Goal: Task Accomplishment & Management: Complete application form

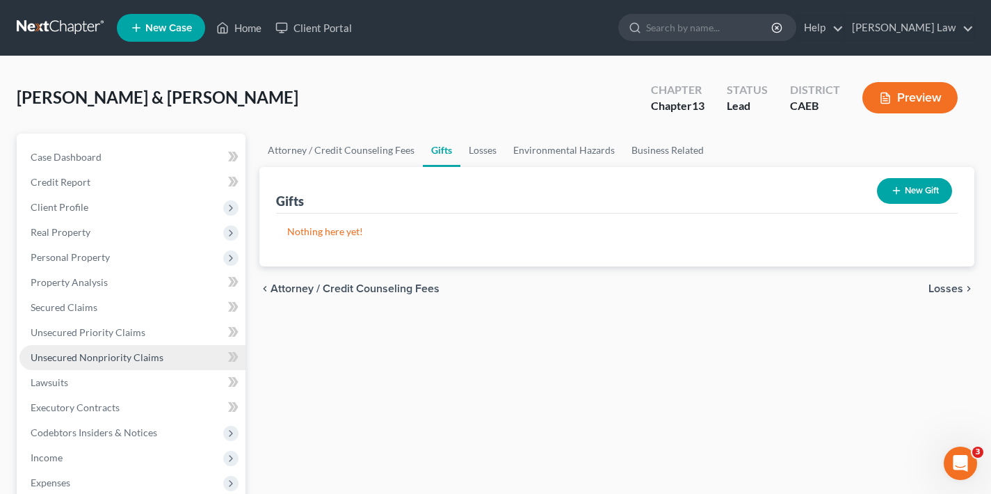
click at [80, 359] on span "Unsecured Nonpriority Claims" at bounding box center [97, 357] width 133 height 12
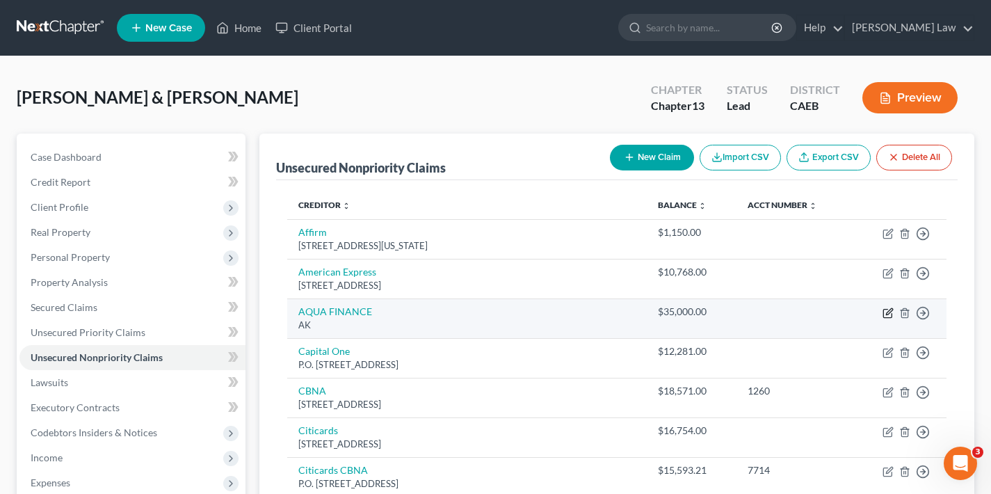
click at [886, 311] on icon "button" at bounding box center [887, 312] width 11 height 11
select select "1"
select select "2"
select select "0"
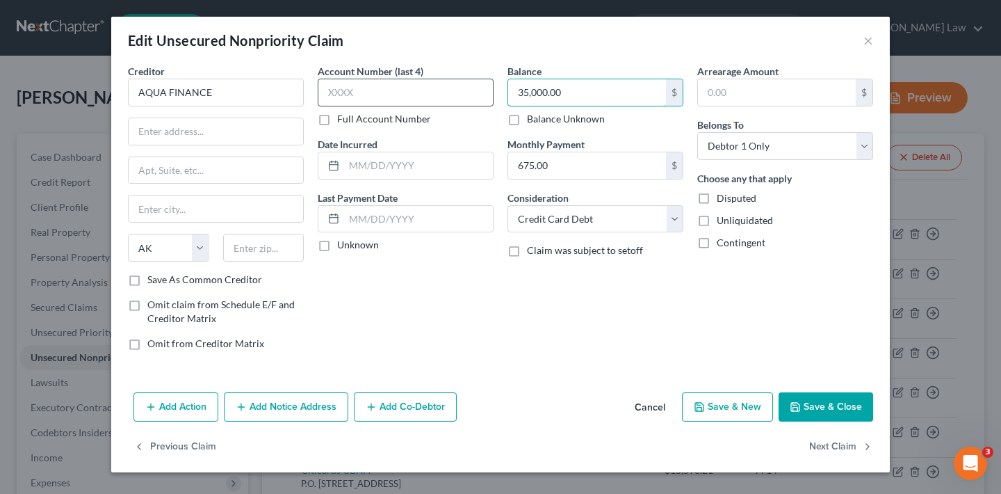
drag, startPoint x: 562, startPoint y: 94, endPoint x: 490, endPoint y: 95, distance: 72.3
click at [490, 95] on div "Creditor * AQUA FINANCE State [US_STATE] AK AR AZ CA CO CT DE DC [GEOGRAPHIC_DA…" at bounding box center [500, 213] width 759 height 298
type input "53,000"
paste input "1 Corporate Dr"
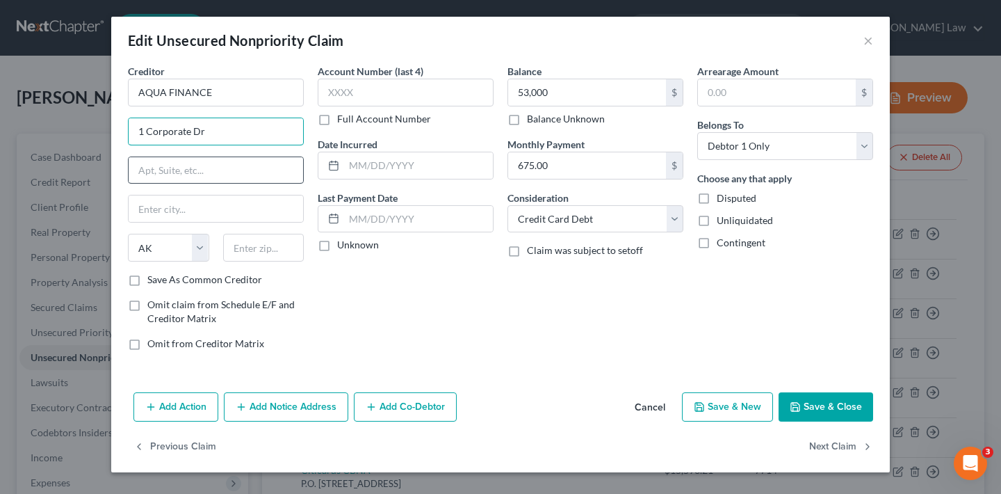
type input "1 Corporate Dr"
type input "Ste 300"
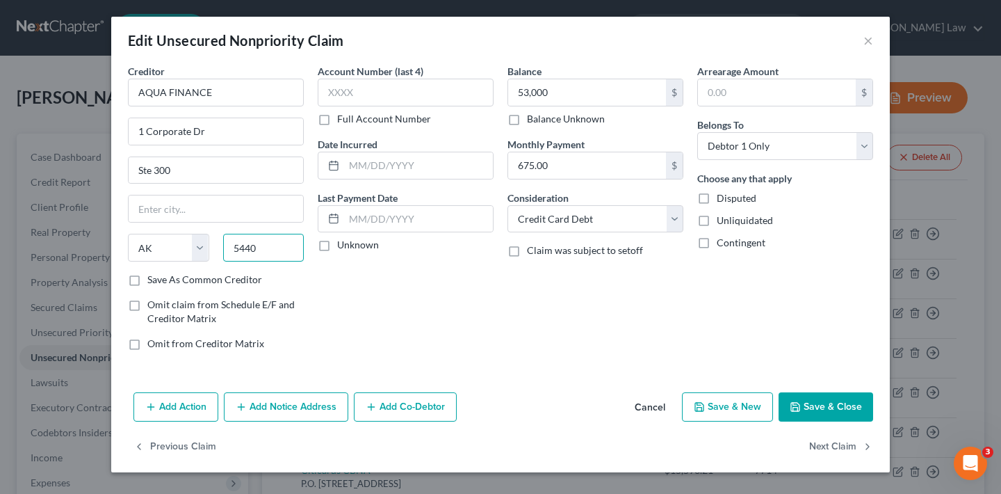
type input "54401"
type input "Wausau"
select select "52"
type input "54401"
select select "10"
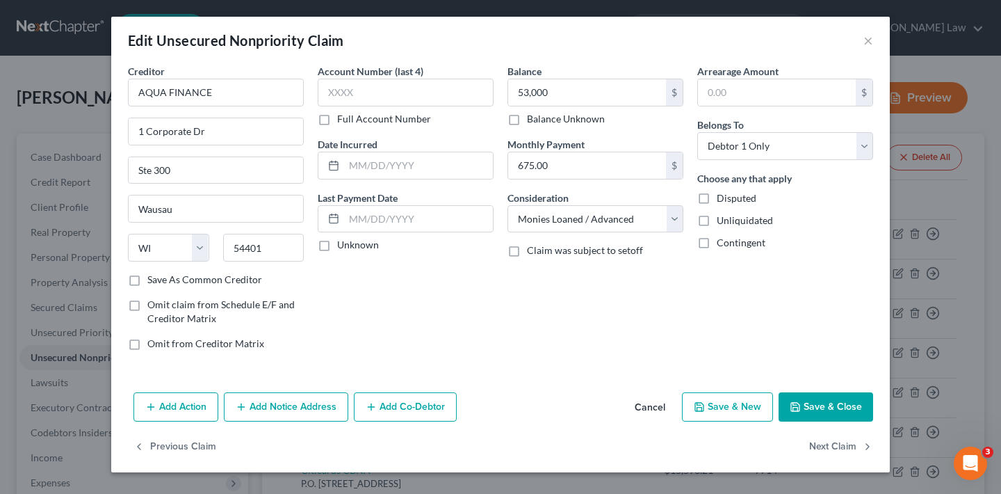
click at [147, 280] on label "Save As Common Creditor" at bounding box center [204, 280] width 115 height 14
click at [153, 280] on input "Save As Common Creditor" at bounding box center [157, 277] width 9 height 9
checkbox input "true"
select select "2"
click at [843, 411] on button "Save & Close" at bounding box center [826, 406] width 95 height 29
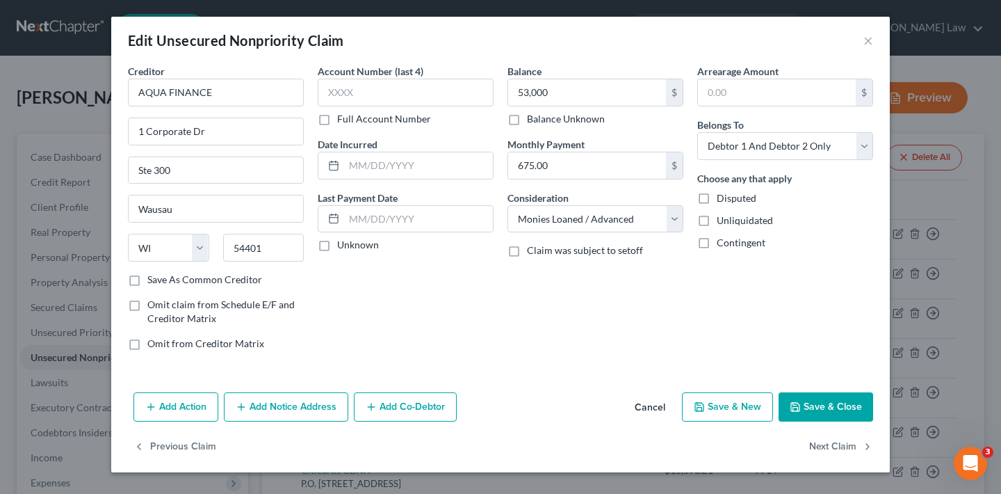
checkbox input "false"
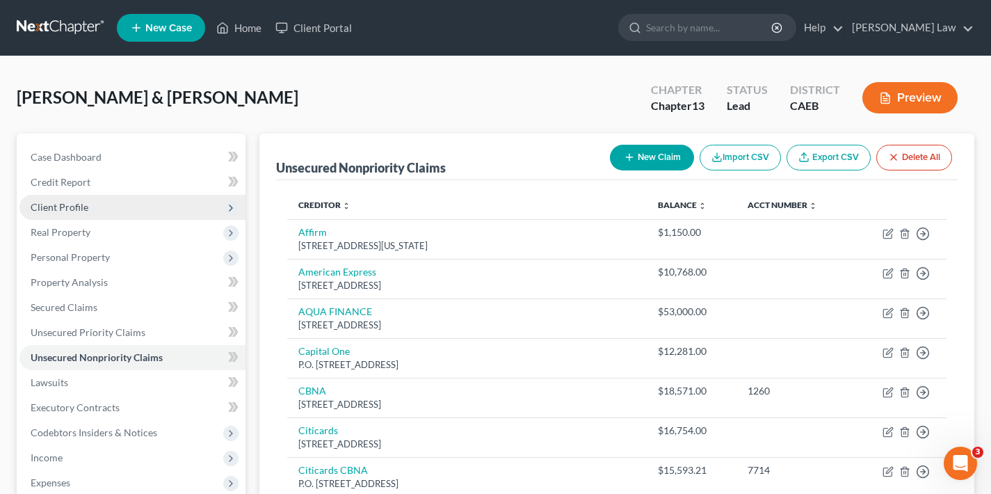
click at [72, 206] on span "Client Profile" at bounding box center [60, 207] width 58 height 12
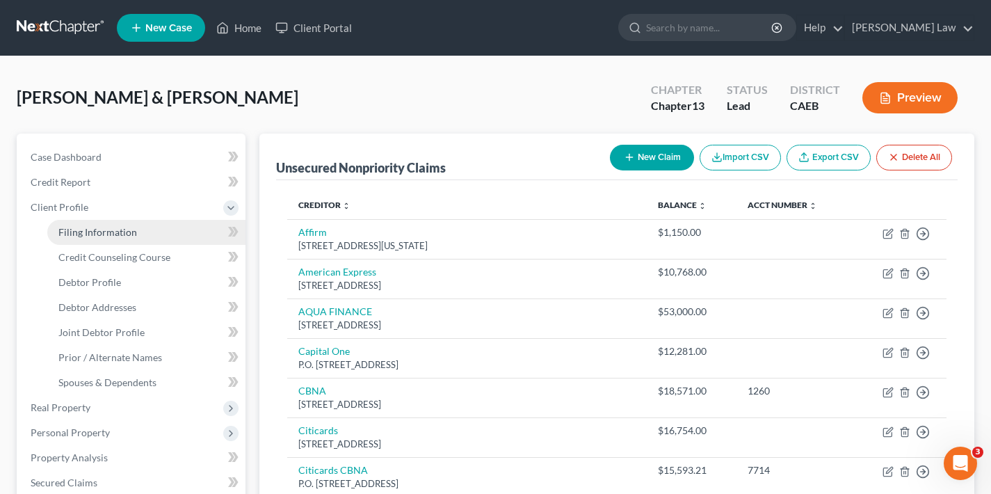
click at [85, 232] on span "Filing Information" at bounding box center [97, 232] width 79 height 12
select select "1"
select select "3"
select select "4"
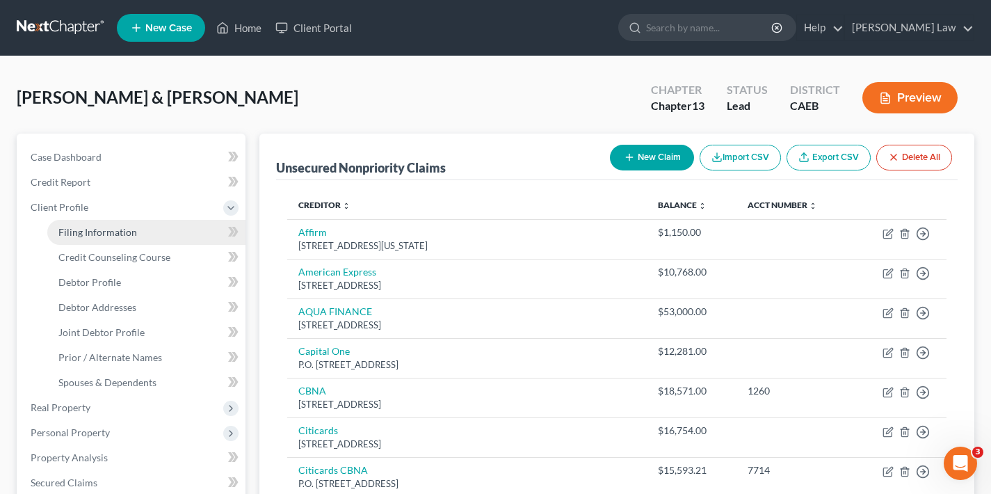
select select "1"
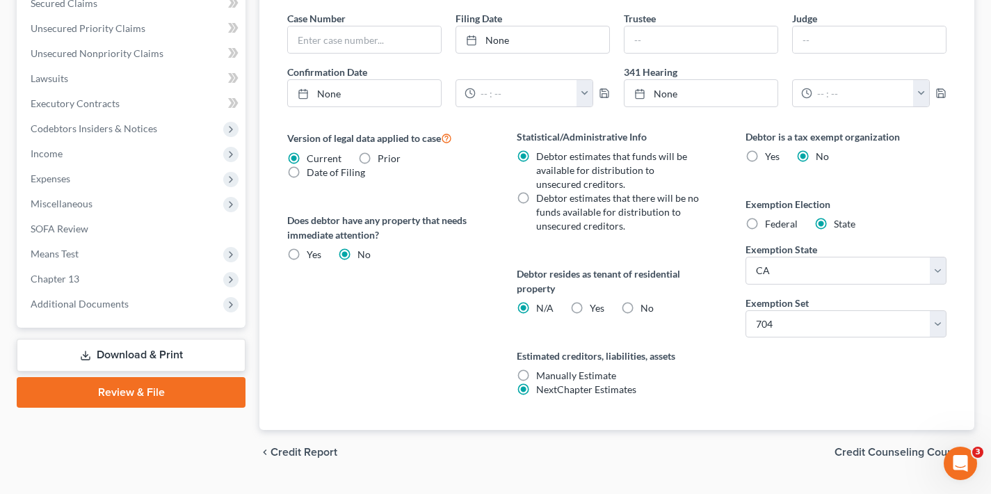
scroll to position [513, 0]
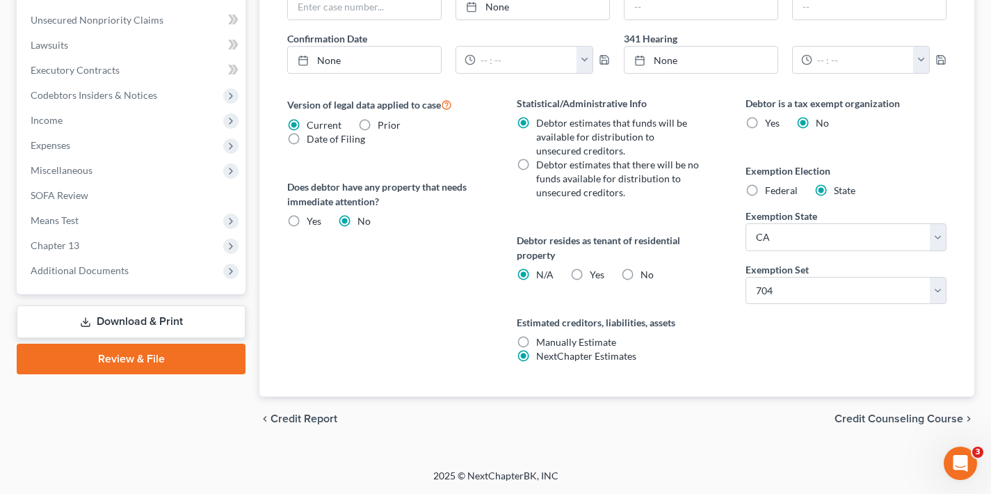
click at [908, 417] on span "Credit Counseling Course" at bounding box center [898, 418] width 129 height 11
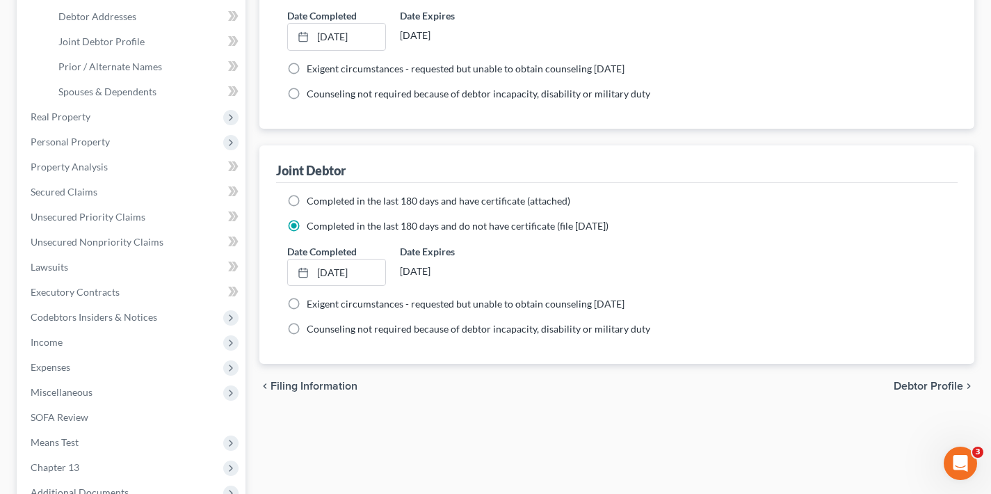
scroll to position [413, 0]
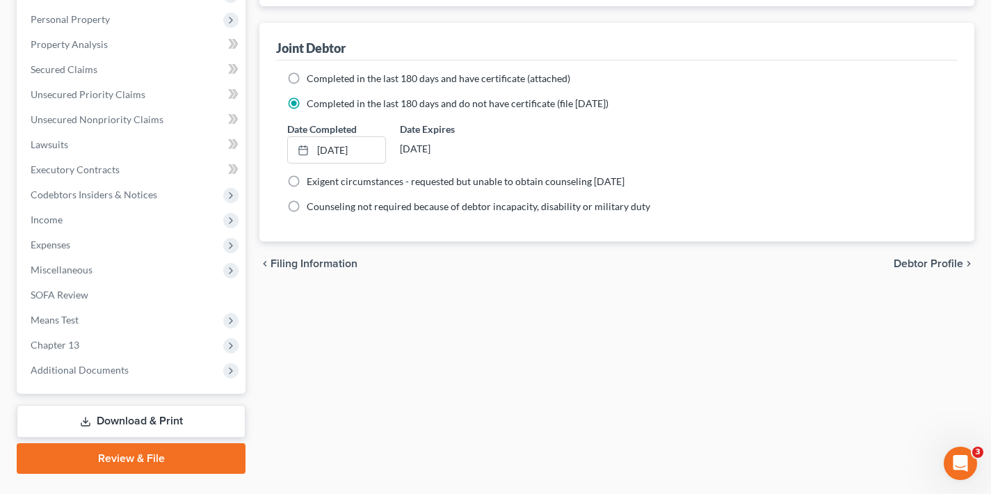
click at [915, 266] on span "Debtor Profile" at bounding box center [928, 263] width 70 height 11
select select "1"
select select "3"
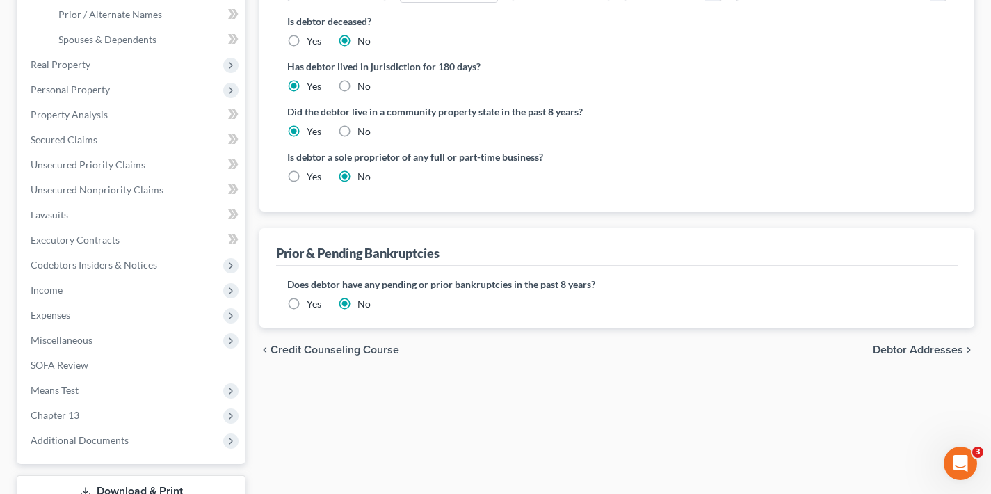
scroll to position [414, 0]
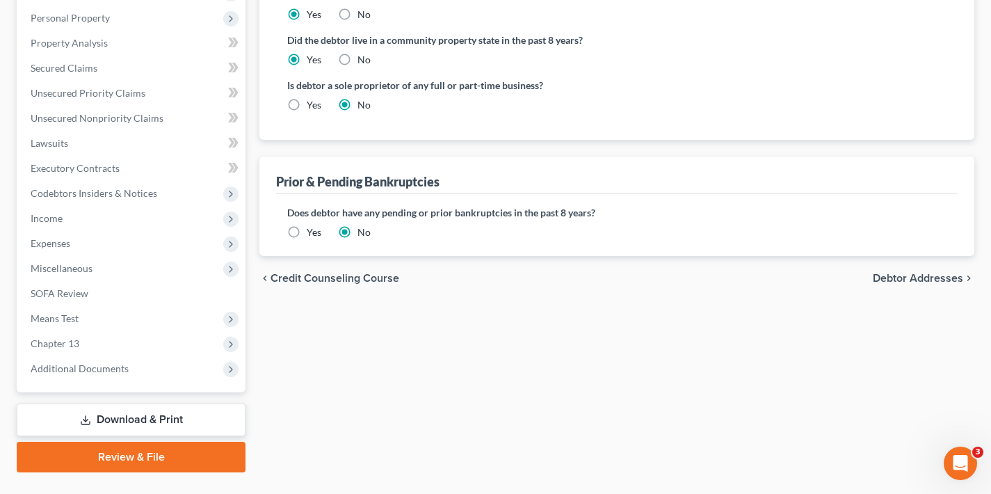
click at [935, 282] on span "Debtor Addresses" at bounding box center [917, 278] width 90 height 11
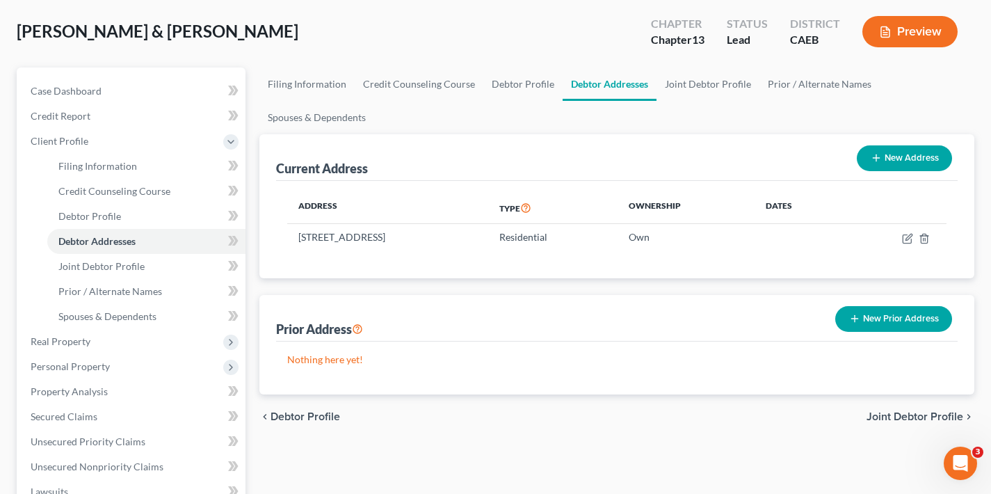
scroll to position [192, 0]
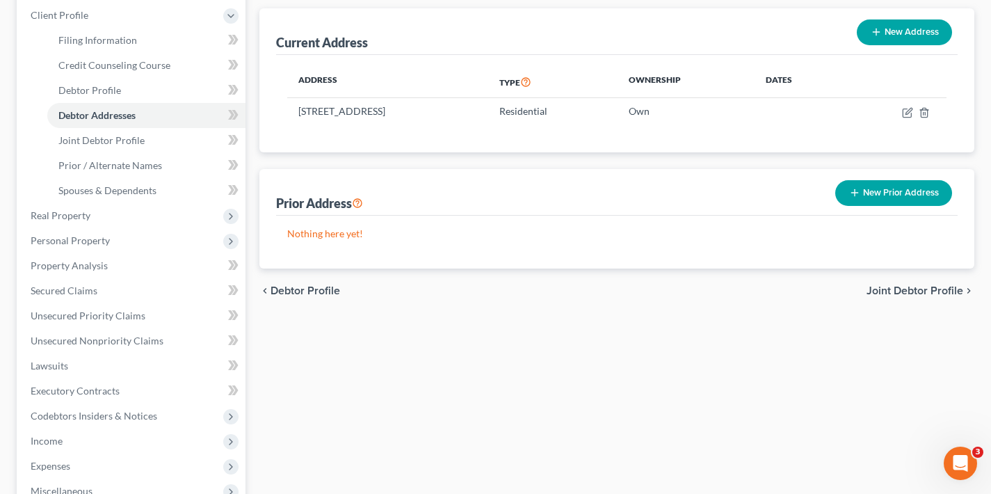
click at [915, 289] on span "Joint Debtor Profile" at bounding box center [914, 290] width 97 height 11
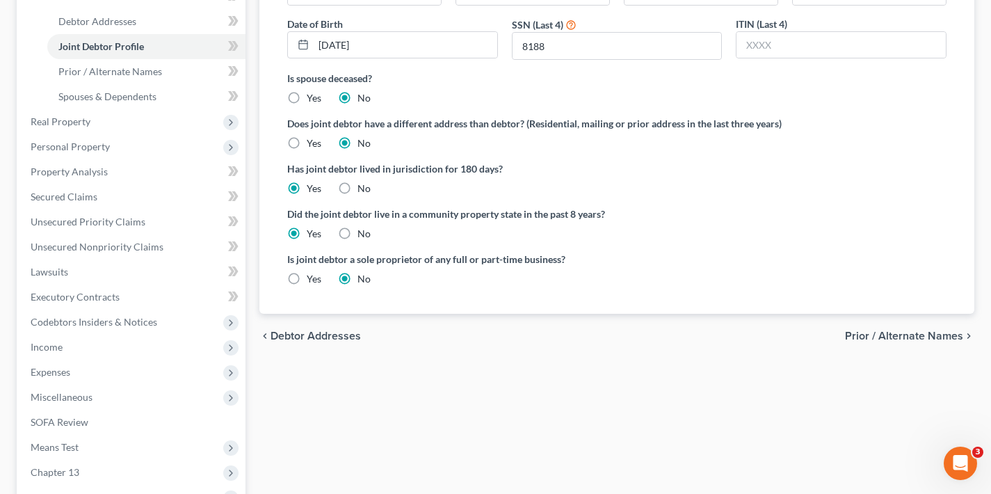
scroll to position [311, 0]
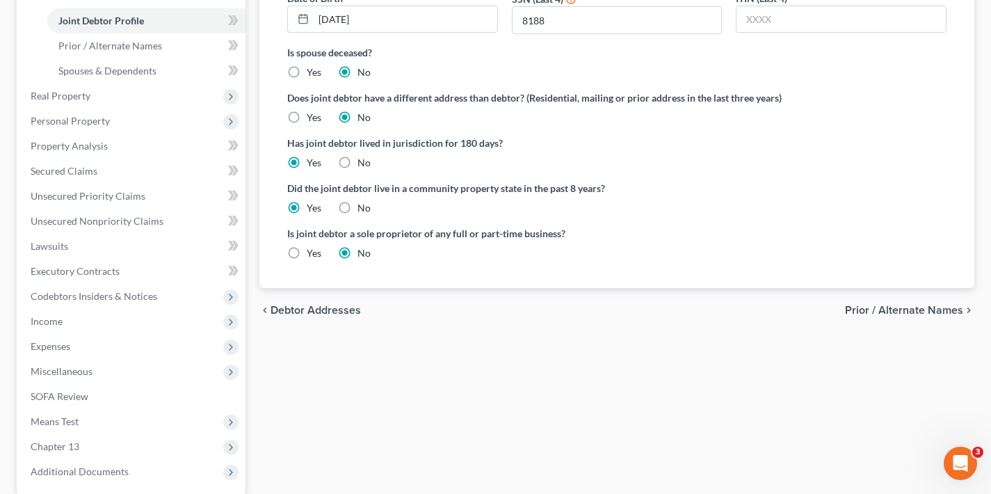
click at [909, 312] on span "Prior / Alternate Names" at bounding box center [904, 309] width 118 height 11
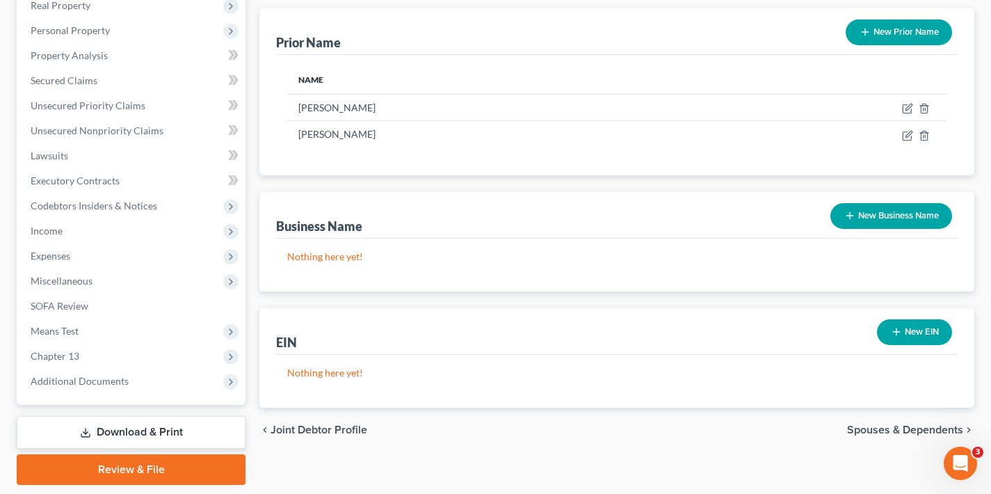
scroll to position [446, 0]
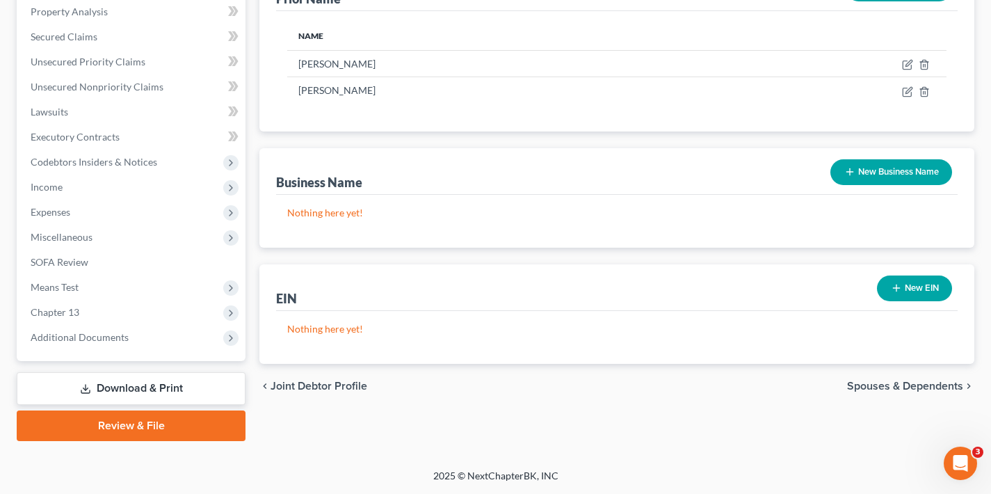
click at [914, 384] on span "Spouses & Dependents" at bounding box center [905, 385] width 116 height 11
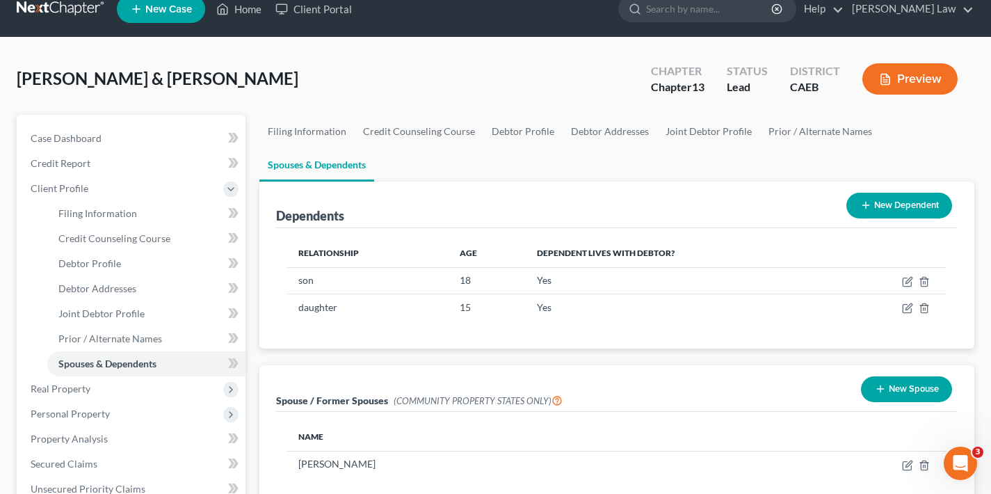
scroll to position [49, 0]
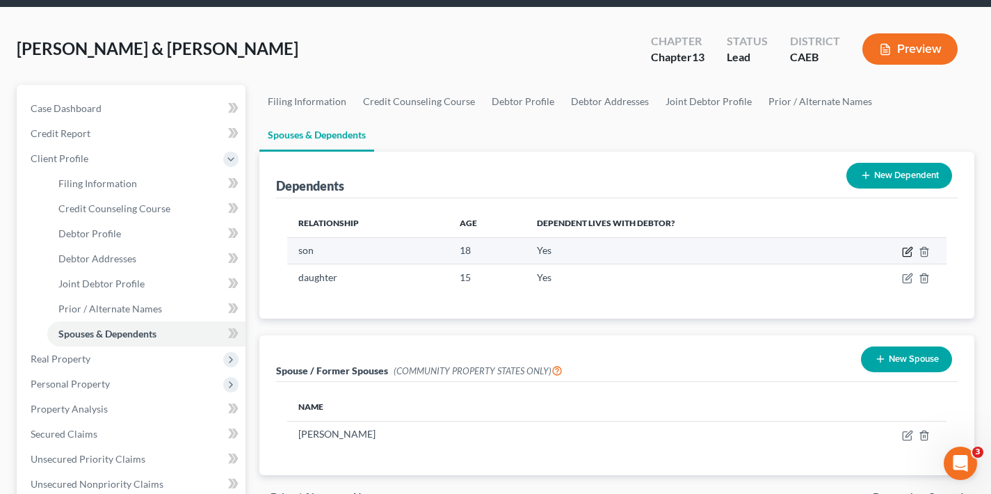
click at [908, 252] on icon "button" at bounding box center [908, 250] width 6 height 6
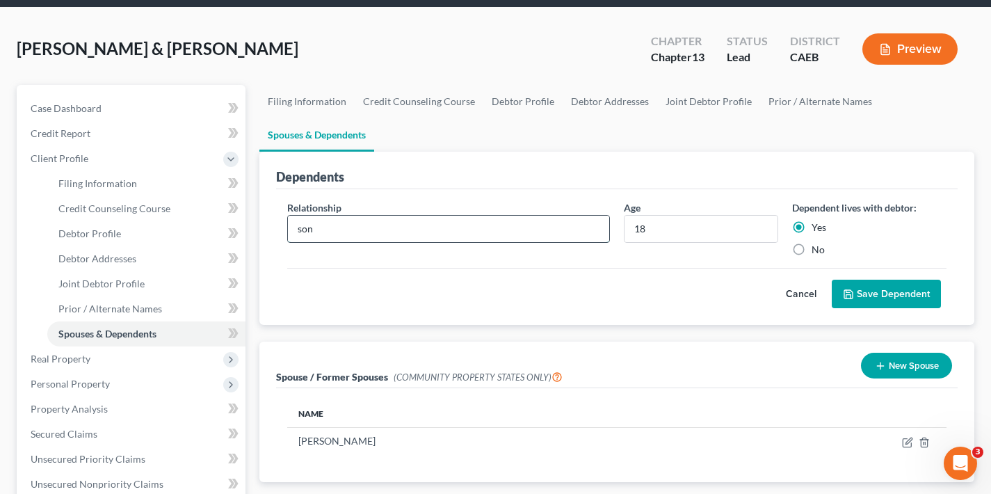
click at [303, 228] on input "son" at bounding box center [448, 228] width 321 height 26
type input "Son"
click at [886, 292] on button "Save Dependent" at bounding box center [885, 293] width 109 height 29
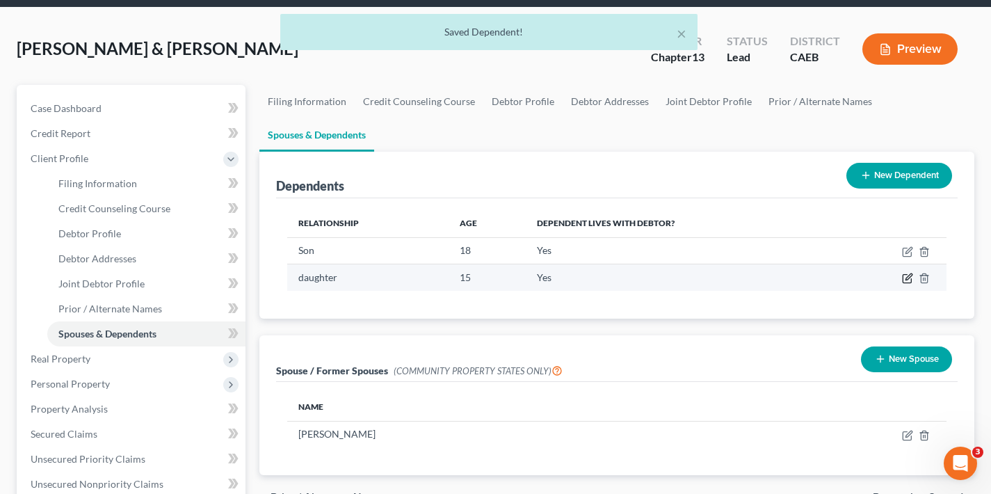
click at [904, 277] on icon "button" at bounding box center [907, 278] width 11 height 11
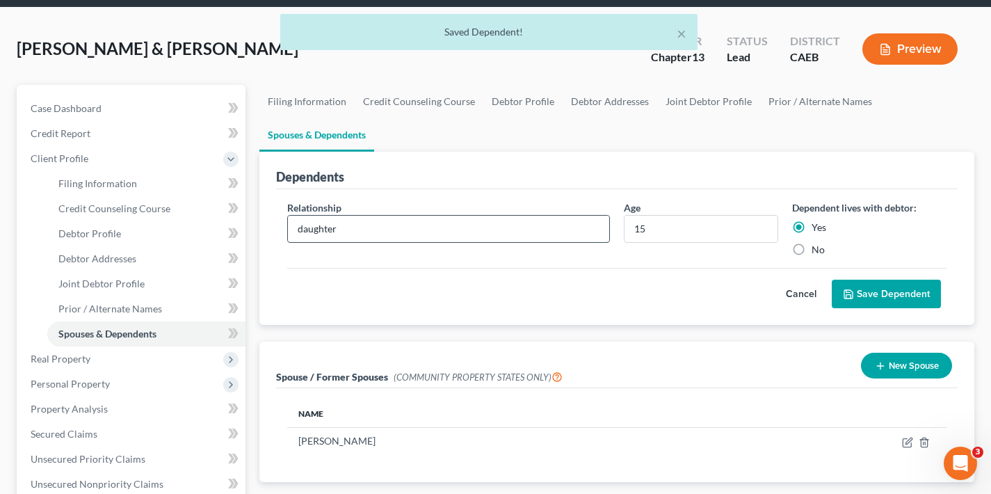
click at [303, 234] on input "daughter" at bounding box center [448, 228] width 321 height 26
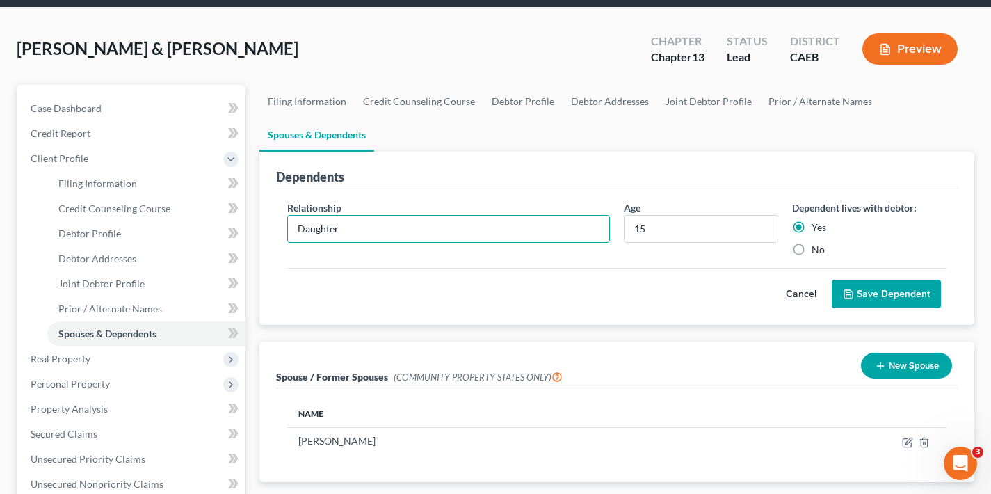
type input "Daughter"
click at [871, 296] on button "Save Dependent" at bounding box center [885, 293] width 109 height 29
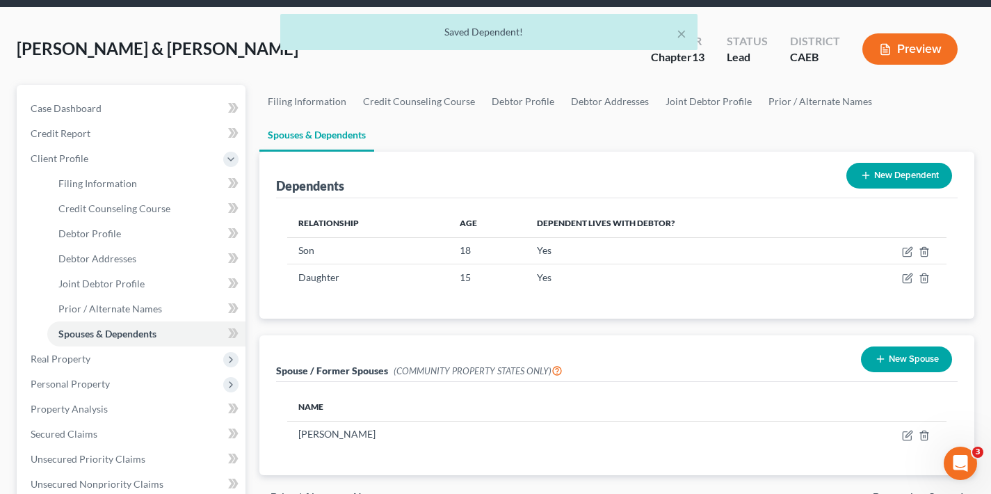
scroll to position [234, 0]
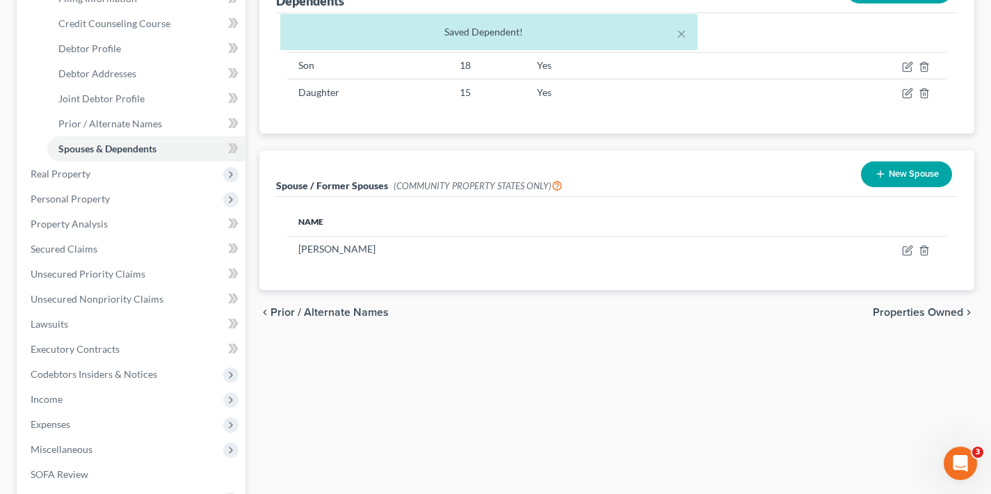
click at [913, 313] on span "Properties Owned" at bounding box center [917, 312] width 90 height 11
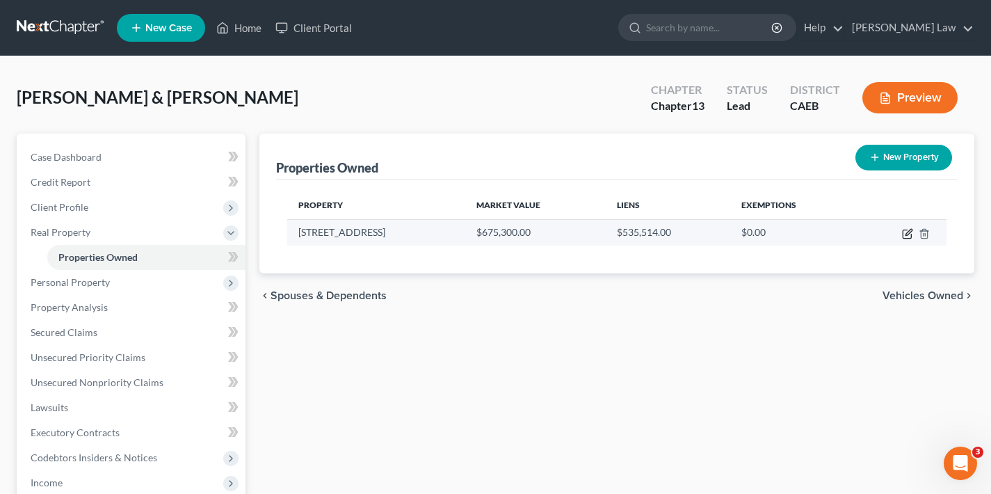
click at [906, 233] on icon "button" at bounding box center [908, 232] width 6 height 6
select select "4"
select select "2"
select select "0"
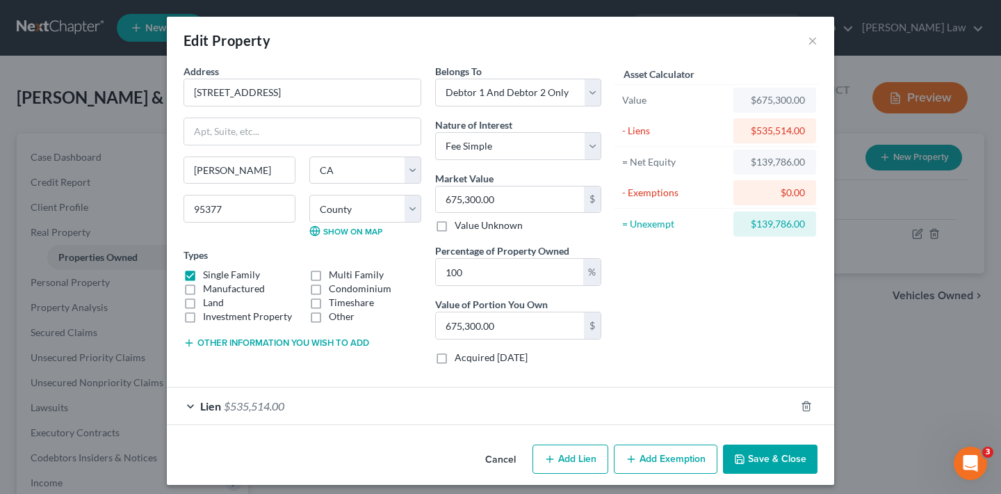
scroll to position [8, 0]
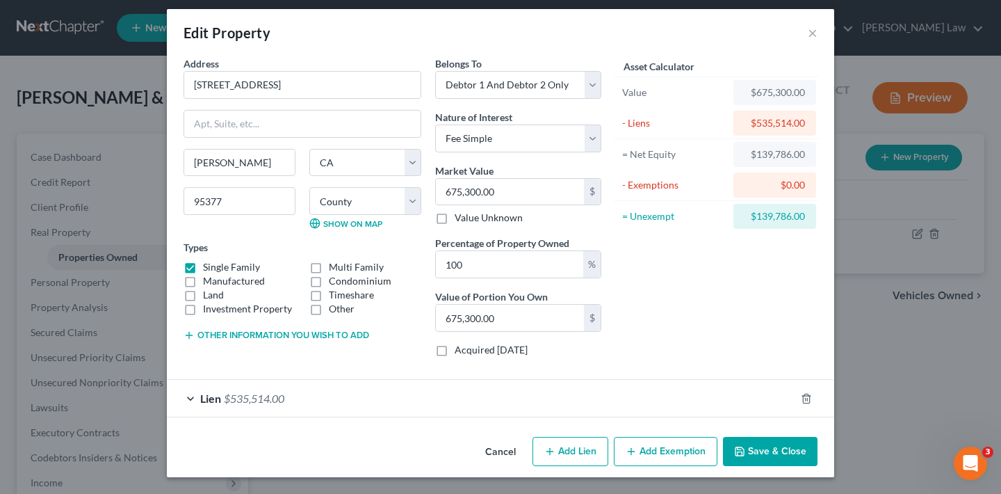
click at [249, 402] on span "$535,514.00" at bounding box center [254, 397] width 60 height 13
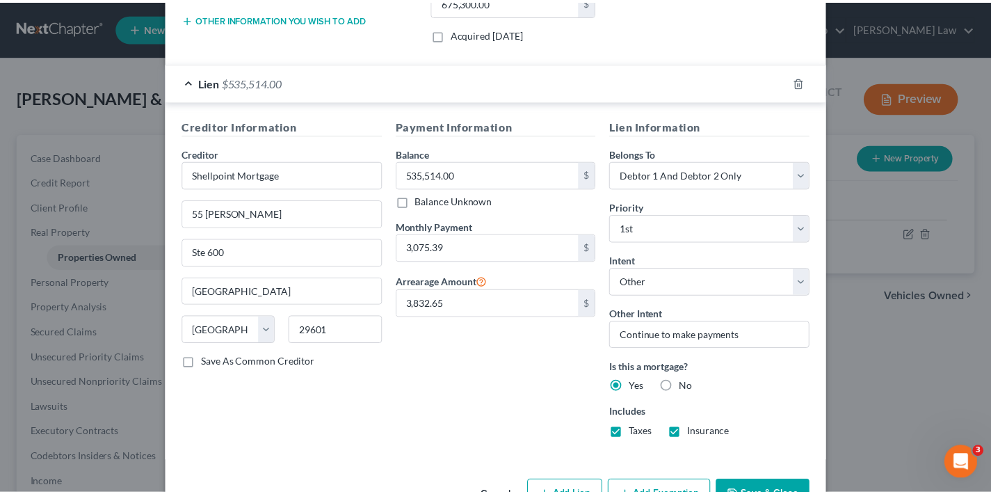
scroll to position [368, 0]
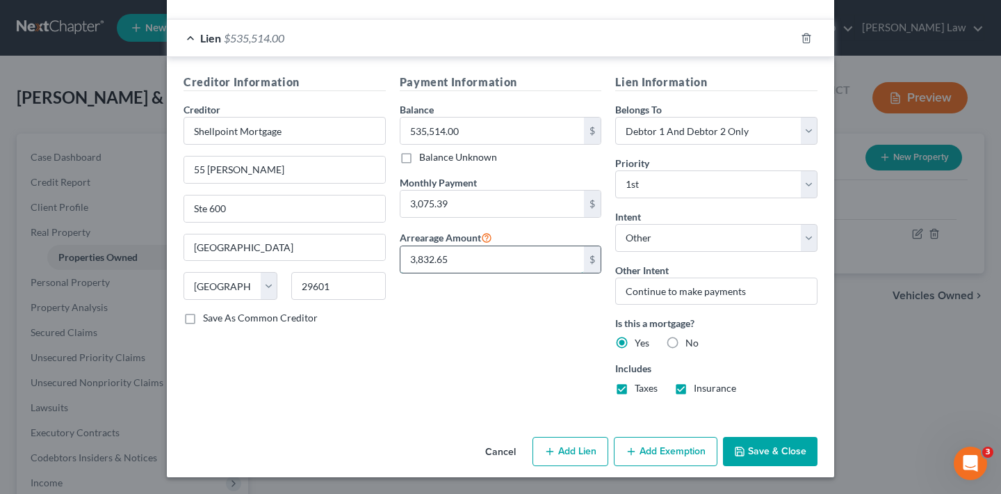
drag, startPoint x: 448, startPoint y: 260, endPoint x: 402, endPoint y: 259, distance: 45.2
click at [402, 259] on input "3,832.65" at bounding box center [492, 259] width 184 height 26
click at [772, 450] on button "Save & Close" at bounding box center [770, 451] width 95 height 29
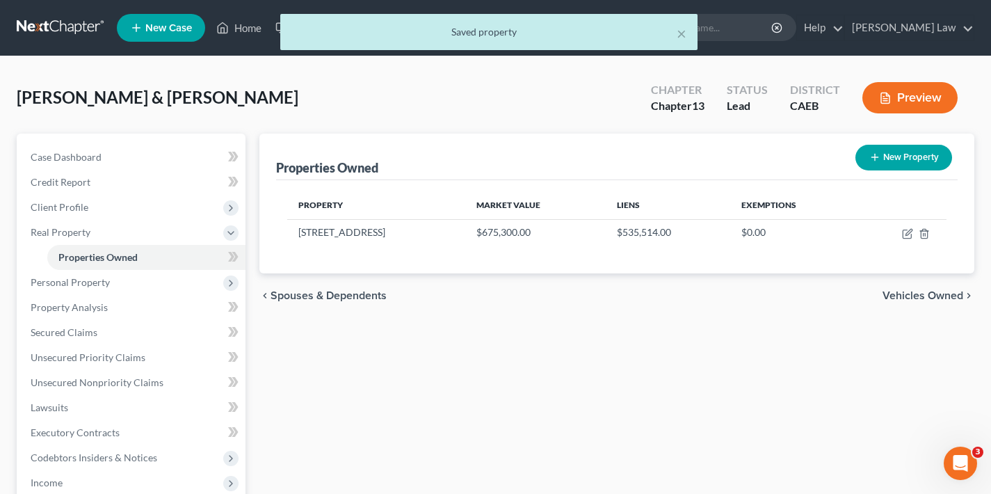
click at [939, 295] on span "Vehicles Owned" at bounding box center [922, 295] width 81 height 11
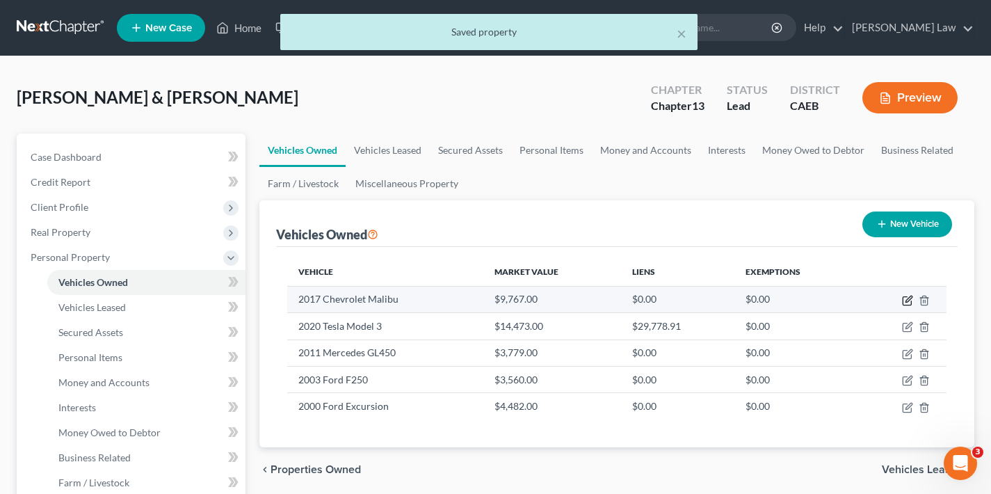
click at [908, 297] on icon "button" at bounding box center [907, 300] width 11 height 11
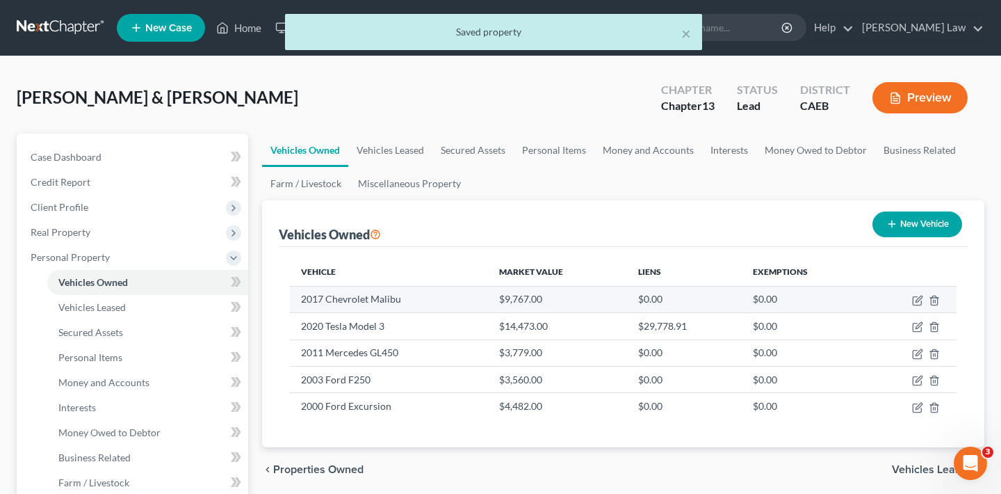
select select "0"
select select "9"
select select "3"
select select "2"
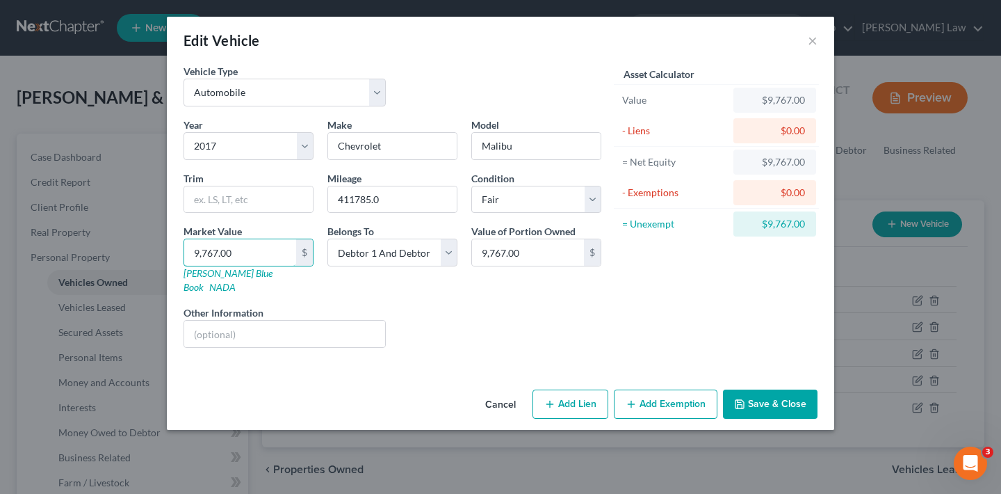
drag, startPoint x: 234, startPoint y: 252, endPoint x: 163, endPoint y: 254, distance: 70.9
click at [163, 254] on div "Edit Vehicle × Vehicle Type Select Automobile Truck Trailer Watercraft Aircraft…" at bounding box center [500, 247] width 1001 height 494
type input "3"
type input "3.00"
type input "31"
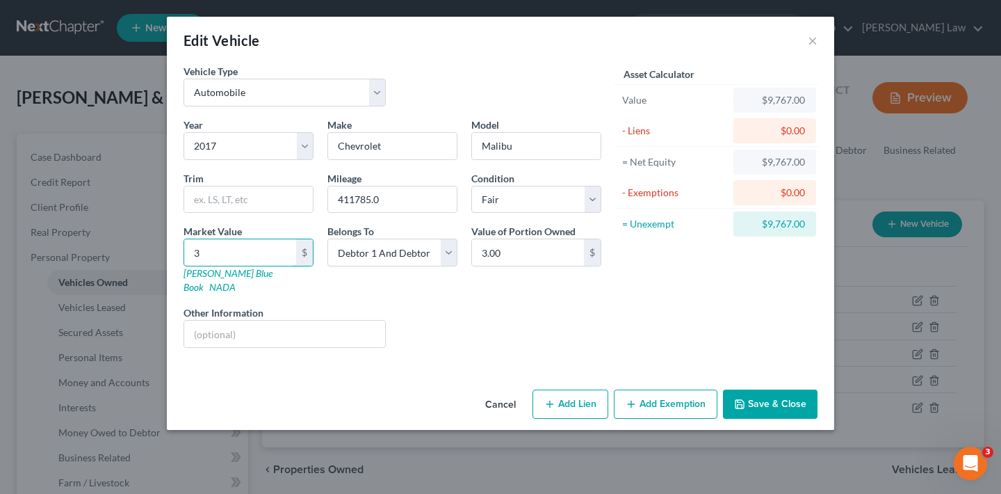
type input "31.00"
type input "316"
type input "316.00"
type input "3163"
type input "3,163.00"
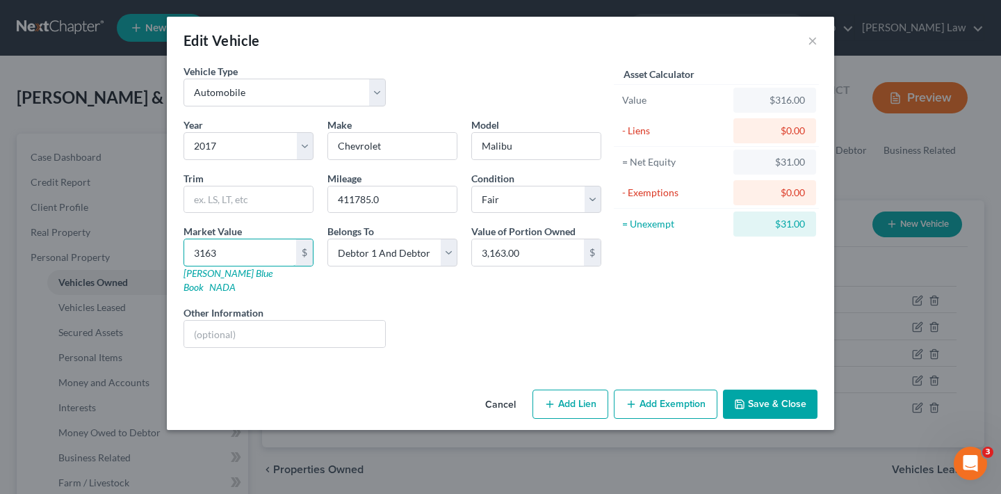
type input "3,163"
click at [466, 316] on div "Liens Select" at bounding box center [501, 326] width 216 height 42
click at [789, 391] on button "Save & Close" at bounding box center [770, 403] width 95 height 29
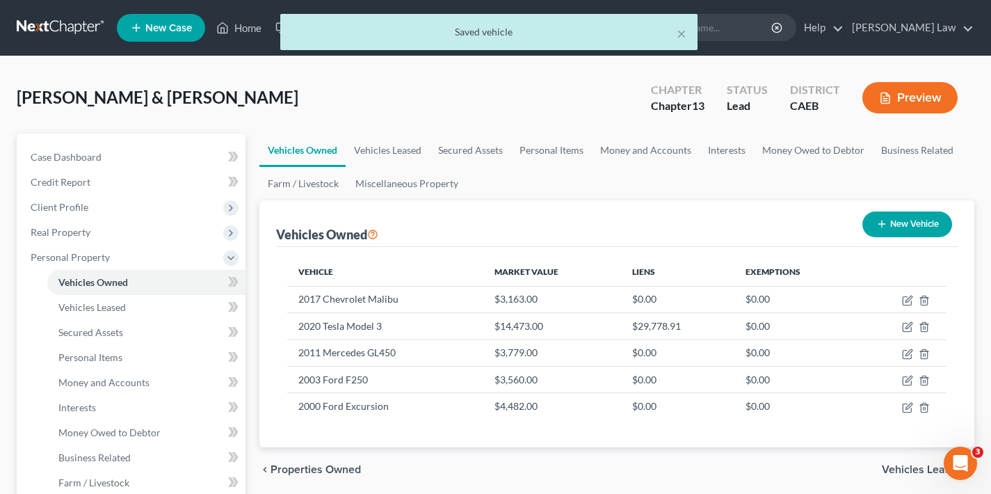
scroll to position [87, 0]
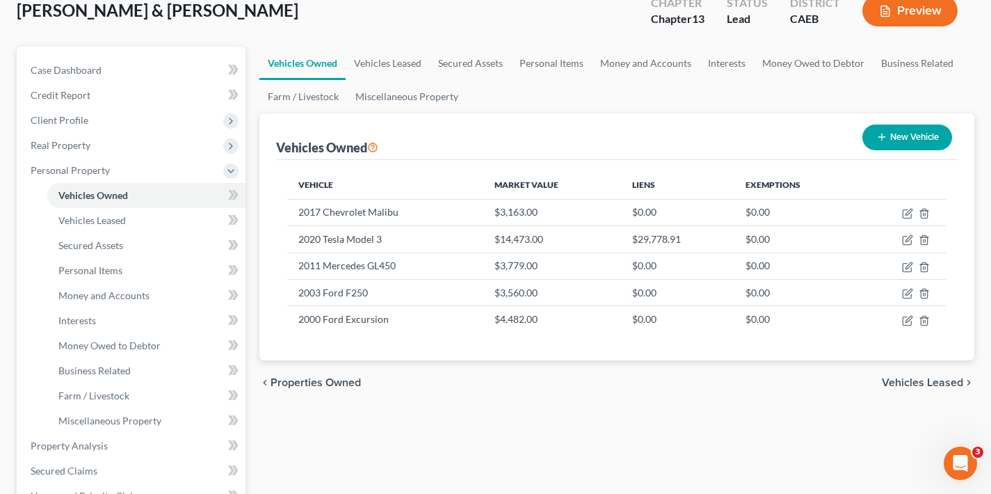
click at [914, 384] on span "Vehicles Leased" at bounding box center [921, 382] width 81 height 11
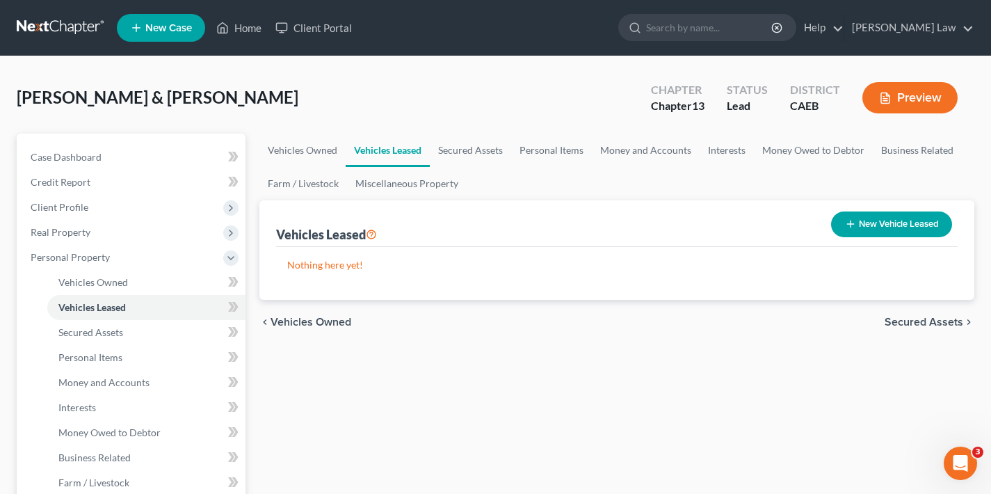
click at [916, 324] on span "Secured Assets" at bounding box center [923, 321] width 79 height 11
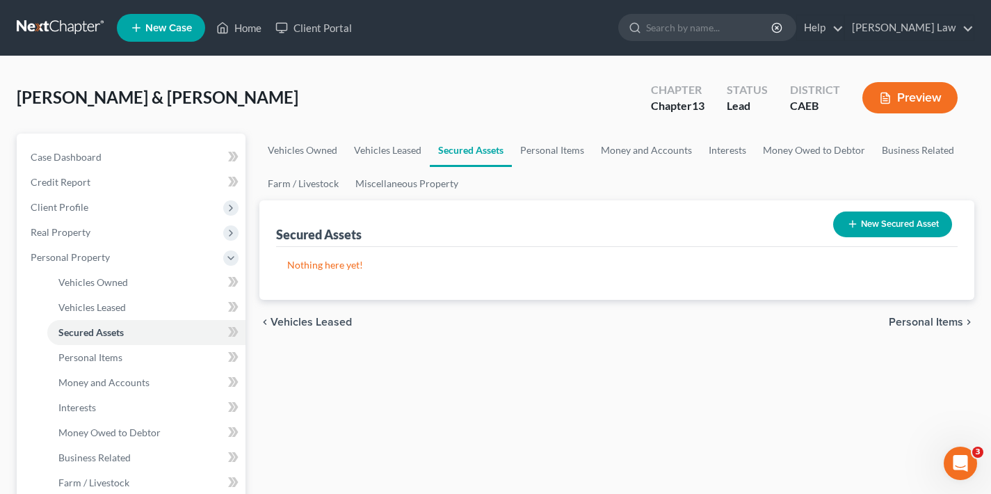
click at [919, 323] on span "Personal Items" at bounding box center [925, 321] width 74 height 11
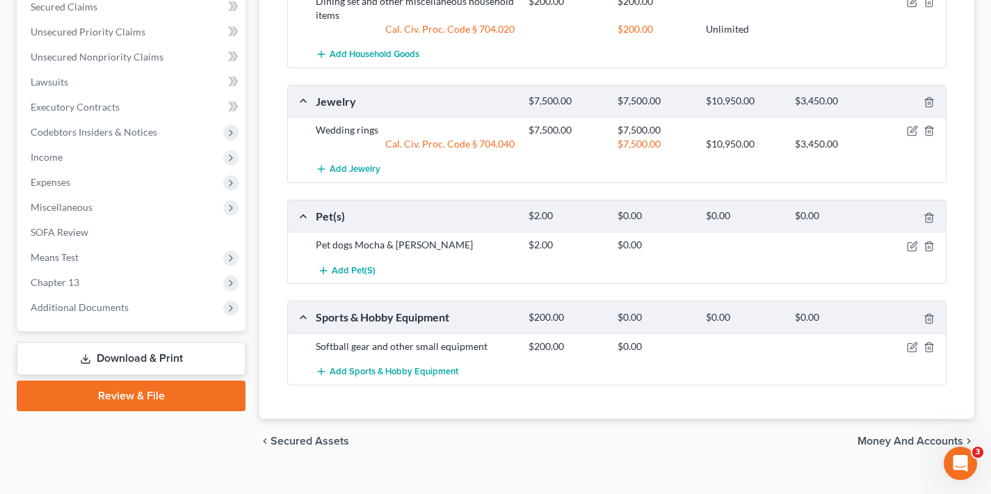
scroll to position [571, 0]
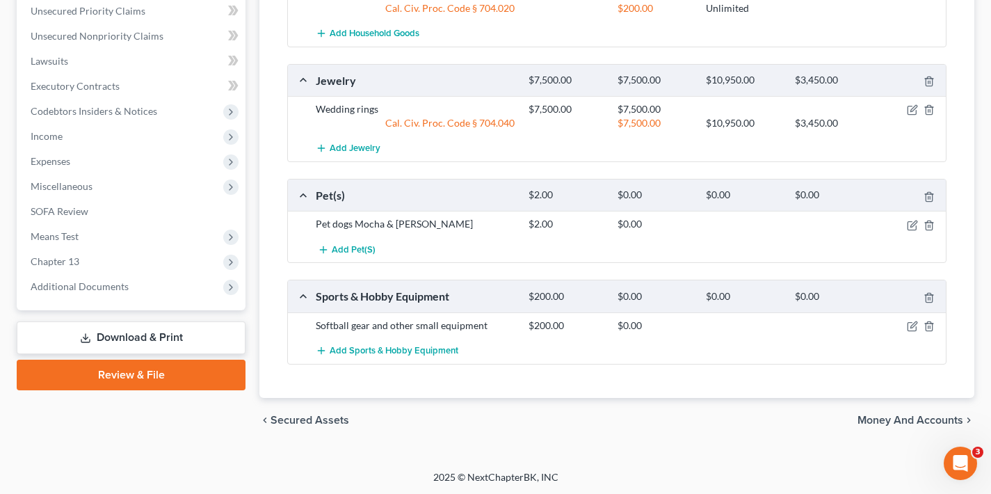
click at [898, 418] on span "Money and Accounts" at bounding box center [910, 419] width 106 height 11
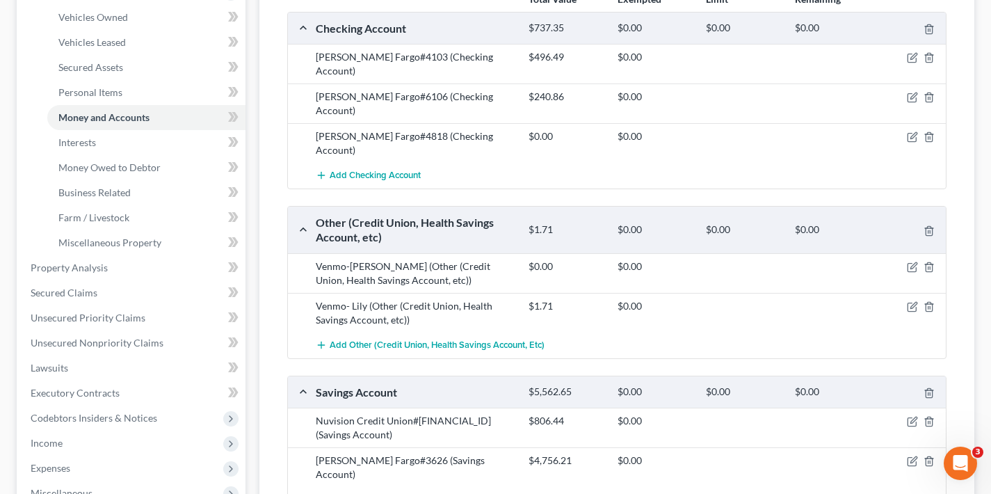
scroll to position [309, 0]
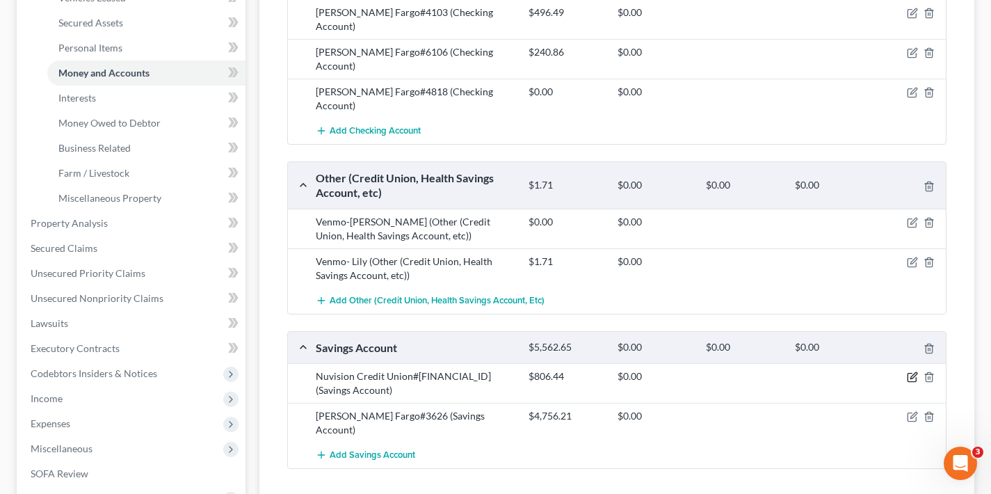
click at [910, 373] on icon "button" at bounding box center [913, 376] width 6 height 6
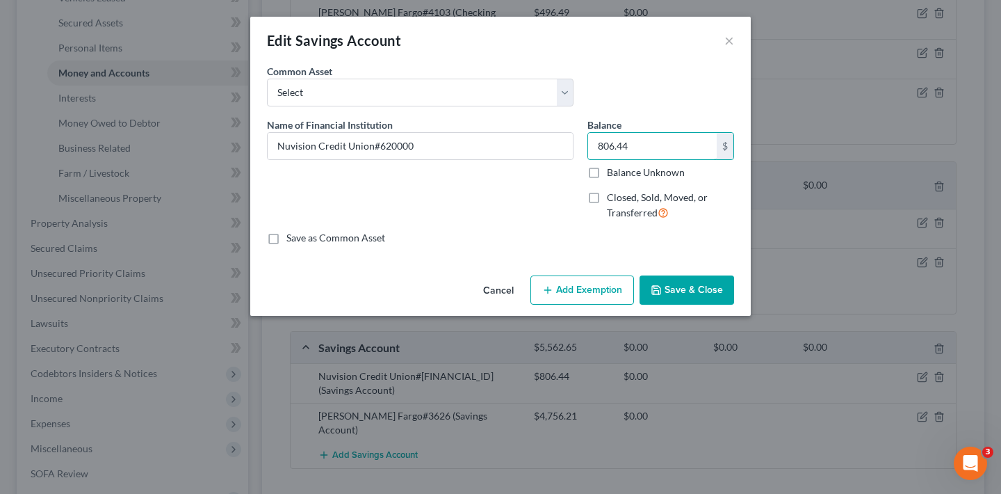
drag, startPoint x: 638, startPoint y: 147, endPoint x: 580, endPoint y: 146, distance: 58.4
click at [580, 146] on div "Name of Financial Institution * Nuvision Credit Union#620000 Balance 806.44 $ B…" at bounding box center [500, 174] width 481 height 114
type input "874.80"
click at [688, 291] on button "Save & Close" at bounding box center [687, 289] width 95 height 29
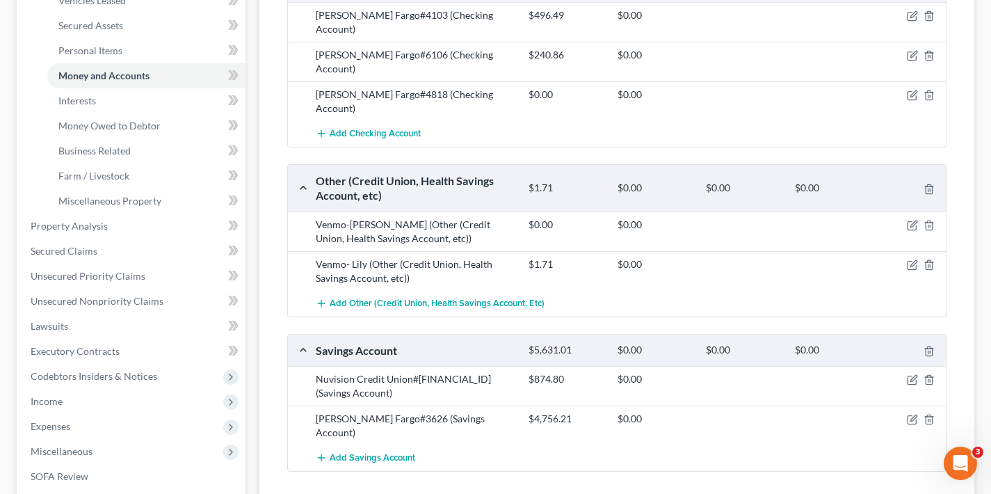
scroll to position [209, 0]
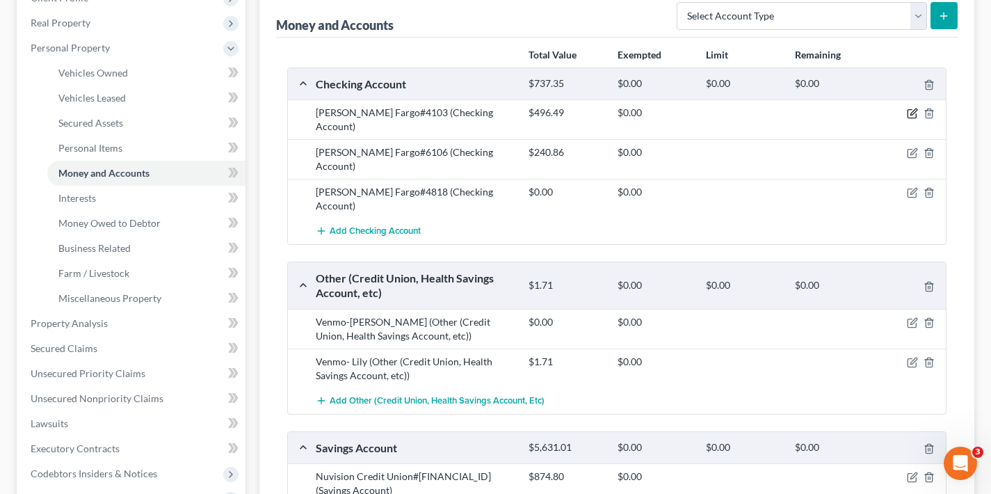
click at [911, 113] on icon "button" at bounding box center [913, 112] width 6 height 6
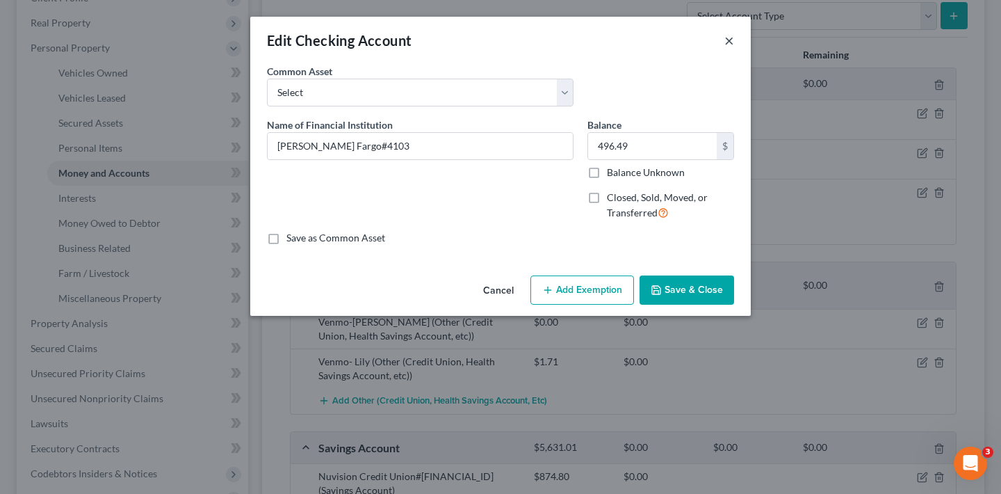
click at [729, 41] on button "×" at bounding box center [729, 40] width 10 height 17
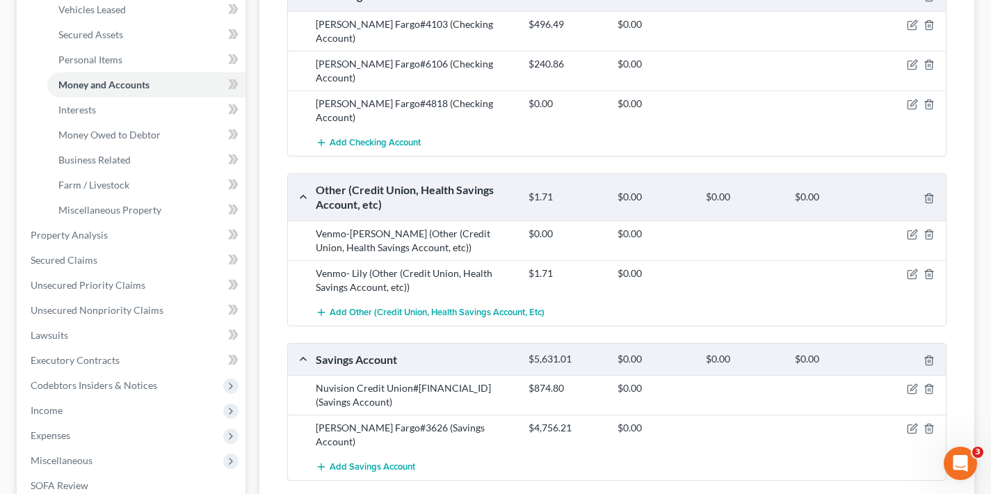
scroll to position [369, 0]
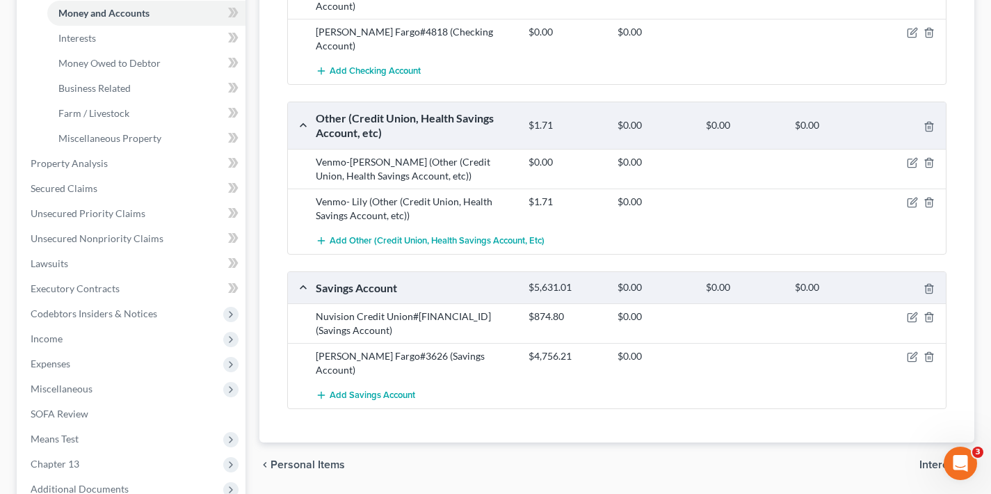
click at [938, 459] on span "Interests" at bounding box center [941, 464] width 44 height 11
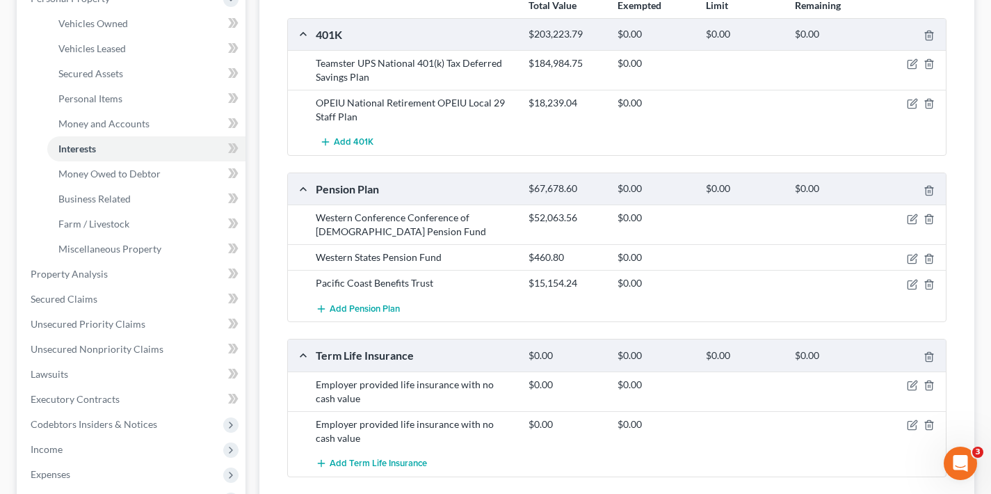
scroll to position [105, 0]
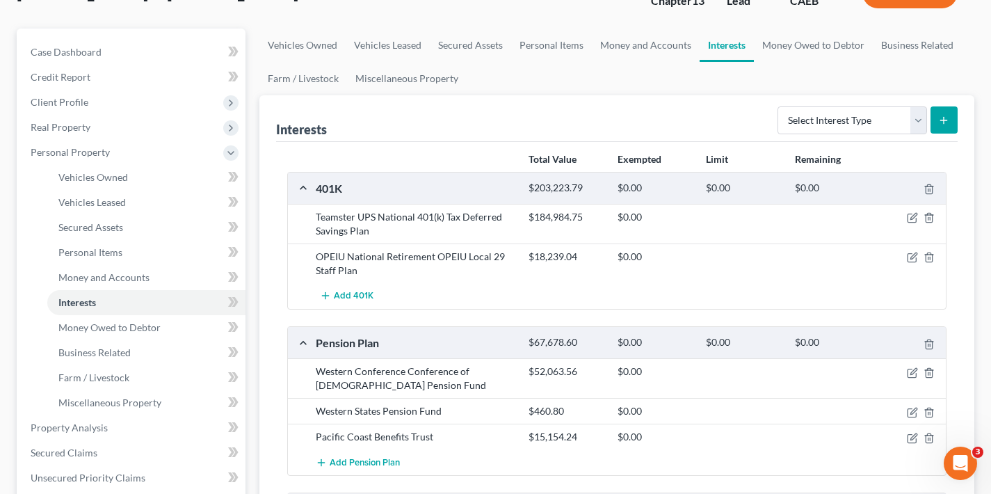
drag, startPoint x: 916, startPoint y: 215, endPoint x: 900, endPoint y: 236, distance: 25.3
click at [916, 215] on icon "button" at bounding box center [913, 216] width 6 height 6
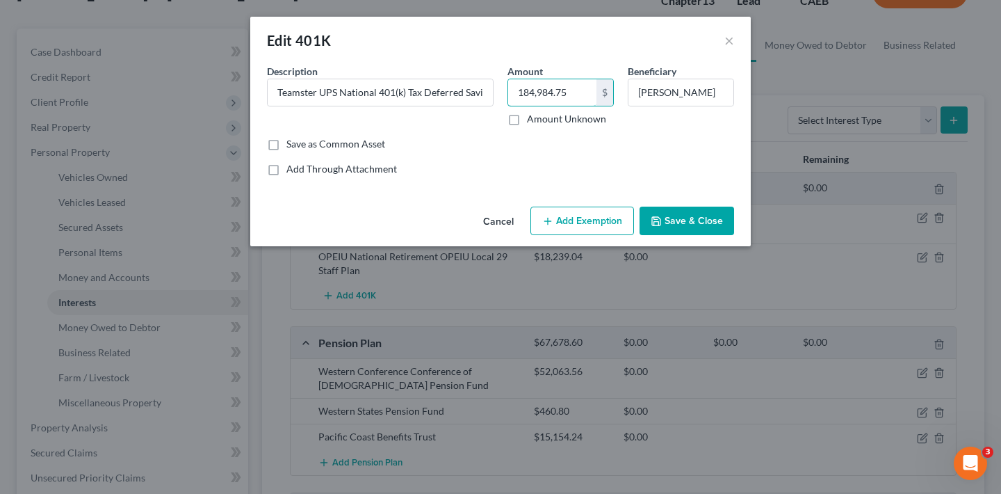
drag, startPoint x: 570, startPoint y: 90, endPoint x: 497, endPoint y: 89, distance: 73.0
click at [497, 89] on div "Description * Teamster UPS National 401(k) Tax Deferred Savings Plan Amount 184…" at bounding box center [500, 100] width 481 height 73
type input "186,968.68"
click at [706, 222] on button "Save & Close" at bounding box center [687, 220] width 95 height 29
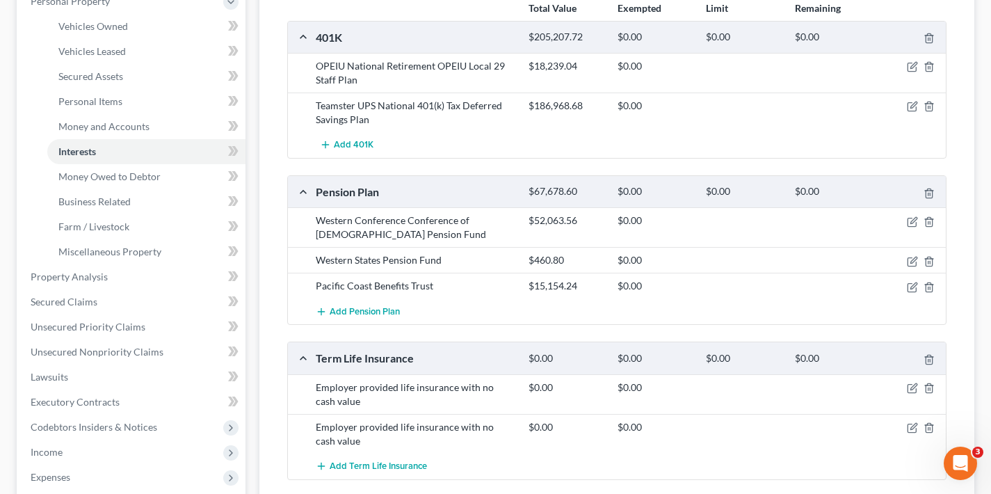
scroll to position [521, 0]
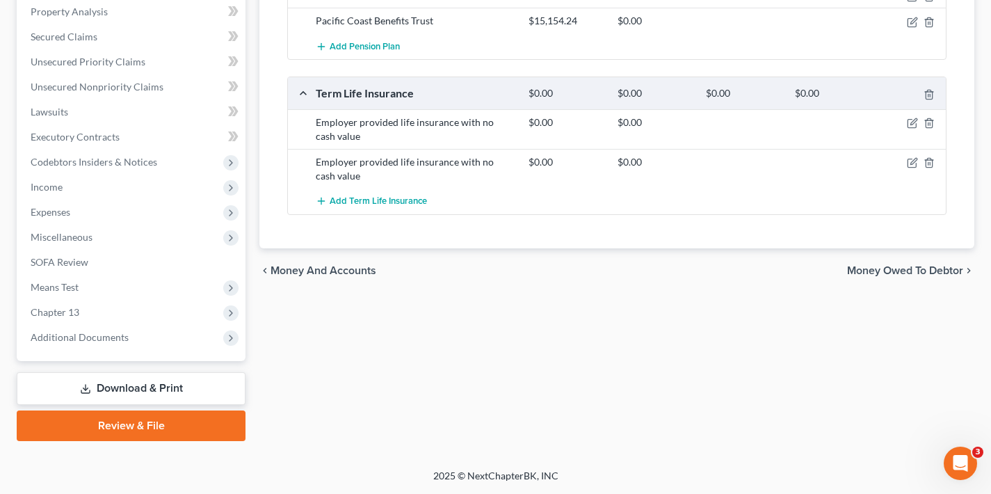
click at [920, 265] on span "Money Owed to Debtor" at bounding box center [905, 270] width 116 height 11
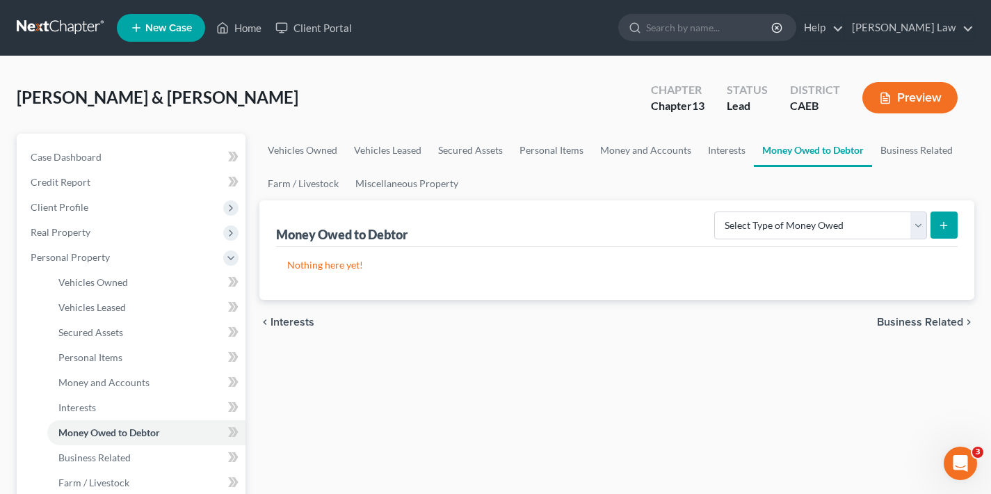
click at [911, 323] on span "Business Related" at bounding box center [920, 321] width 86 height 11
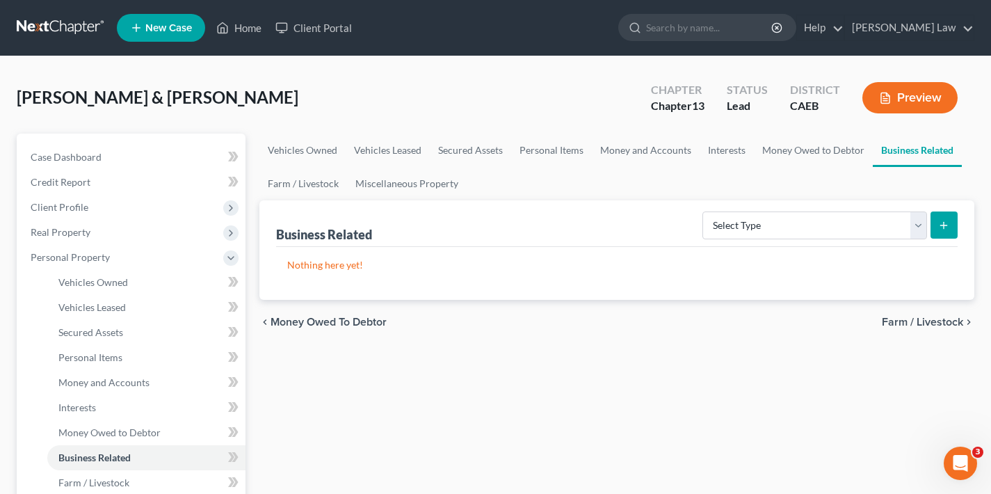
click at [911, 319] on span "Farm / Livestock" at bounding box center [921, 321] width 81 height 11
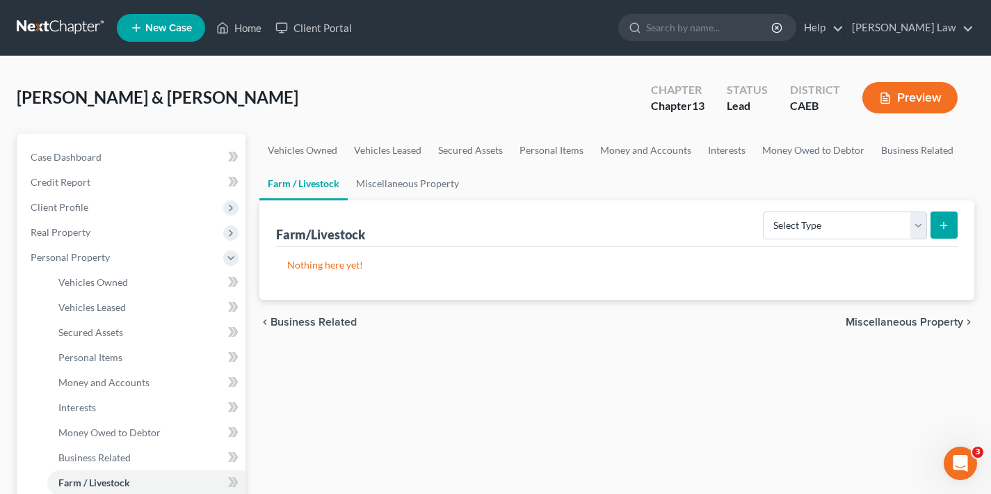
click at [899, 321] on span "Miscellaneous Property" at bounding box center [903, 321] width 117 height 11
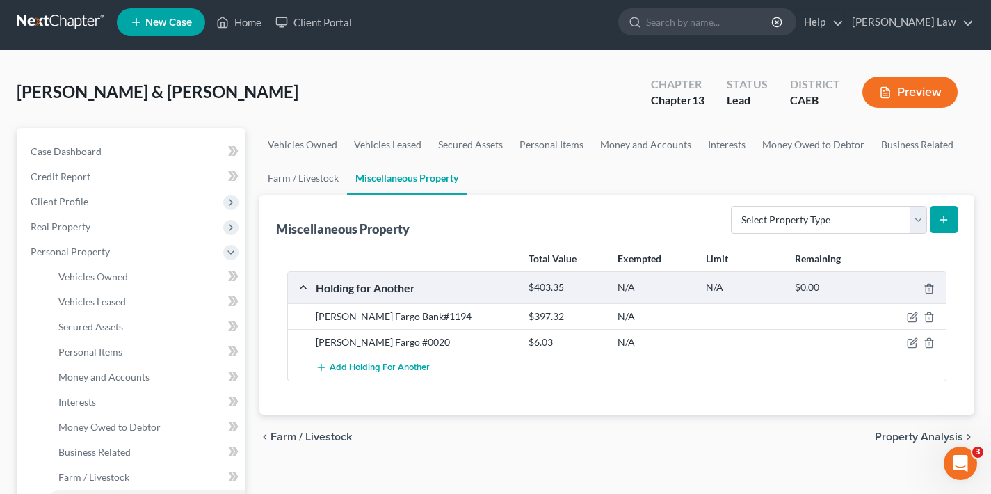
scroll to position [41, 0]
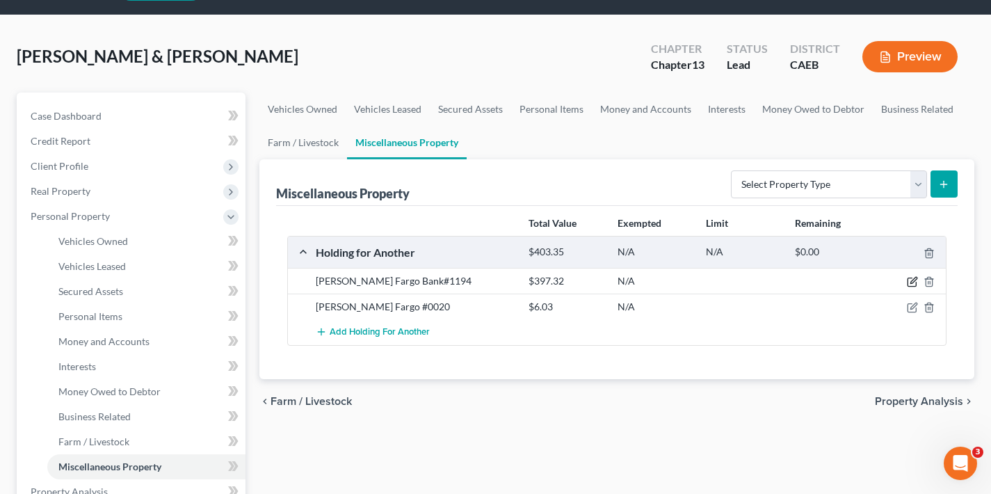
click at [913, 281] on icon "button" at bounding box center [911, 281] width 11 height 11
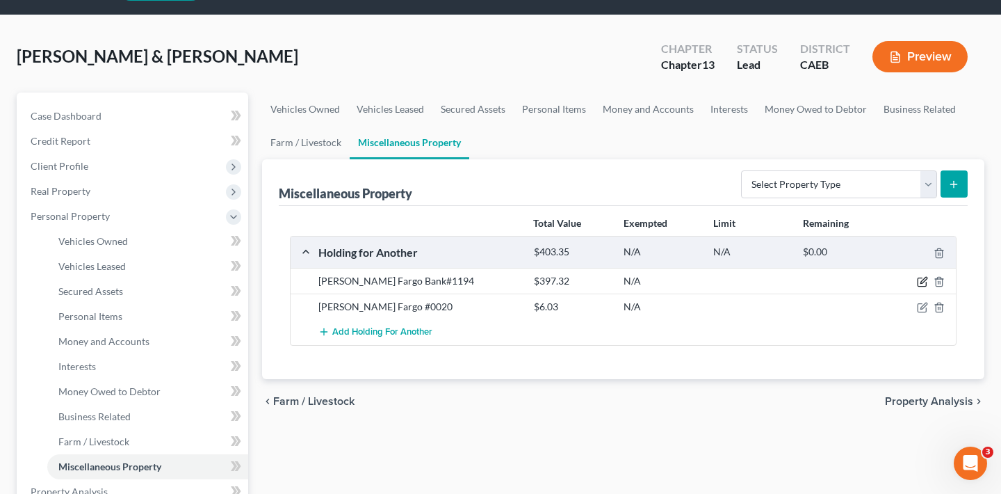
select select "4"
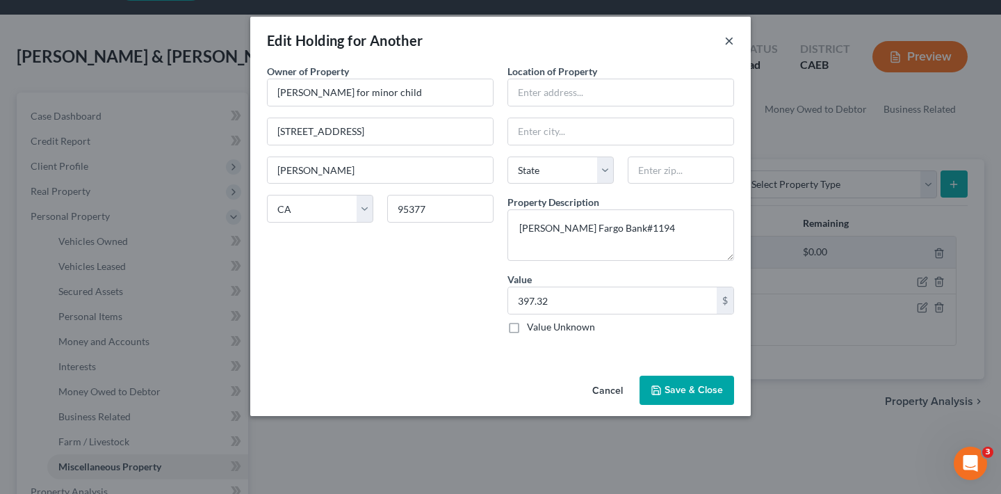
click at [731, 42] on button "×" at bounding box center [729, 40] width 10 height 17
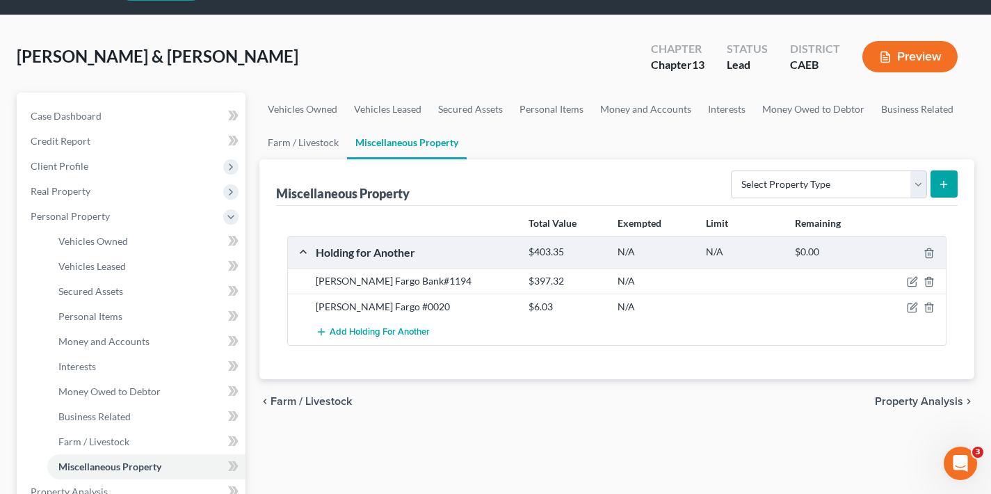
click at [921, 406] on span "Property Analysis" at bounding box center [919, 401] width 88 height 11
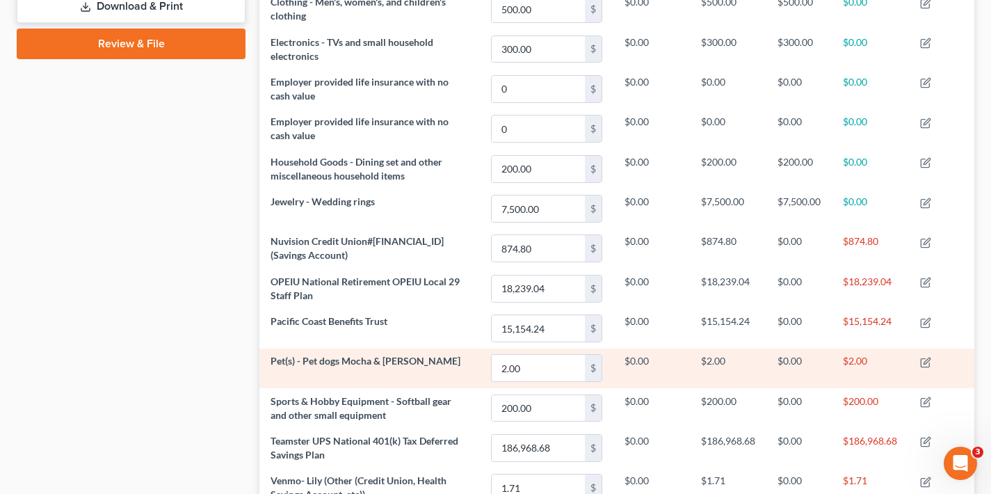
scroll to position [1081, 0]
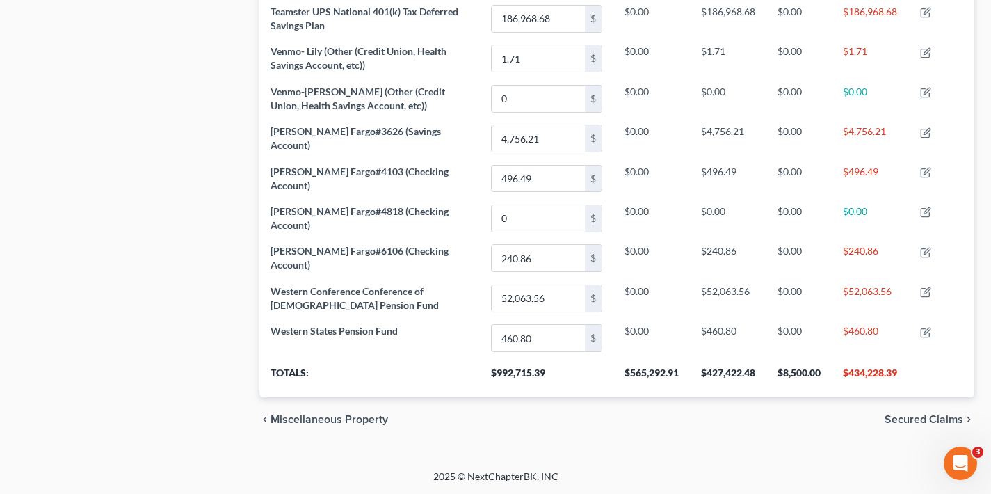
click at [923, 421] on span "Secured Claims" at bounding box center [923, 419] width 79 height 11
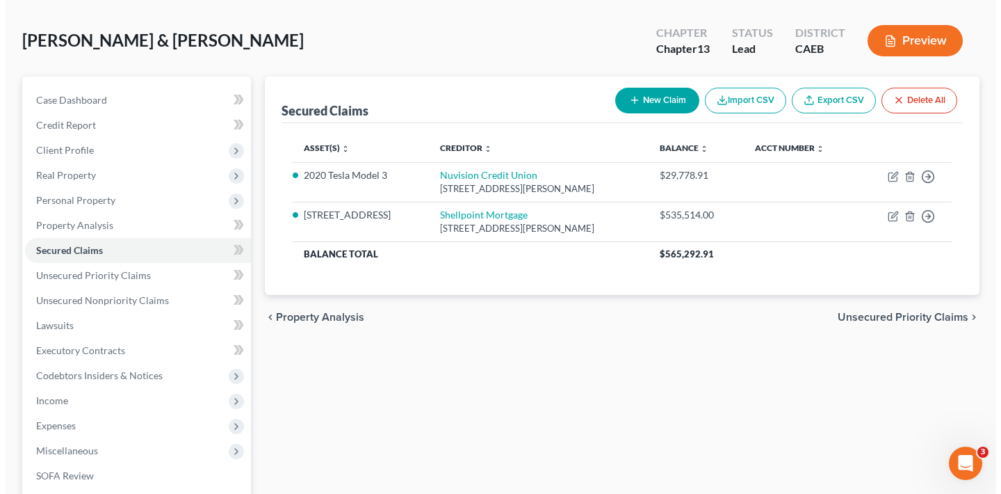
scroll to position [79, 0]
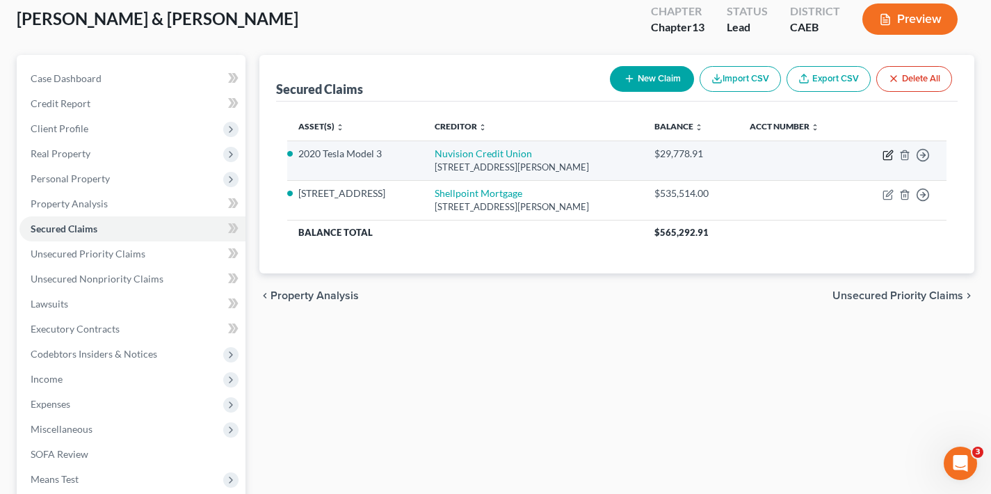
click at [886, 155] on icon "button" at bounding box center [887, 154] width 11 height 11
select select "4"
select select "0"
select select "4"
select select "2"
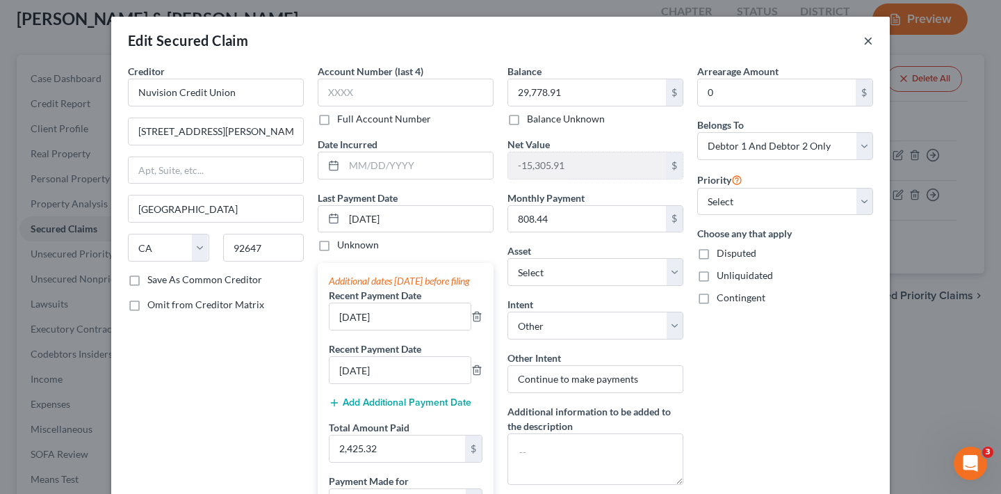
click at [863, 42] on button "×" at bounding box center [868, 40] width 10 height 17
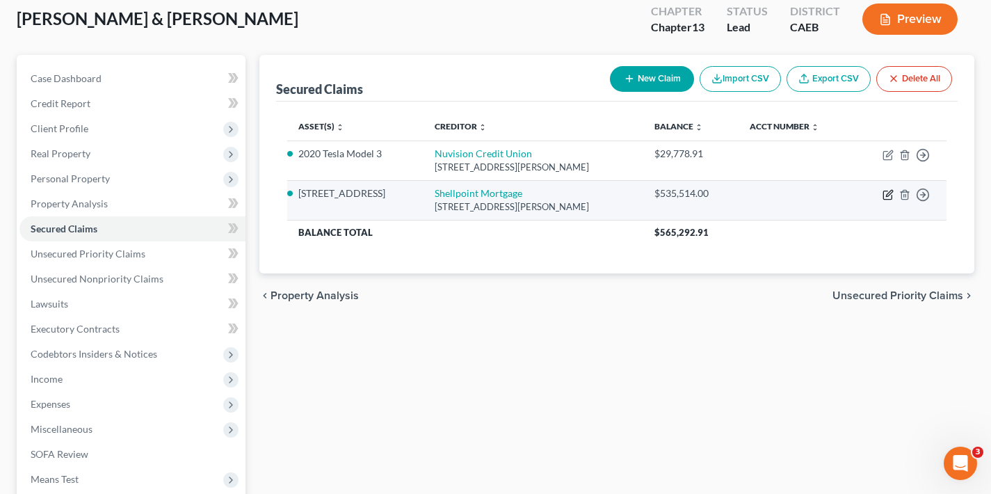
click at [888, 191] on icon "button" at bounding box center [887, 194] width 11 height 11
select select "45"
select select "3"
select select "16"
select select "4"
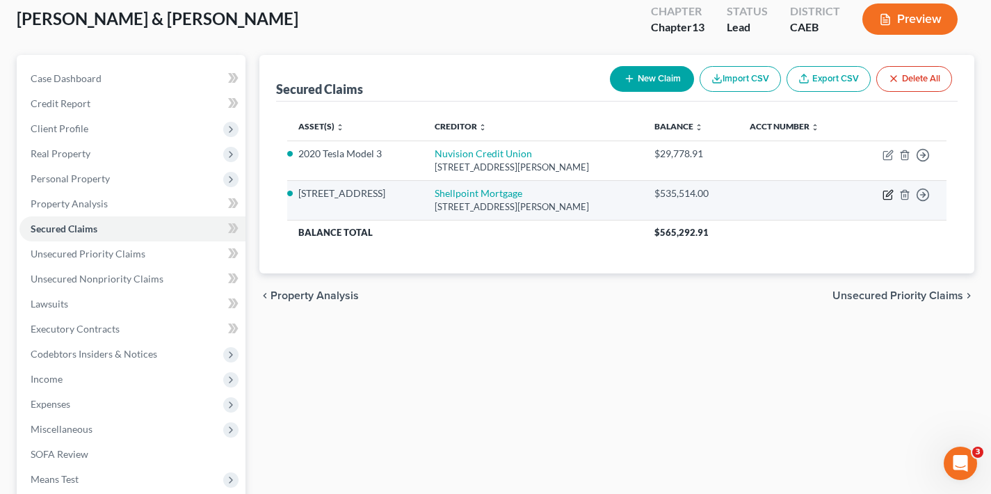
select select "2"
select select "0"
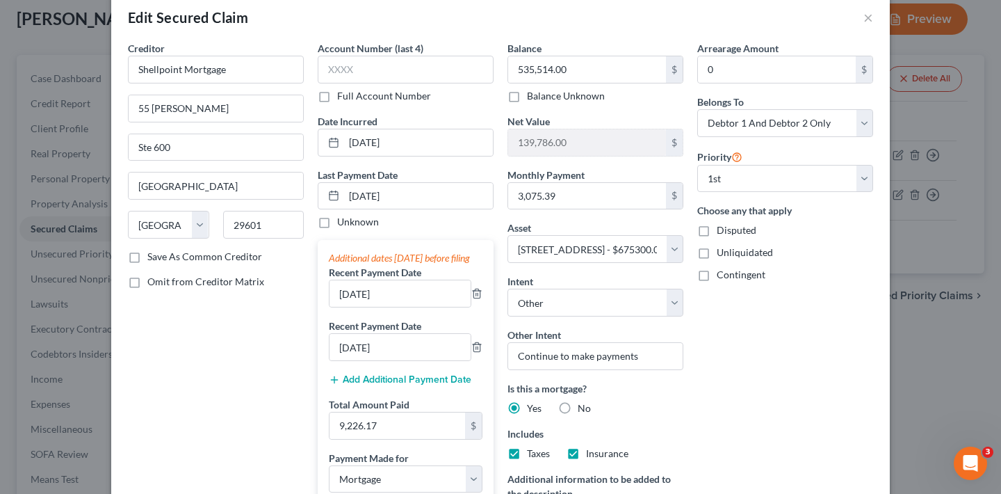
scroll to position [26, 0]
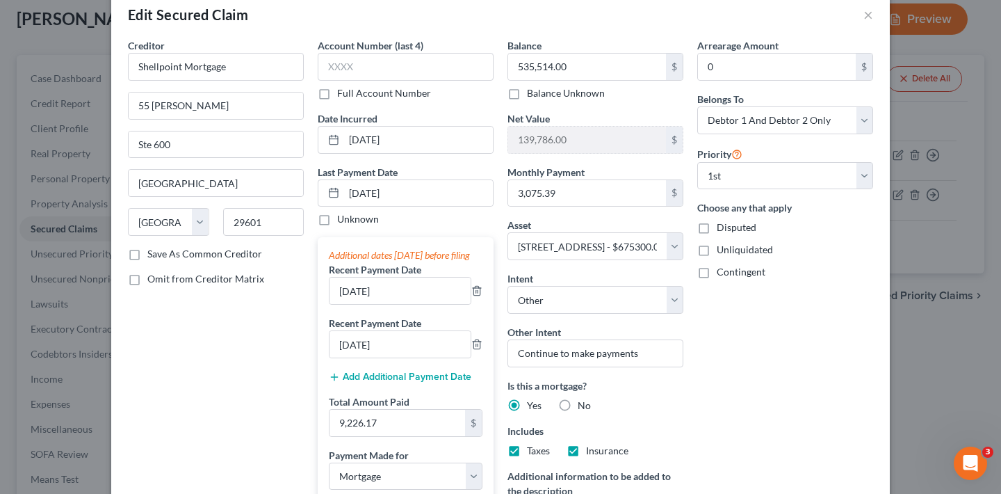
click at [388, 382] on button "Add Additional Payment Date" at bounding box center [400, 376] width 143 height 11
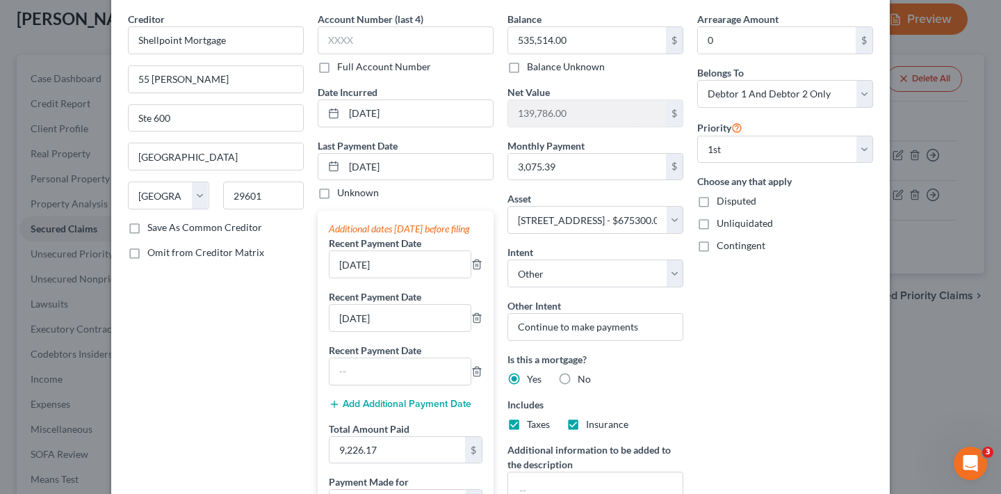
scroll to position [123, 0]
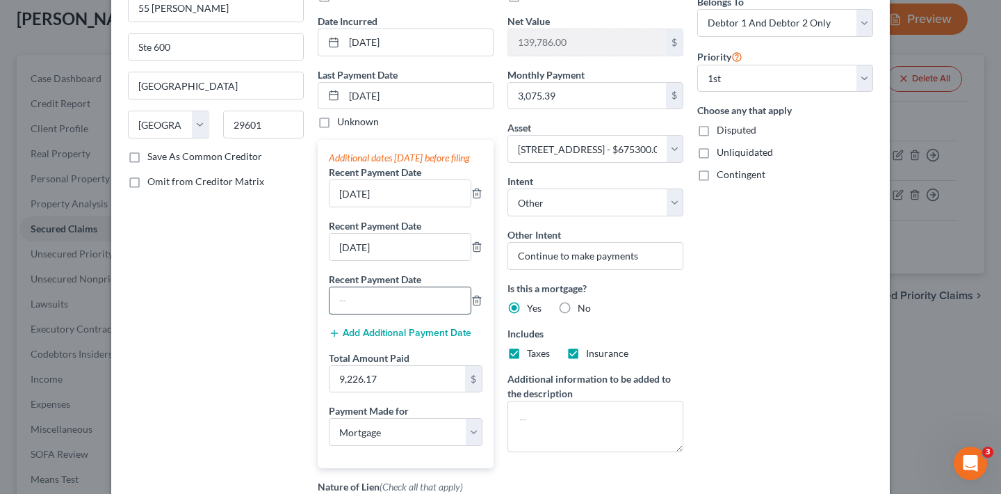
click at [375, 314] on input "text" at bounding box center [400, 300] width 141 height 26
type input "07/18"
click at [471, 306] on icon "button" at bounding box center [476, 300] width 11 height 11
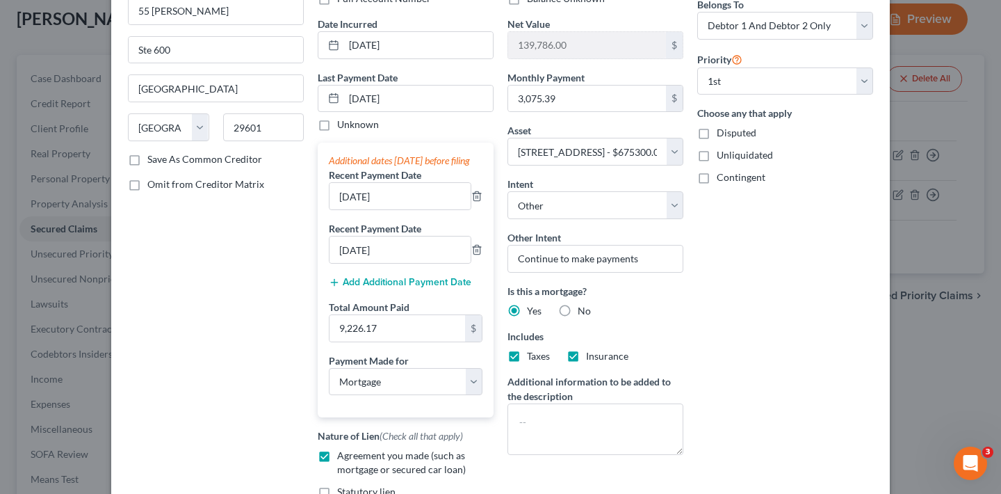
scroll to position [92, 0]
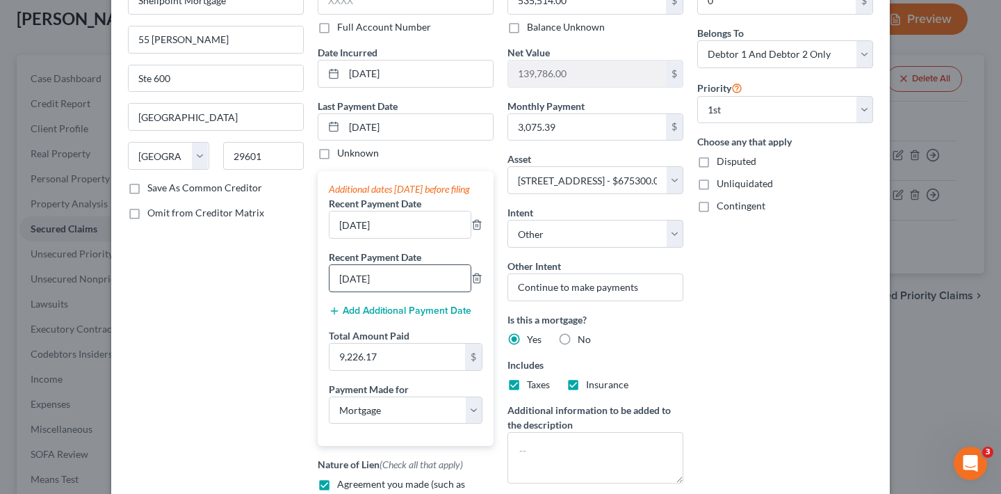
drag, startPoint x: 354, startPoint y: 291, endPoint x: 324, endPoint y: 293, distance: 30.0
click at [330, 291] on input "[DATE]" at bounding box center [400, 278] width 141 height 26
type input "[DATE]"
drag, startPoint x: 354, startPoint y: 236, endPoint x: 330, endPoint y: 238, distance: 24.4
click at [330, 238] on input "[DATE]" at bounding box center [400, 224] width 141 height 26
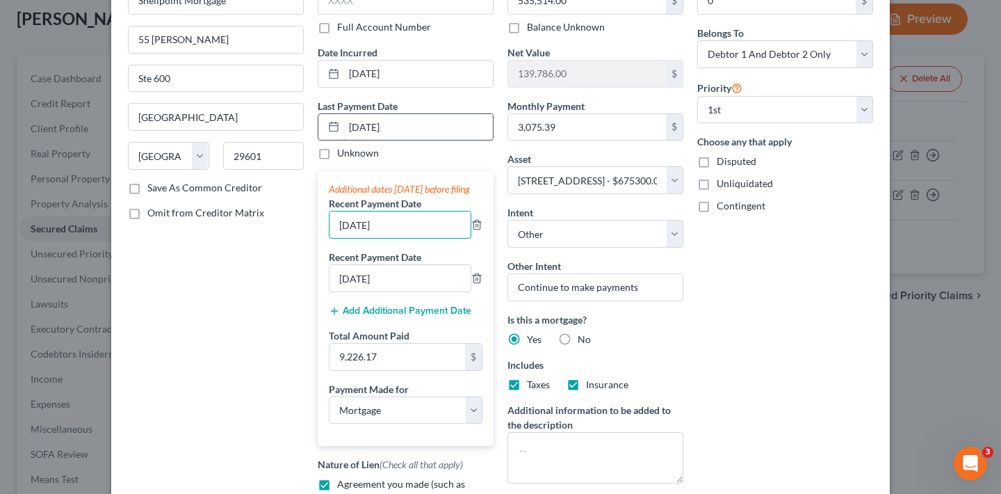
type input "[DATE]"
drag, startPoint x: 369, startPoint y: 127, endPoint x: 338, endPoint y: 127, distance: 31.3
drag, startPoint x: 370, startPoint y: 127, endPoint x: 340, endPoint y: 127, distance: 29.9
click at [344, 127] on input "[DATE]" at bounding box center [418, 127] width 149 height 26
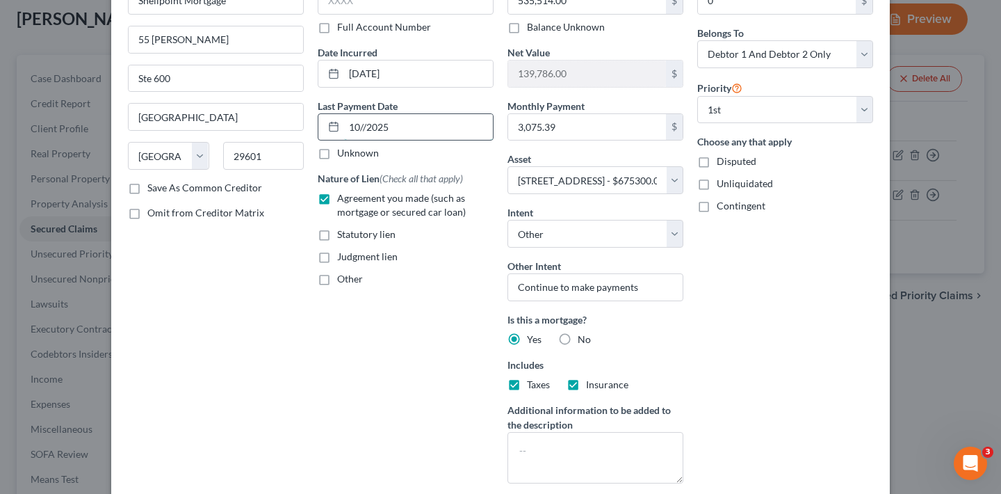
type input "[DATE]"
select select "3"
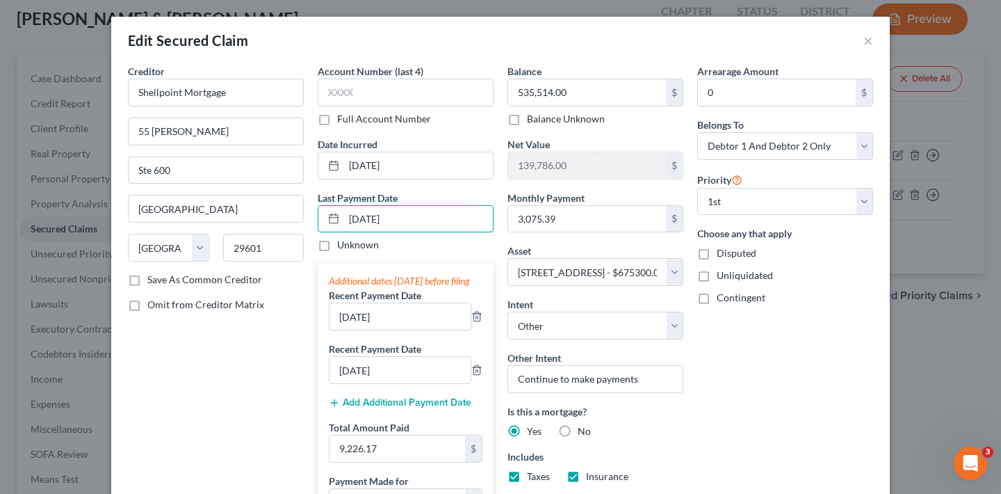
scroll to position [252, 0]
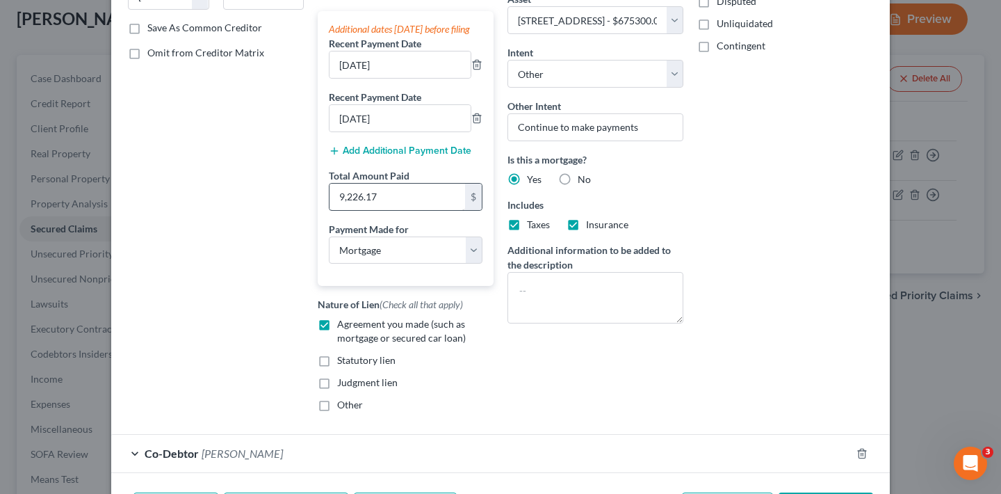
type input "[DATE]"
drag, startPoint x: 389, startPoint y: 206, endPoint x: 310, endPoint y: 210, distance: 79.4
click at [311, 210] on div "Account Number (last 4) Full Account Number Date Incurred [DATE] Last Payment D…" at bounding box center [406, 117] width 190 height 610
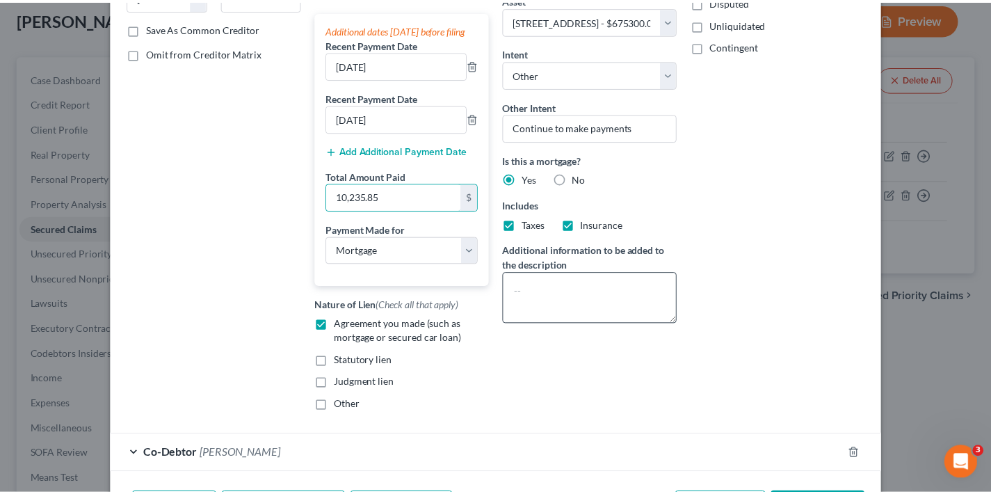
scroll to position [361, 0]
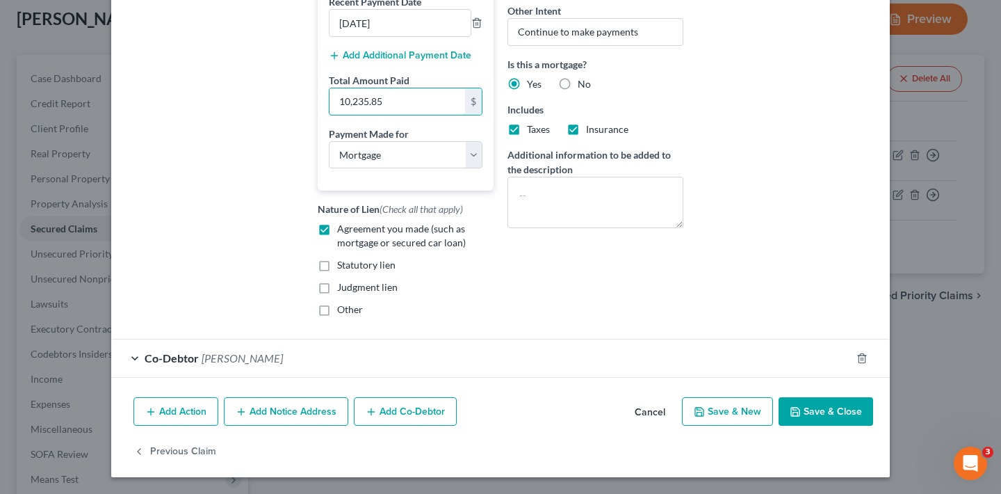
type input "10,235.85"
click at [826, 409] on button "Save & Close" at bounding box center [826, 411] width 95 height 29
select select
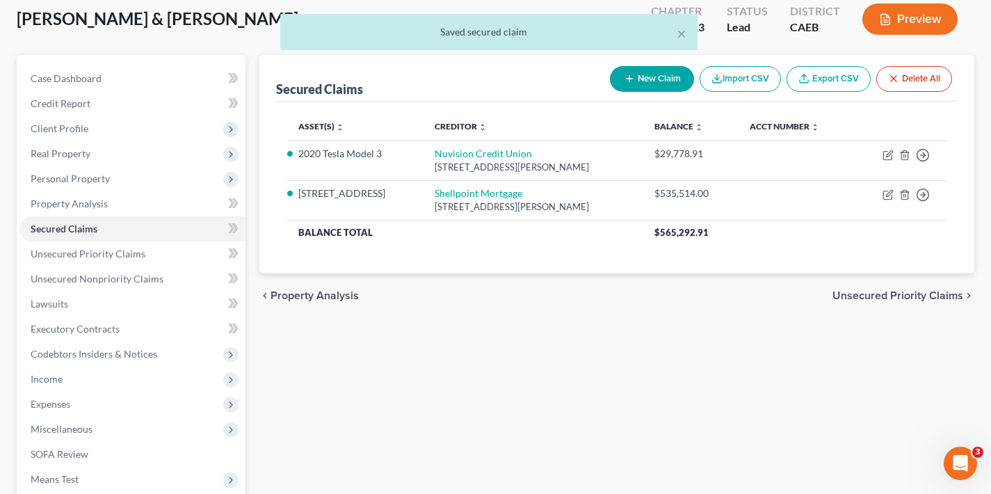
click at [920, 293] on span "Unsecured Priority Claims" at bounding box center [897, 295] width 131 height 11
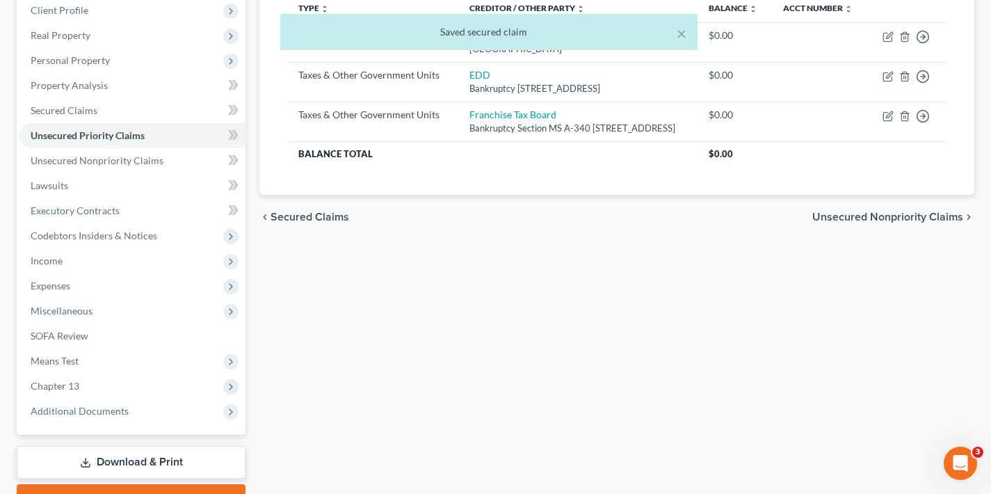
click at [898, 222] on span "Unsecured Nonpriority Claims" at bounding box center [887, 216] width 151 height 11
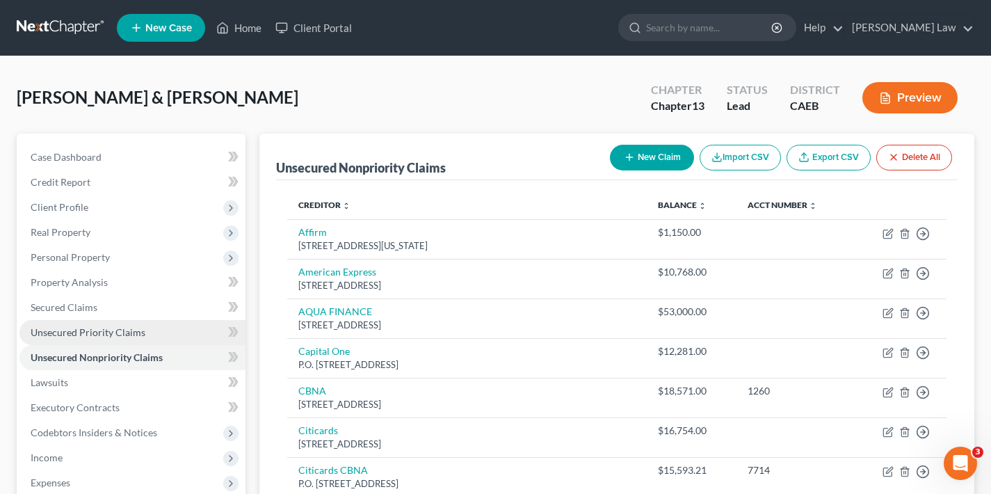
click at [86, 334] on span "Unsecured Priority Claims" at bounding box center [88, 332] width 115 height 12
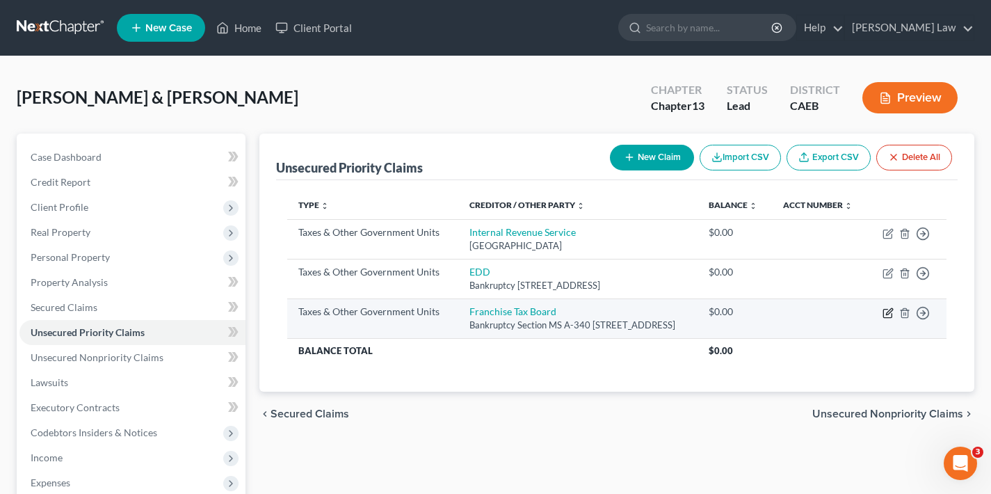
click at [887, 318] on icon "button" at bounding box center [887, 312] width 11 height 11
select select "3"
select select "4"
select select "2"
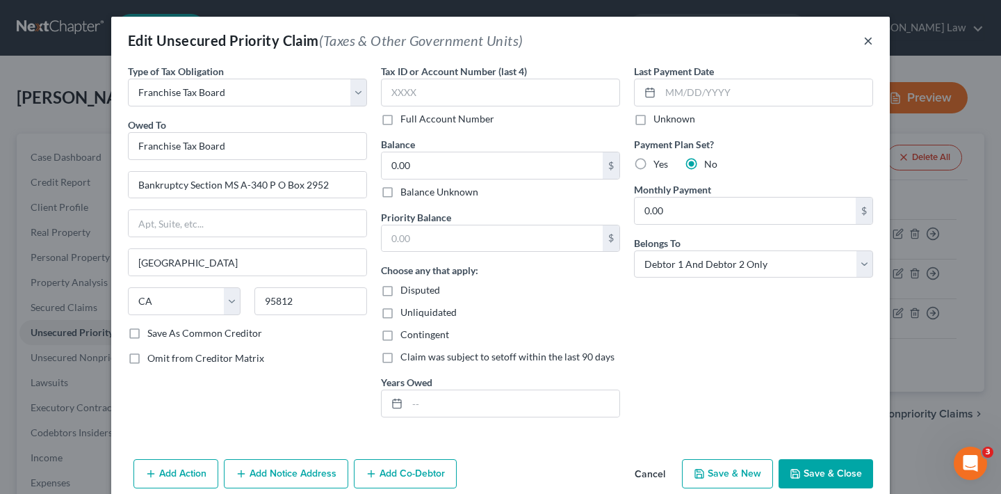
click at [865, 36] on button "×" at bounding box center [868, 40] width 10 height 17
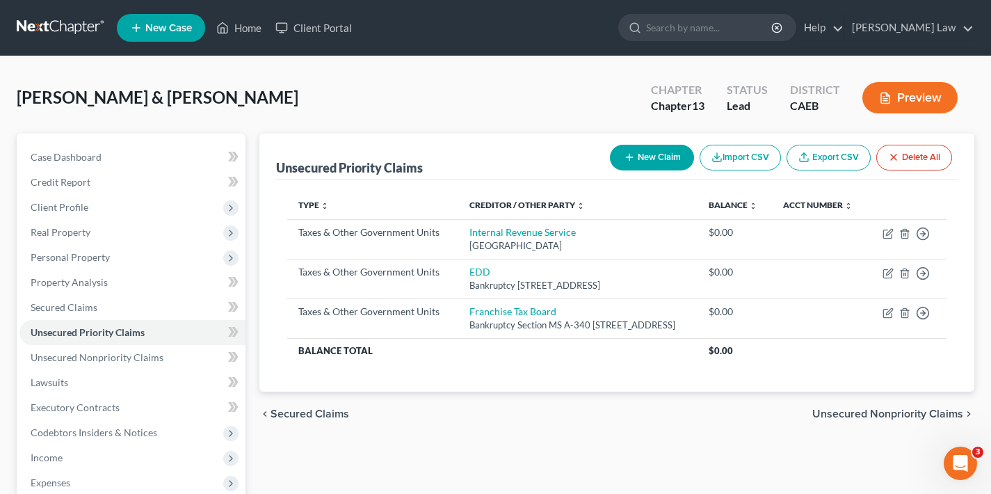
click at [872, 419] on span "Unsecured Nonpriority Claims" at bounding box center [887, 413] width 151 height 11
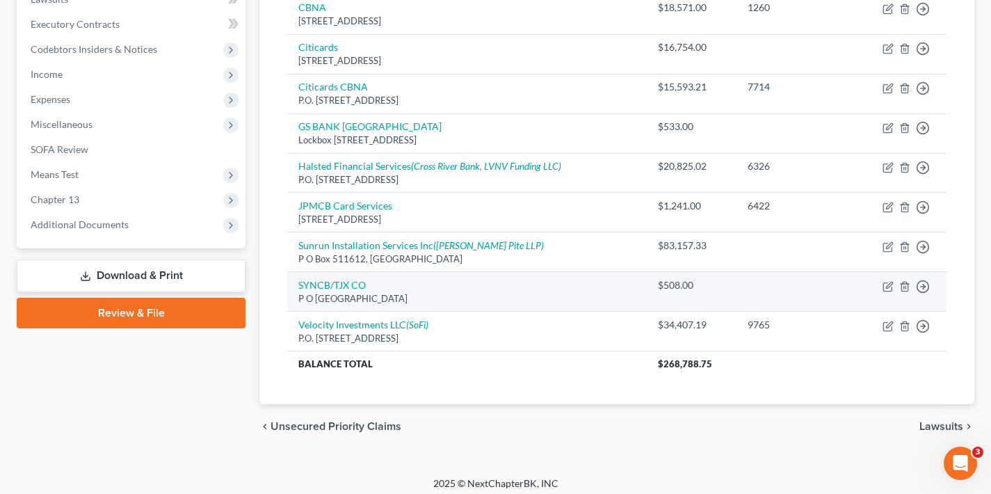
scroll to position [386, 0]
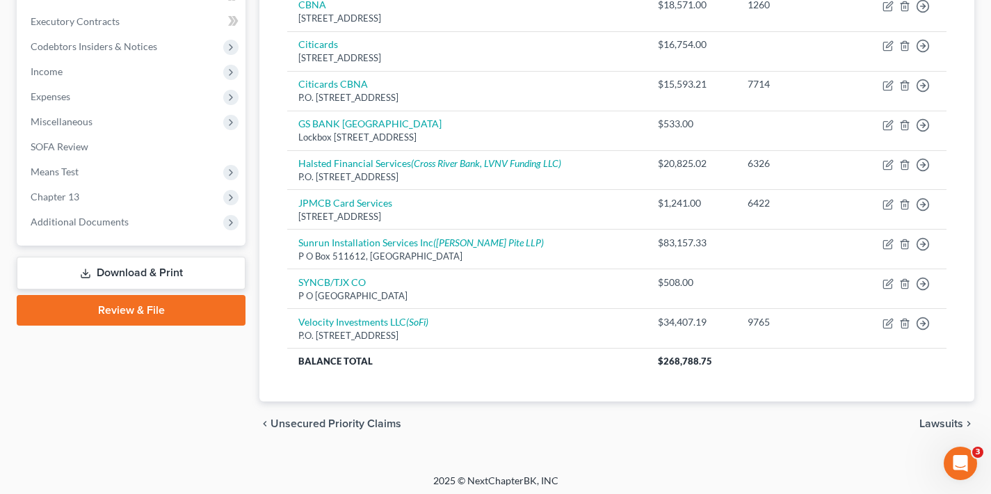
click at [929, 421] on span "Lawsuits" at bounding box center [941, 423] width 44 height 11
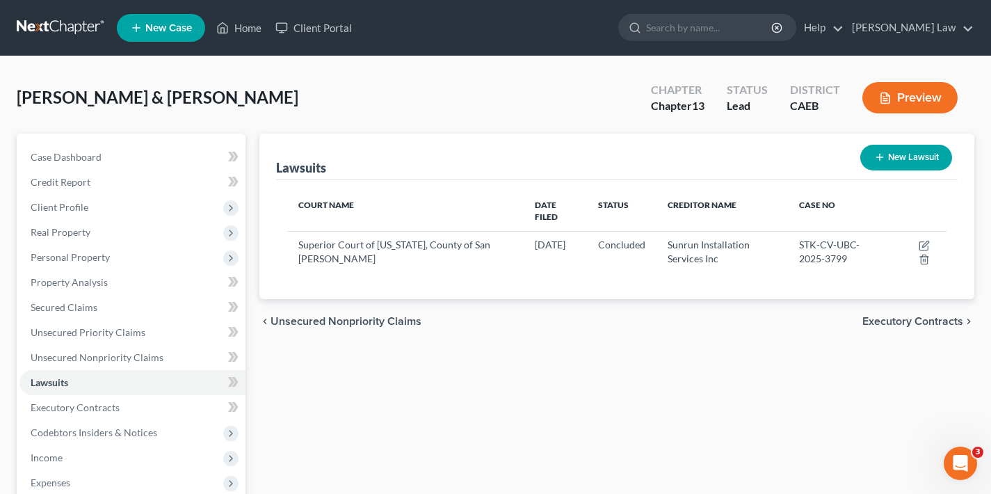
click at [902, 316] on span "Executory Contracts" at bounding box center [912, 321] width 101 height 11
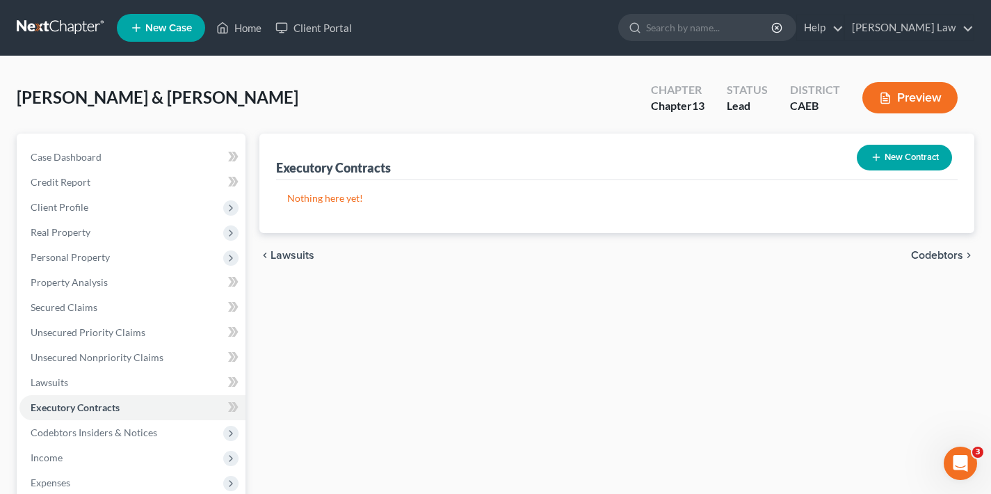
click at [938, 252] on span "Codebtors" at bounding box center [937, 255] width 52 height 11
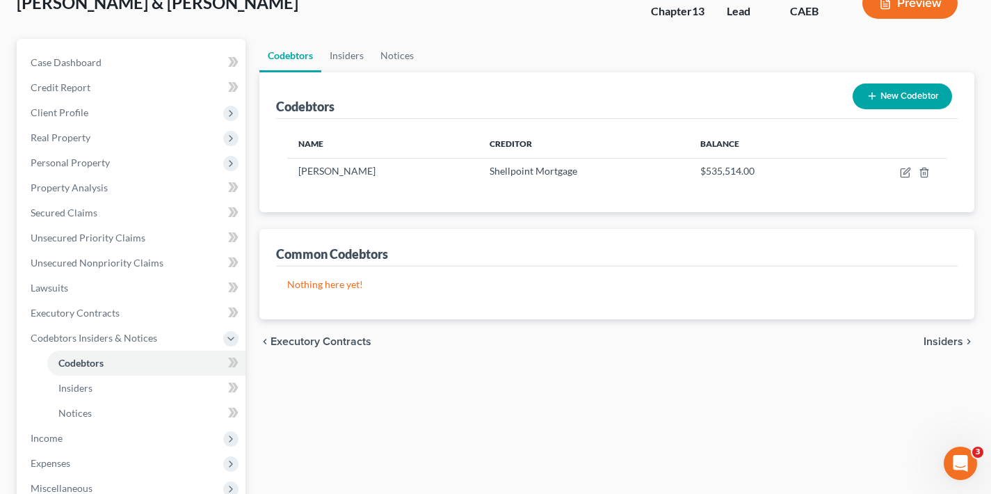
scroll to position [318, 0]
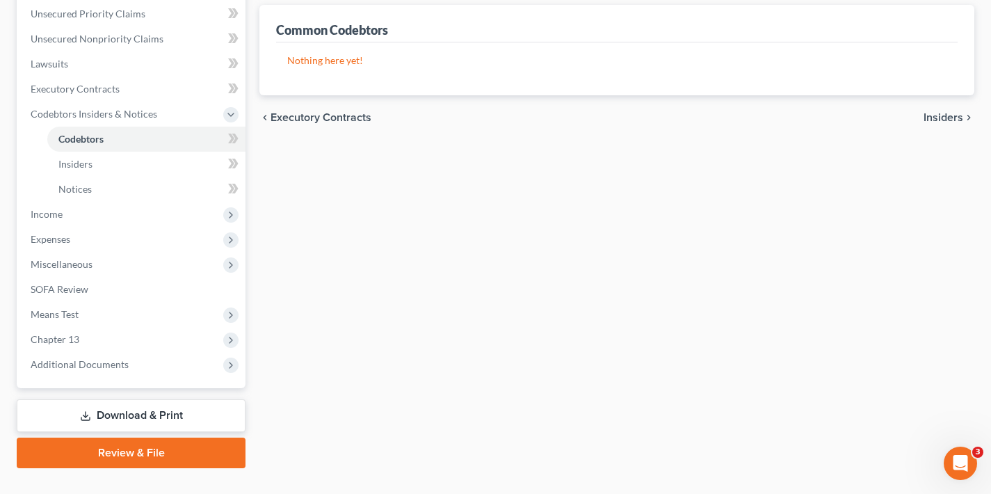
click at [944, 119] on span "Insiders" at bounding box center [943, 117] width 40 height 11
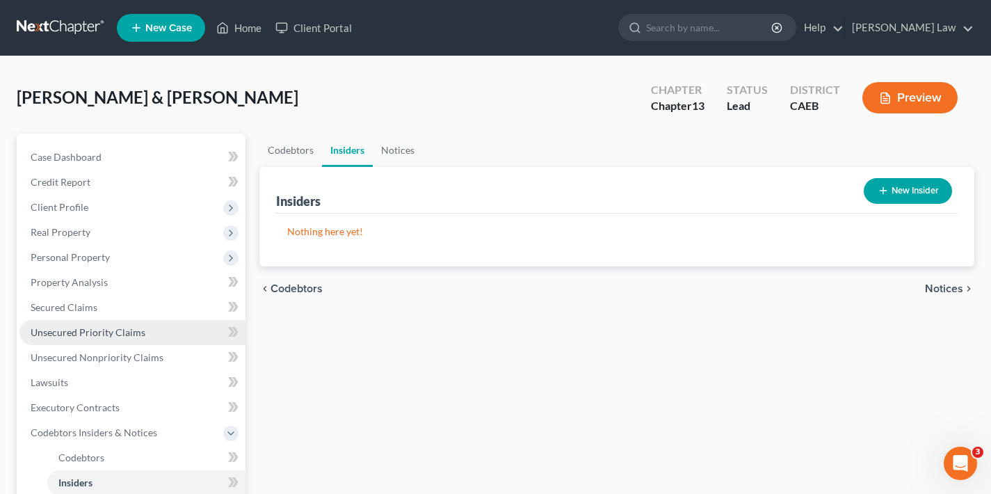
scroll to position [3, 0]
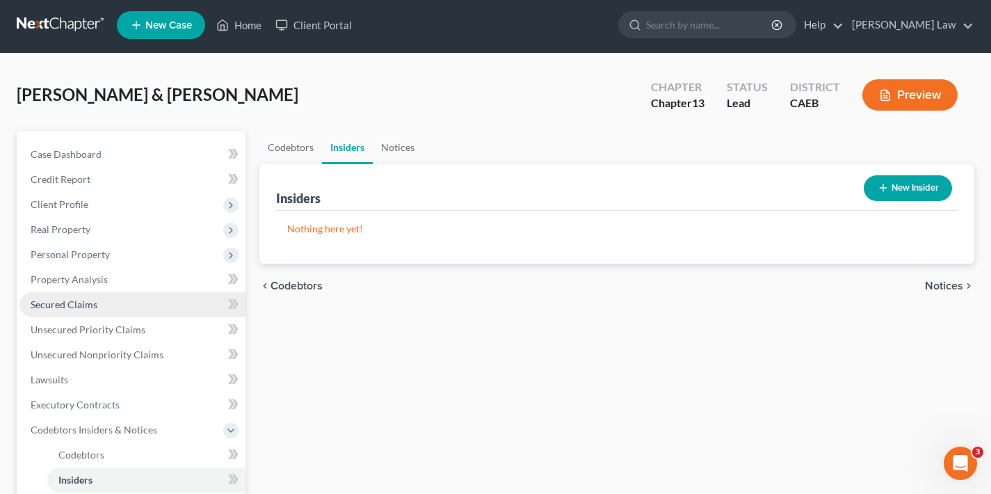
click at [80, 303] on span "Secured Claims" at bounding box center [64, 304] width 67 height 12
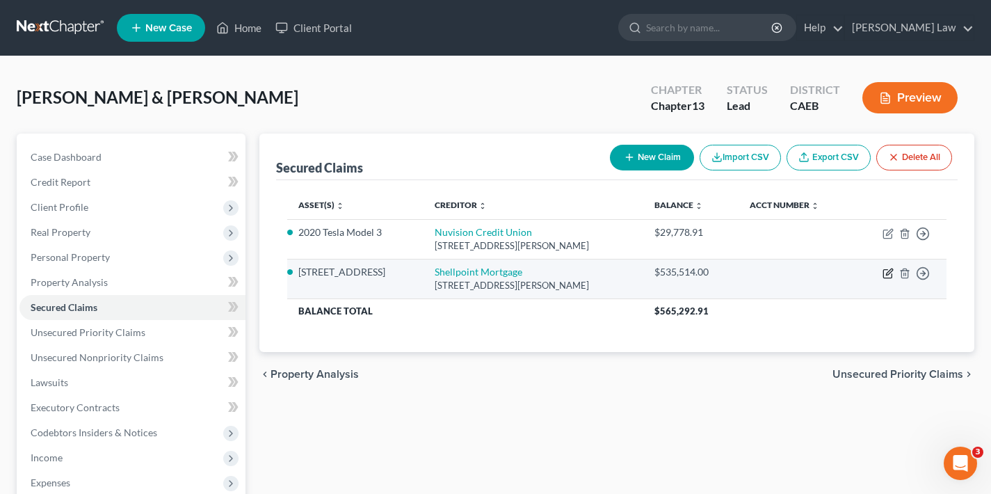
click at [885, 273] on icon "button" at bounding box center [887, 273] width 11 height 11
select select "45"
select select "3"
select select "4"
select select "2"
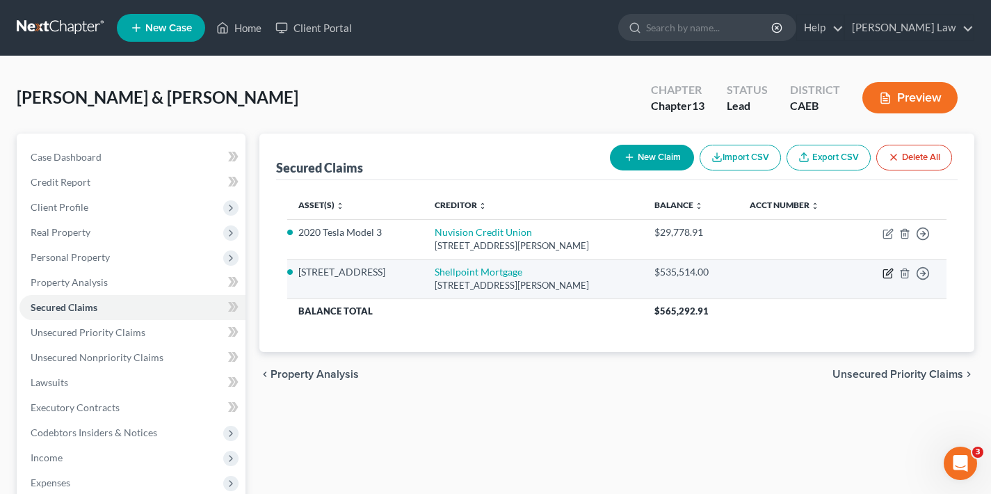
select select "0"
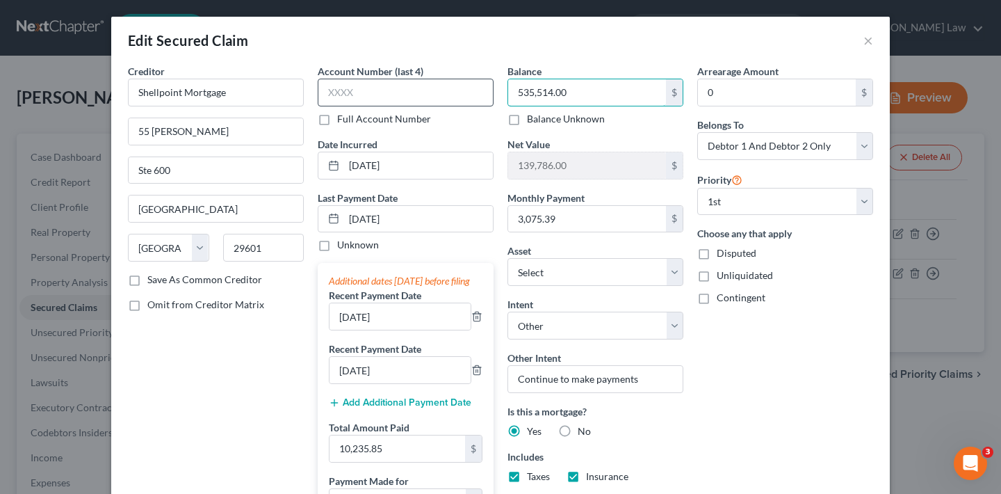
drag, startPoint x: 562, startPoint y: 93, endPoint x: 480, endPoint y: 94, distance: 82.7
click at [480, 94] on div "Creditor * Shellpoint Mortgage [STREET_ADDRESS][PERSON_NAME] Dallas State [US_S…" at bounding box center [500, 369] width 759 height 610
type input "534,440.15"
click at [723, 367] on div "Arrearage Amount 0 $ Belongs To * Select Debtor 1 Only Debtor 2 Only Debtor 1 A…" at bounding box center [785, 369] width 190 height 610
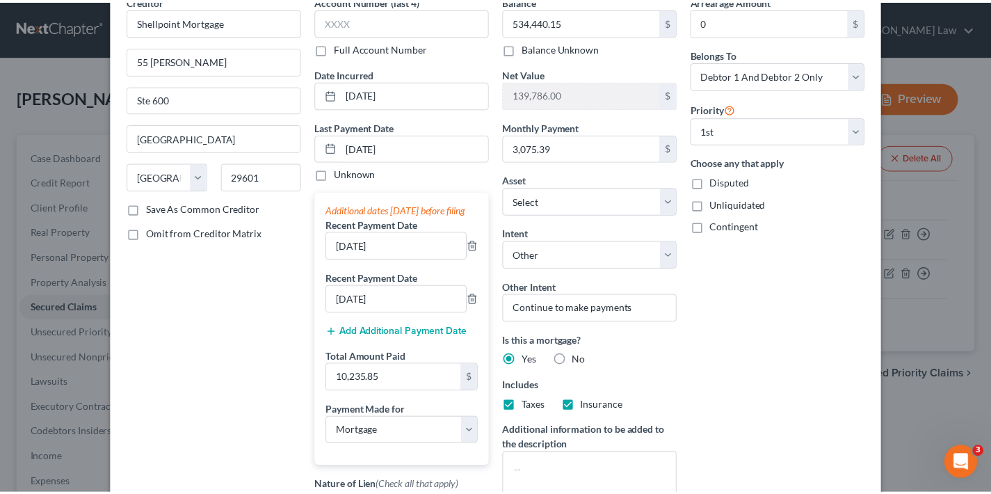
scroll to position [361, 0]
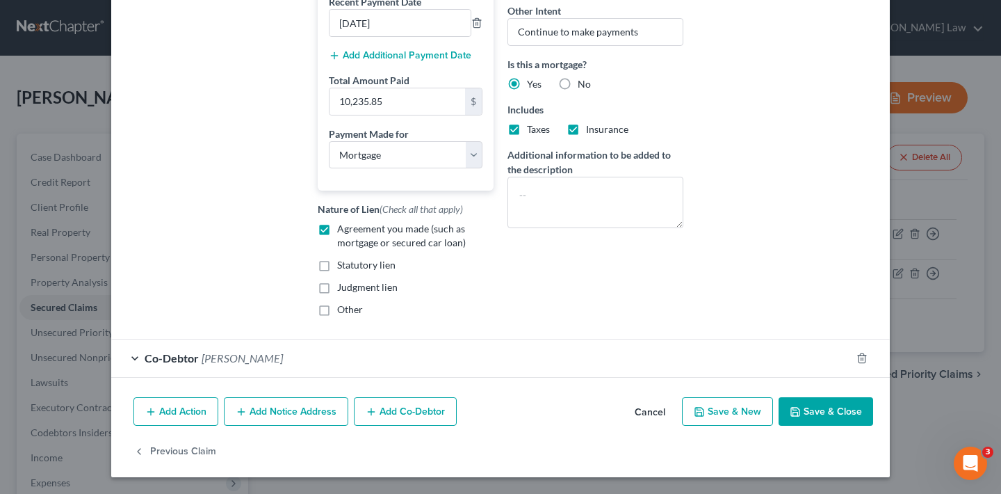
click at [833, 414] on button "Save & Close" at bounding box center [826, 411] width 95 height 29
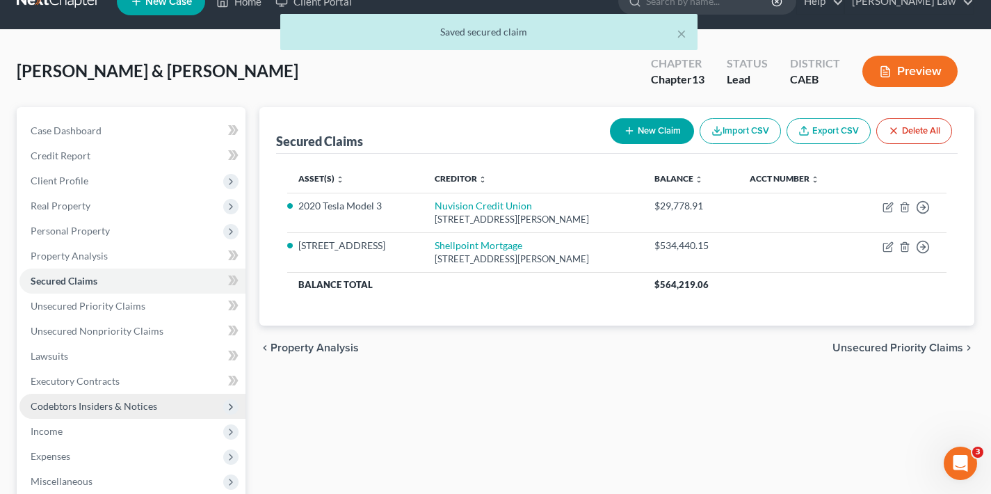
scroll to position [89, 0]
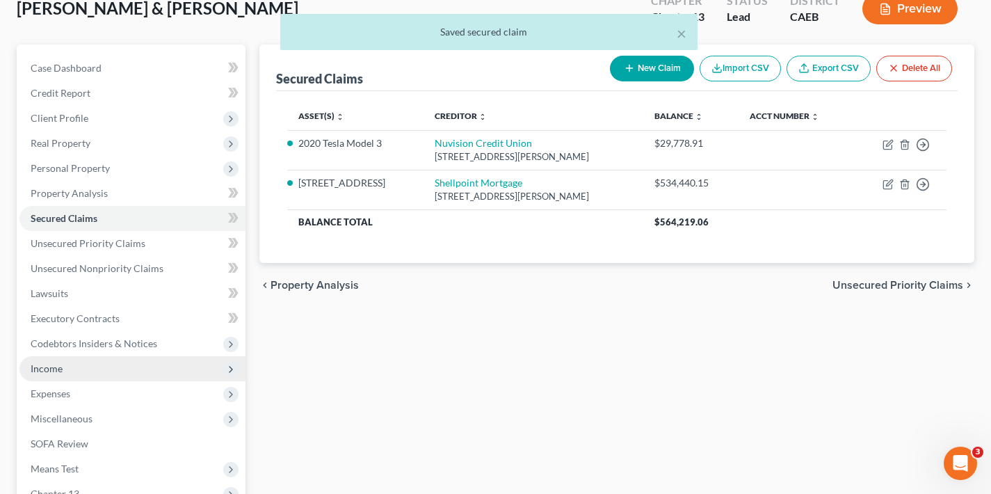
click at [87, 364] on span "Income" at bounding box center [132, 368] width 226 height 25
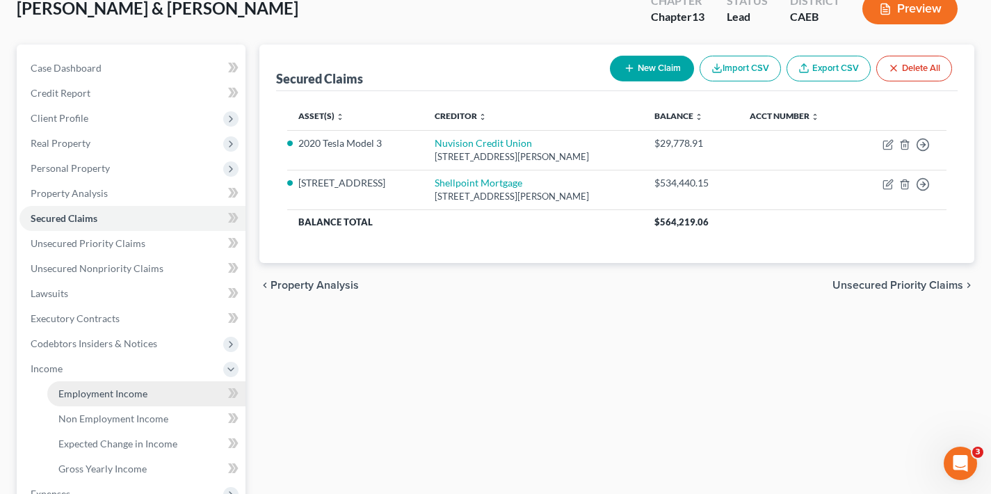
click at [145, 389] on span "Employment Income" at bounding box center [102, 393] width 89 height 12
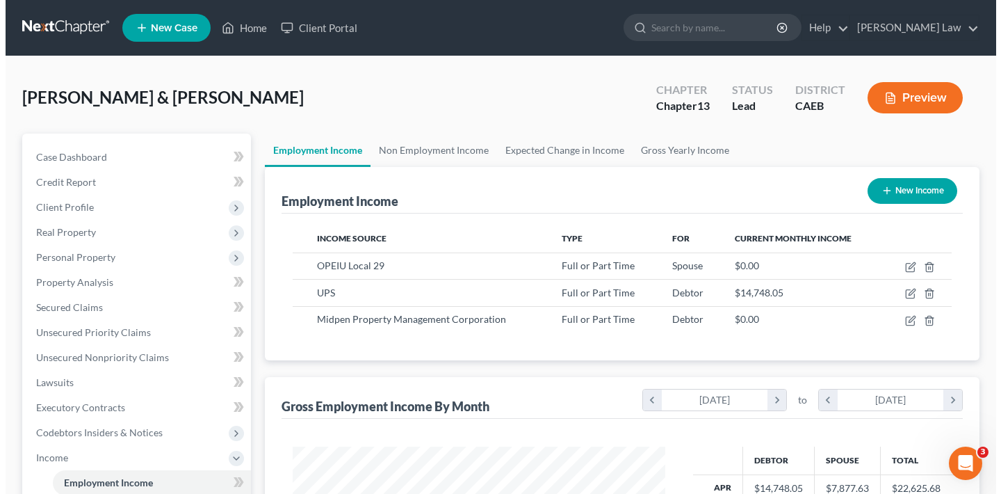
scroll to position [249, 400]
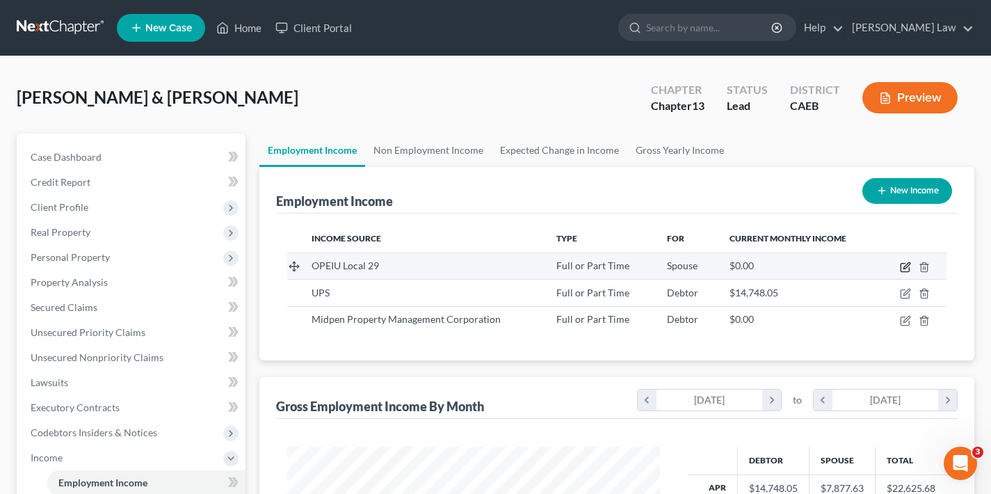
click at [903, 266] on icon "button" at bounding box center [905, 266] width 11 height 11
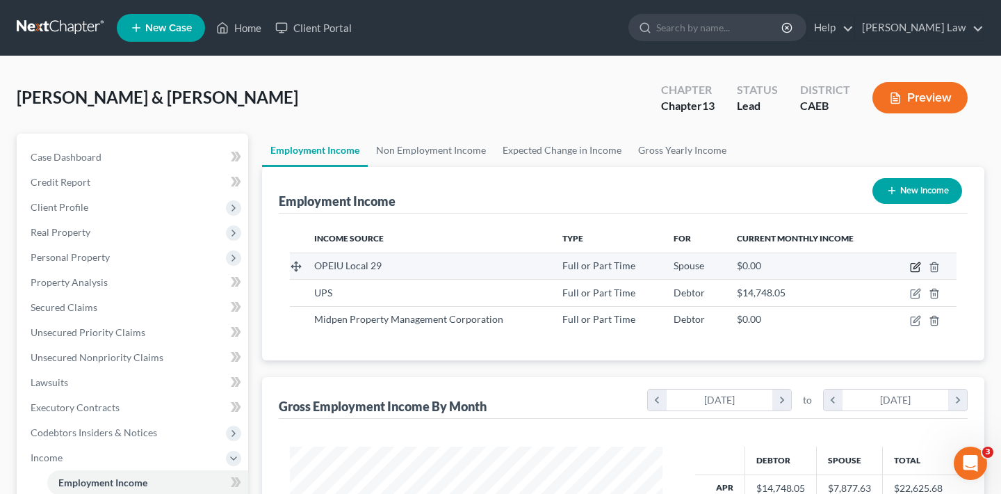
select select "0"
select select "4"
select select "0"
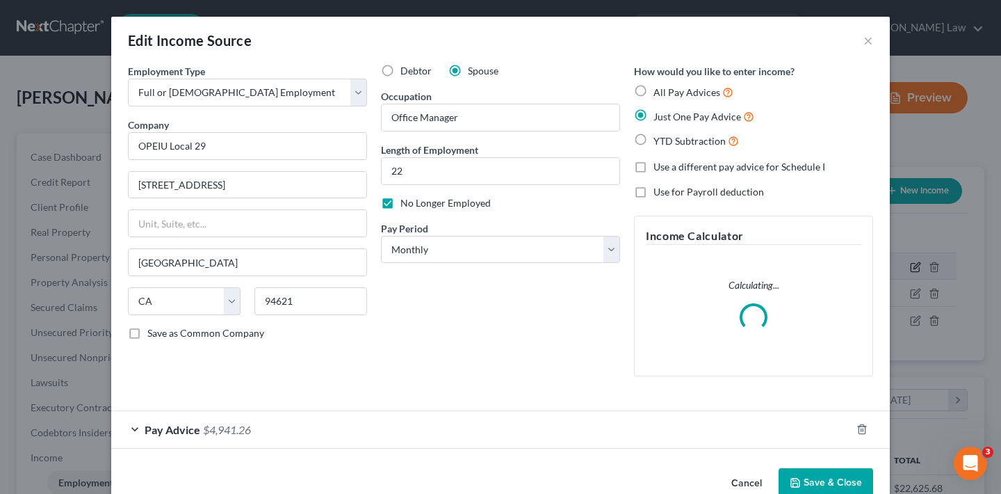
scroll to position [249, 405]
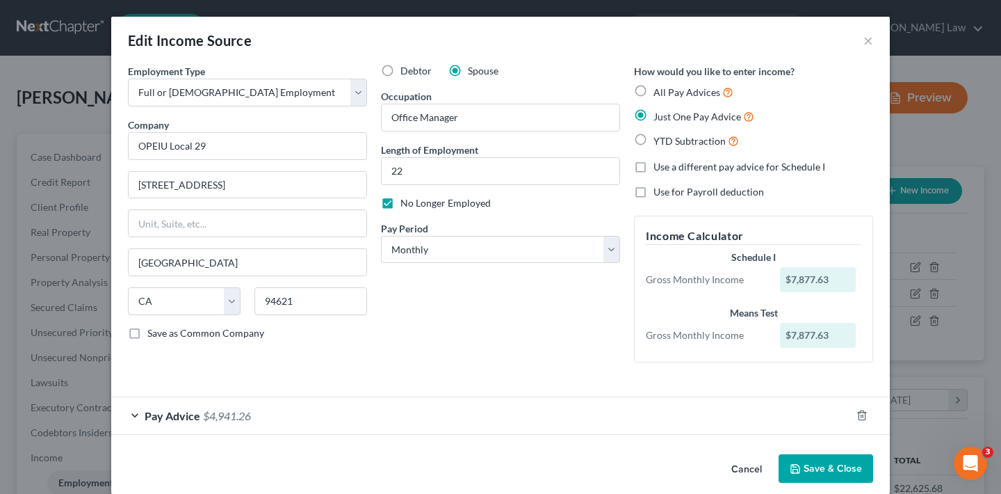
click at [145, 416] on span "Pay Advice" at bounding box center [173, 415] width 56 height 13
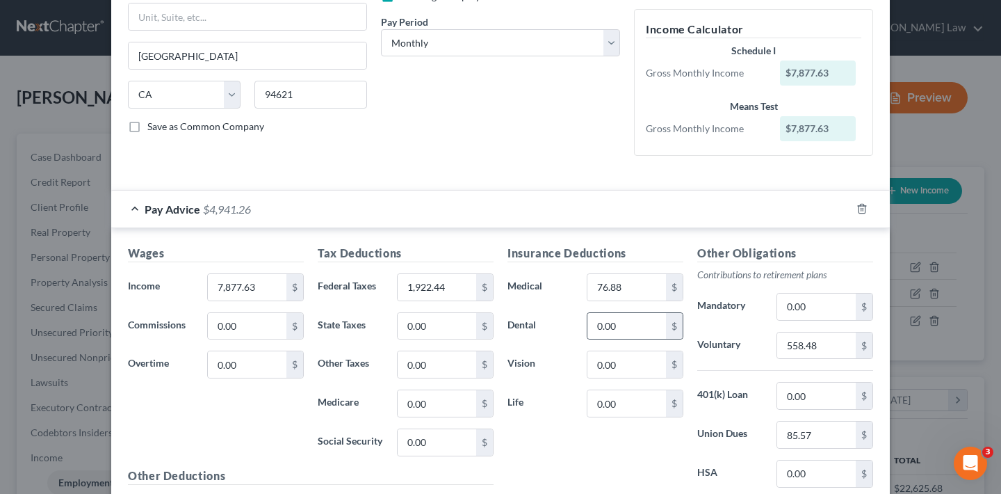
scroll to position [299, 0]
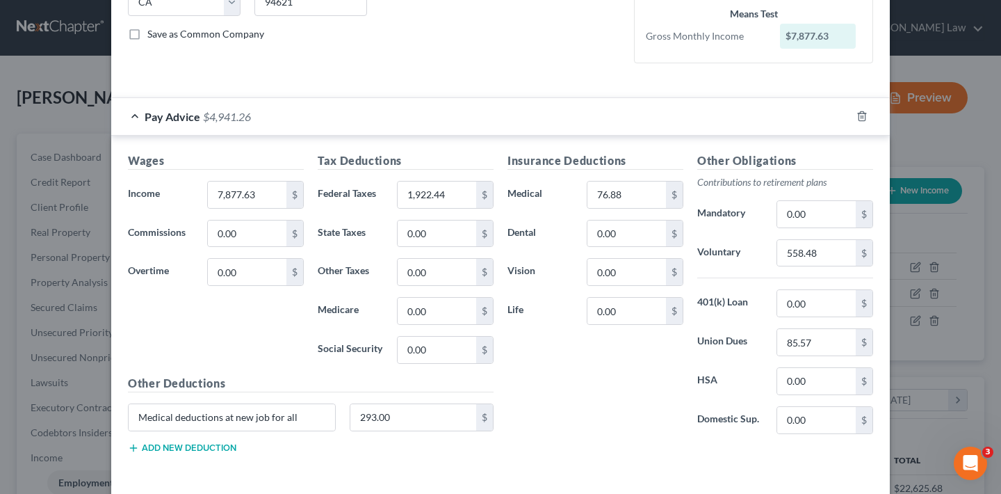
click at [176, 446] on button "Add new deduction" at bounding box center [182, 447] width 108 height 11
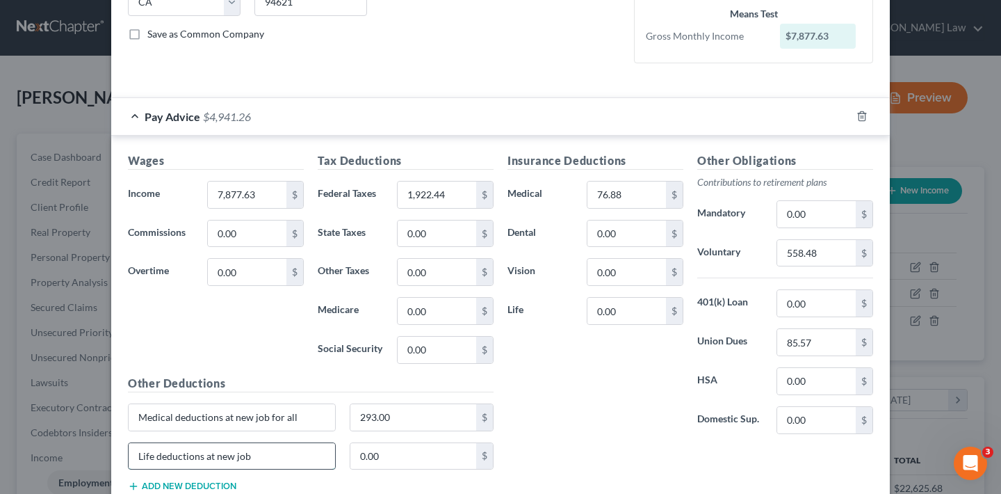
type input "Life deductions at new job"
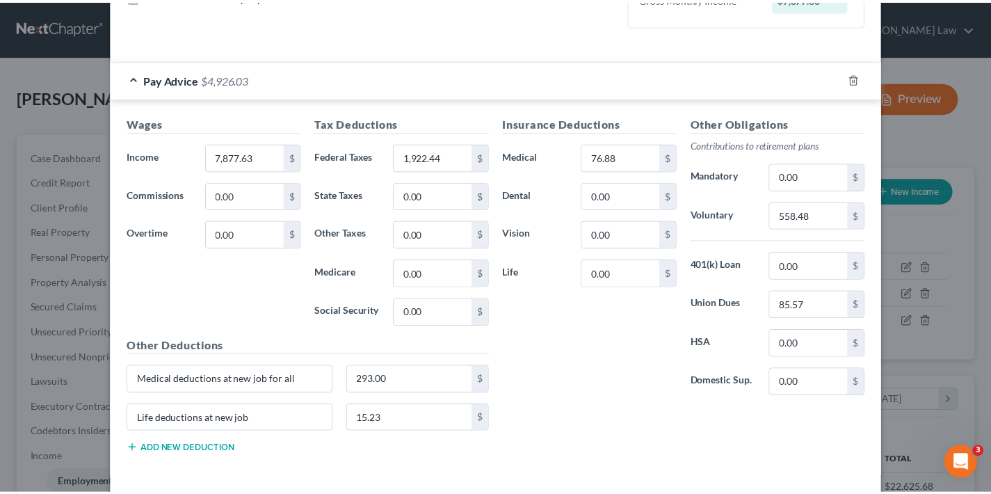
scroll to position [393, 0]
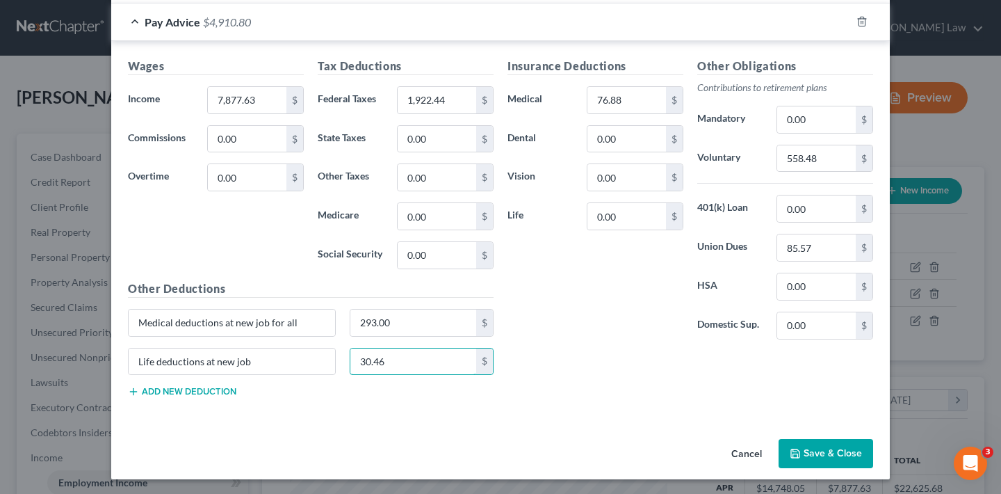
type input "30.46"
click at [840, 445] on button "Save & Close" at bounding box center [826, 453] width 95 height 29
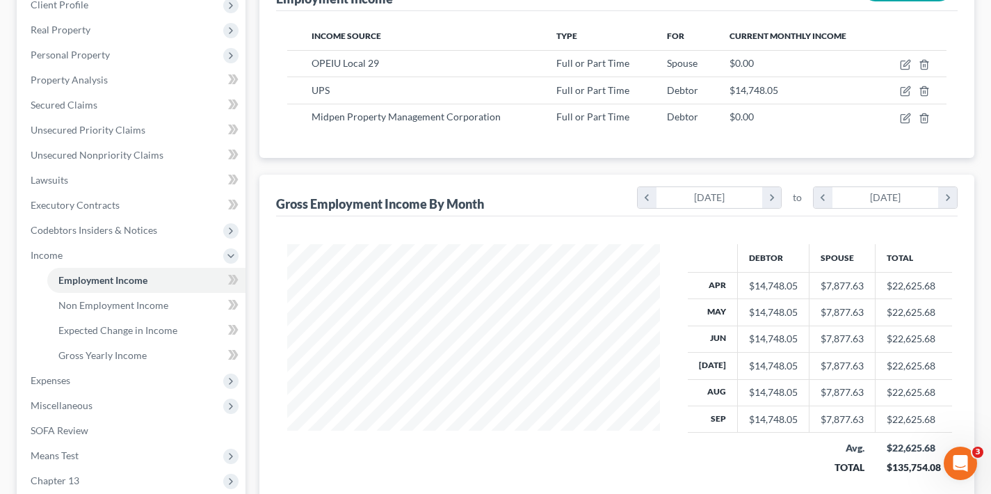
scroll to position [371, 0]
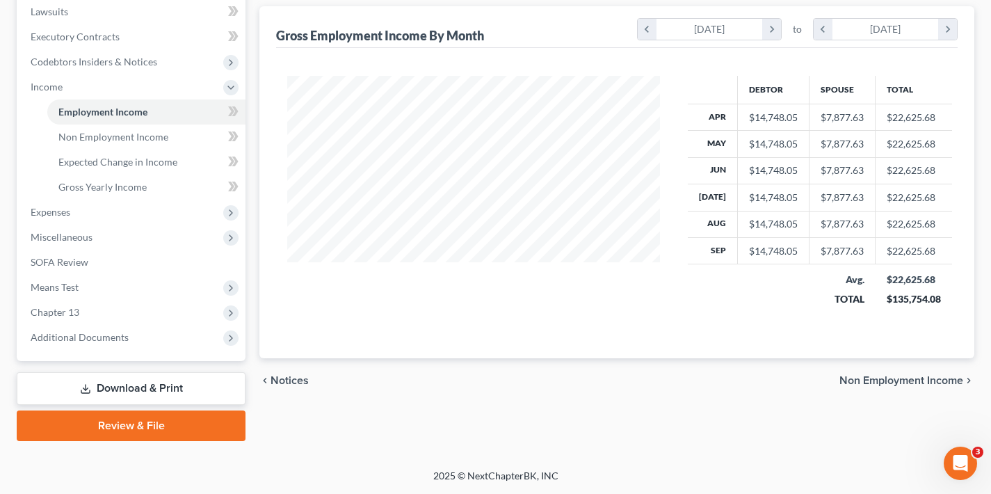
click at [908, 380] on span "Non Employment Income" at bounding box center [901, 380] width 124 height 11
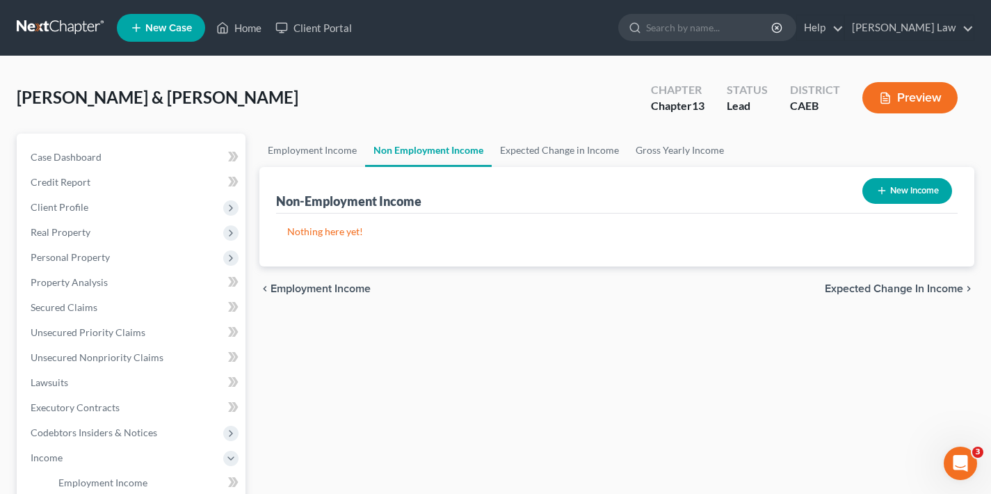
click at [896, 291] on span "Expected Change in Income" at bounding box center [893, 288] width 138 height 11
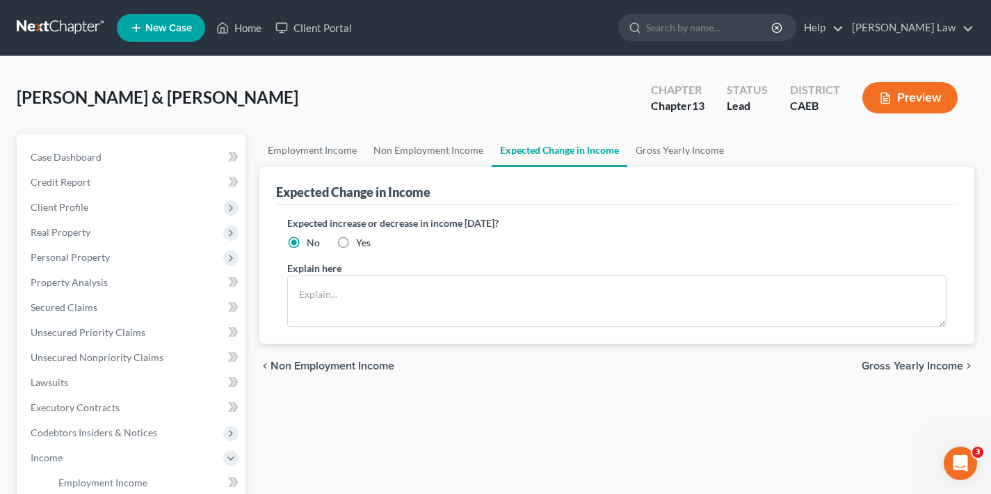
click at [907, 367] on span "Gross Yearly Income" at bounding box center [911, 365] width 101 height 11
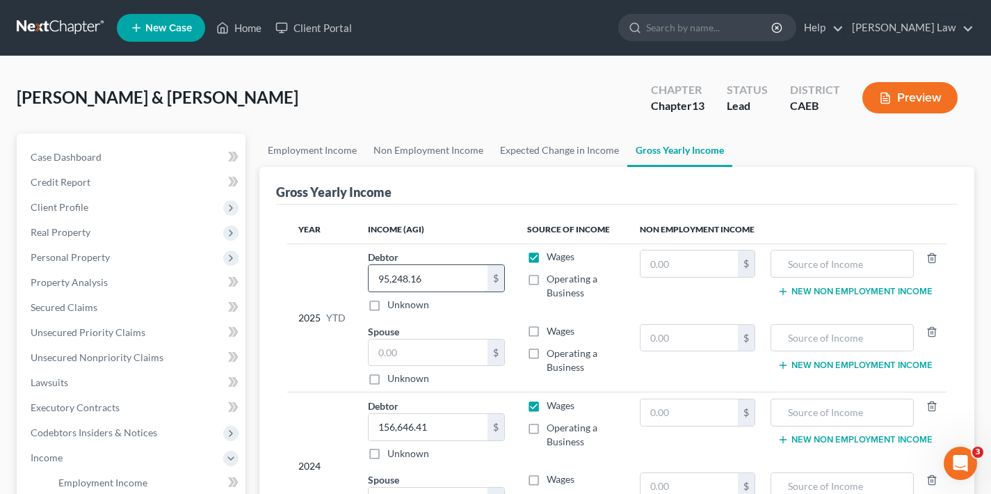
drag, startPoint x: 437, startPoint y: 280, endPoint x: 368, endPoint y: 282, distance: 68.9
click at [368, 282] on div "95,248.16 $" at bounding box center [436, 278] width 137 height 28
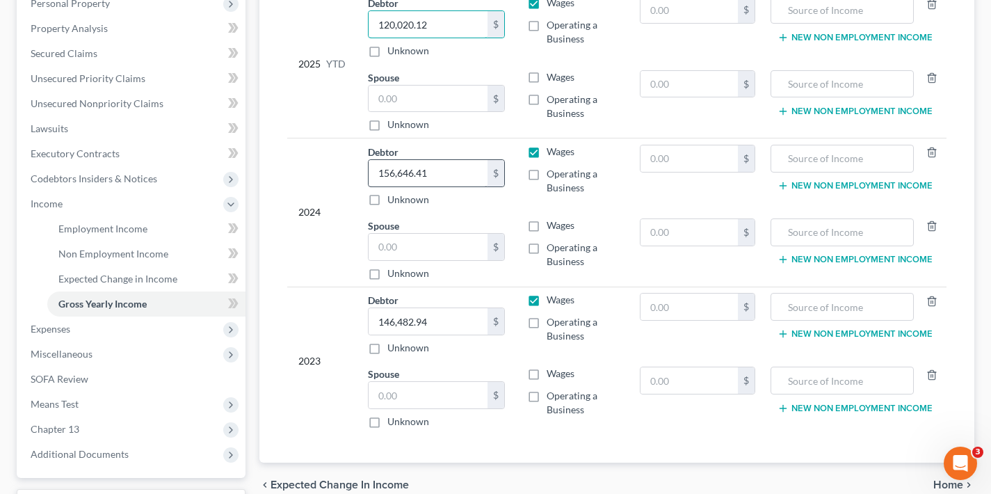
type input "120,020.12"
click at [443, 174] on input "156,646.41" at bounding box center [427, 173] width 119 height 26
click at [439, 174] on input "156,646.41" at bounding box center [427, 173] width 119 height 26
type input "156,751"
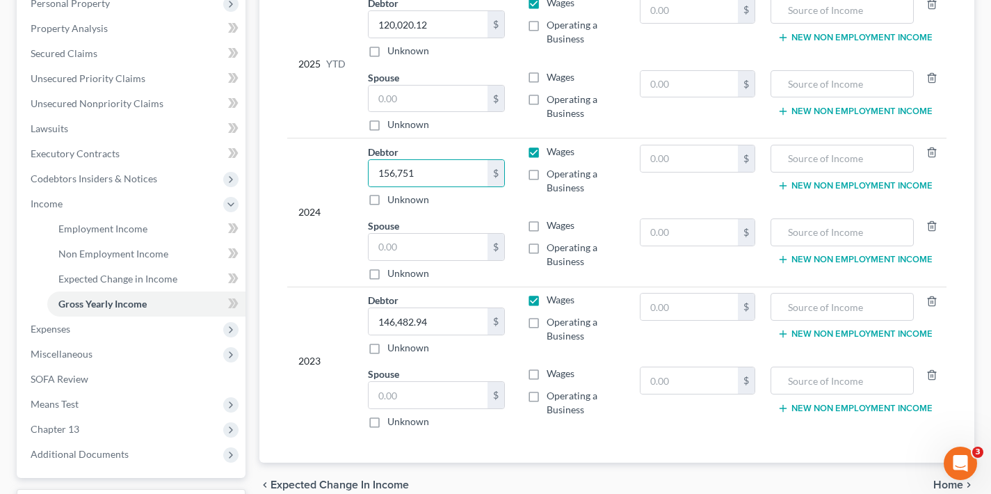
click at [345, 270] on div "2024" at bounding box center [321, 213] width 47 height 136
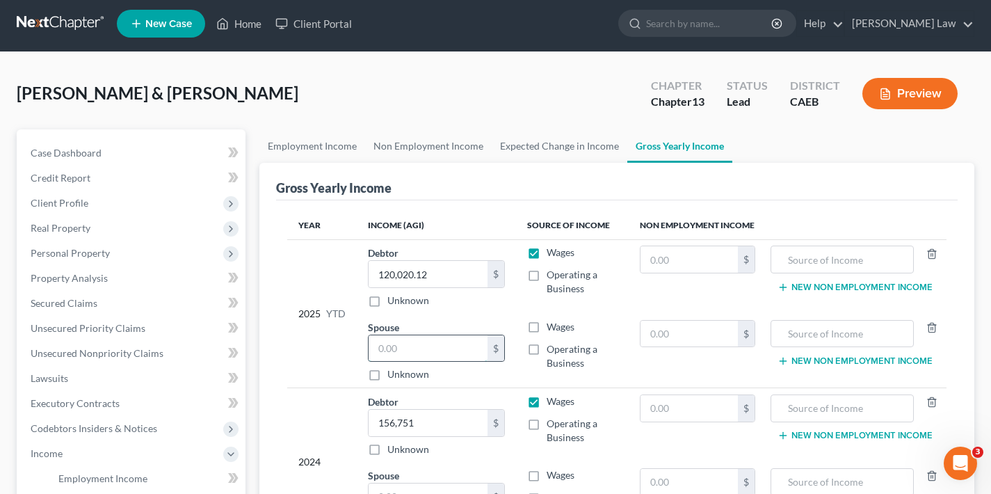
click at [410, 346] on input "text" at bounding box center [427, 348] width 119 height 26
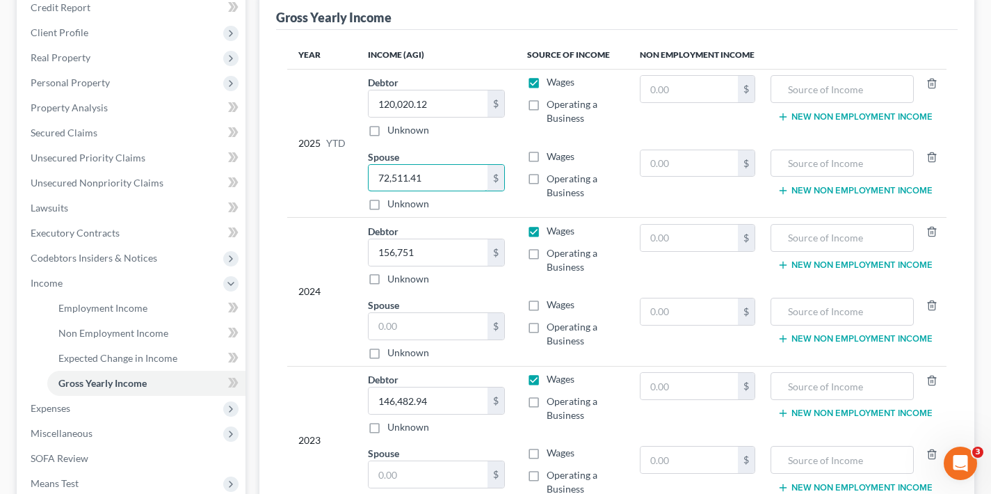
type input "72,511.41"
click at [546, 157] on label "Wages" at bounding box center [560, 156] width 28 height 14
click at [552, 157] on input "Wages" at bounding box center [556, 153] width 9 height 9
checkbox input "true"
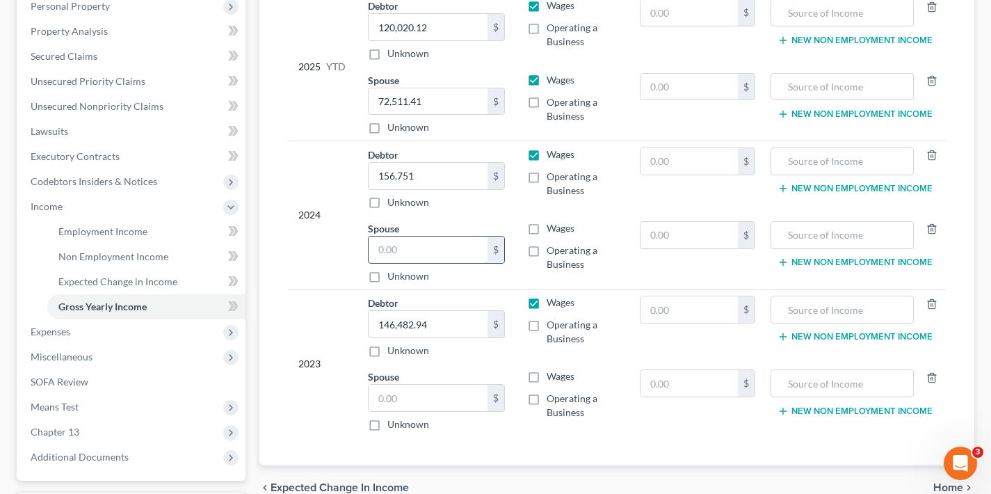
click at [407, 247] on input "text" at bounding box center [427, 249] width 119 height 26
click at [403, 248] on input "text" at bounding box center [427, 249] width 119 height 26
type input "84,006.44"
click at [546, 228] on label "Wages" at bounding box center [560, 228] width 28 height 14
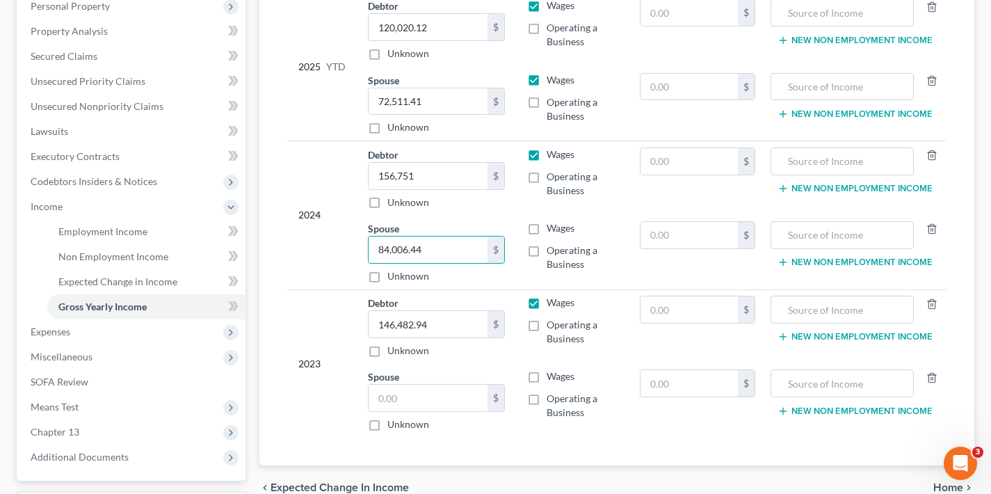
click at [552, 228] on input "Wages" at bounding box center [556, 225] width 9 height 9
checkbox input "true"
click at [418, 403] on input "text" at bounding box center [427, 397] width 119 height 26
type input "70,639.18"
click at [546, 375] on label "Wages" at bounding box center [560, 376] width 28 height 14
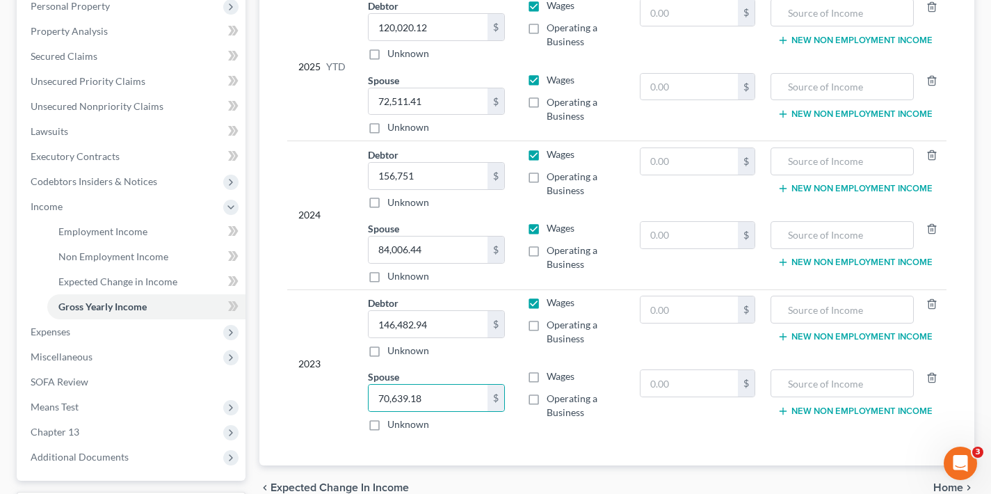
click at [552, 375] on input "Wages" at bounding box center [556, 373] width 9 height 9
checkbox input "true"
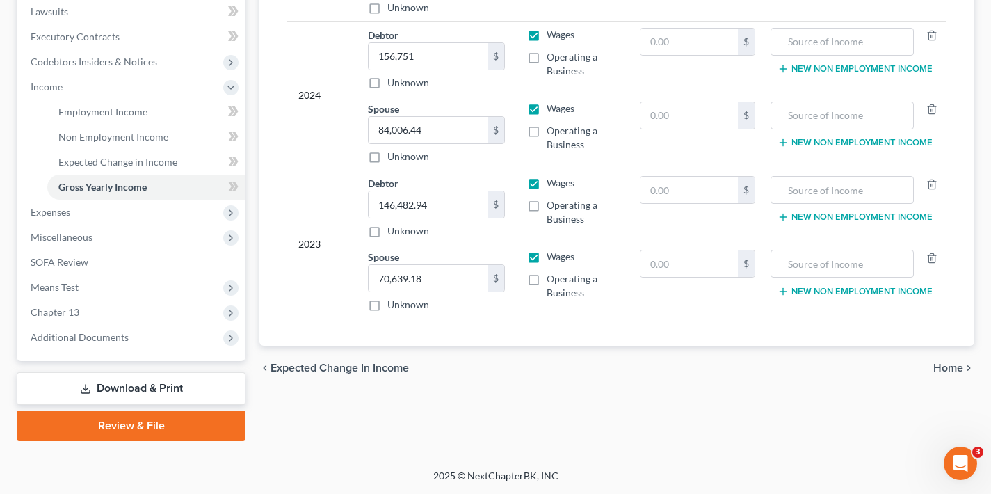
click at [947, 367] on span "Home" at bounding box center [948, 367] width 30 height 11
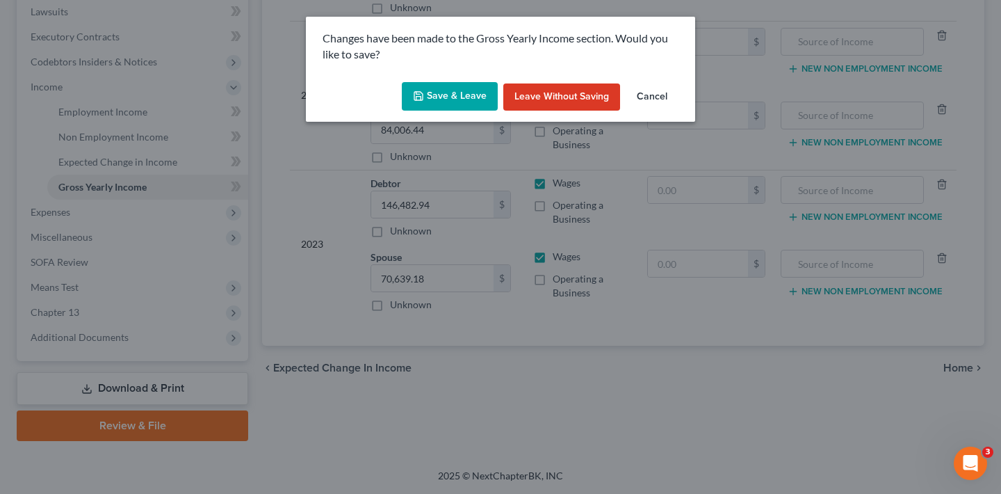
click at [456, 99] on button "Save & Leave" at bounding box center [450, 96] width 96 height 29
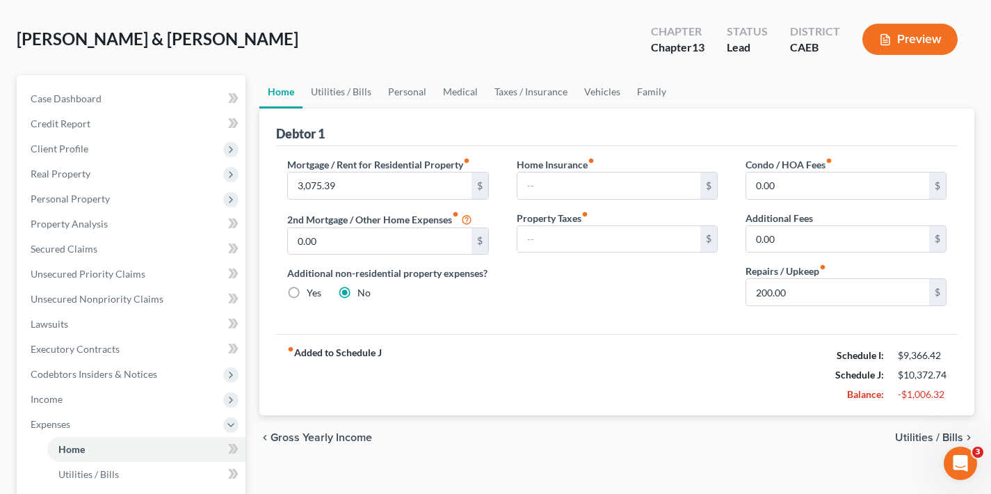
scroll to position [109, 0]
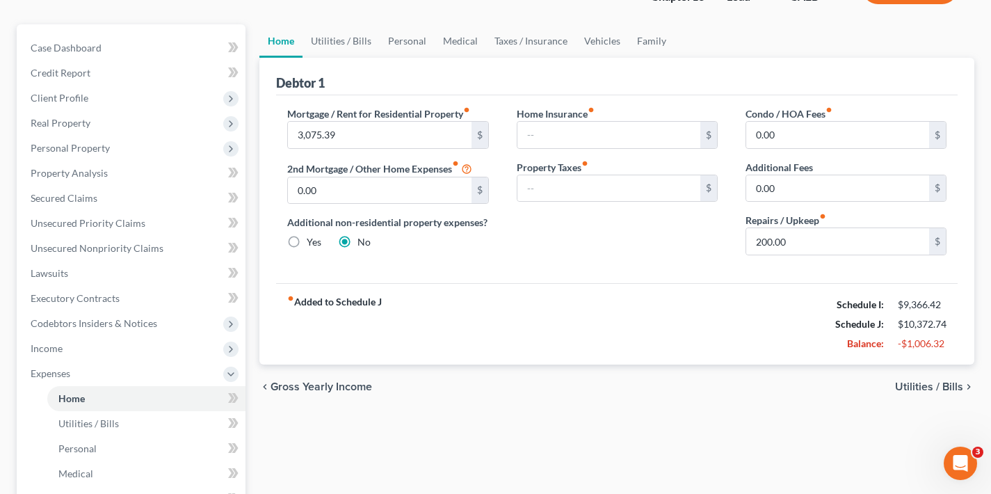
click at [920, 387] on span "Utilities / Bills" at bounding box center [929, 386] width 68 height 11
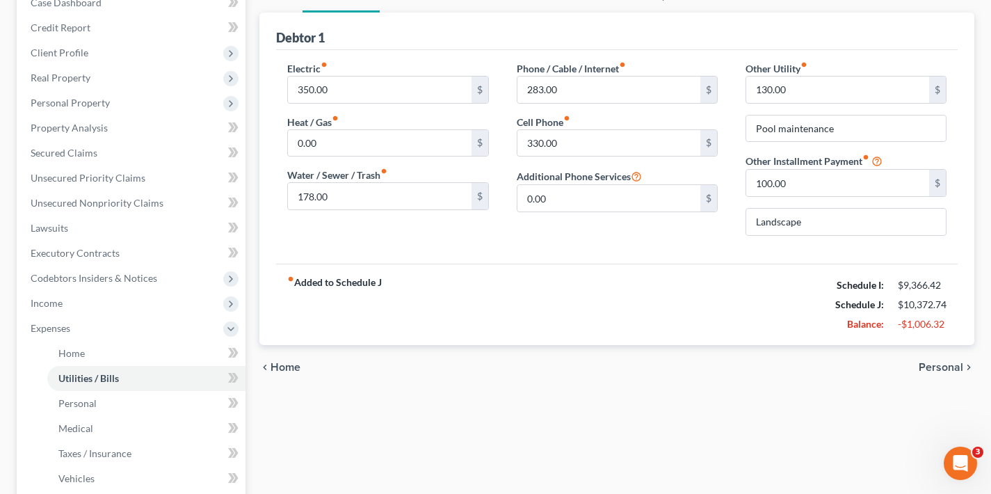
scroll to position [213, 0]
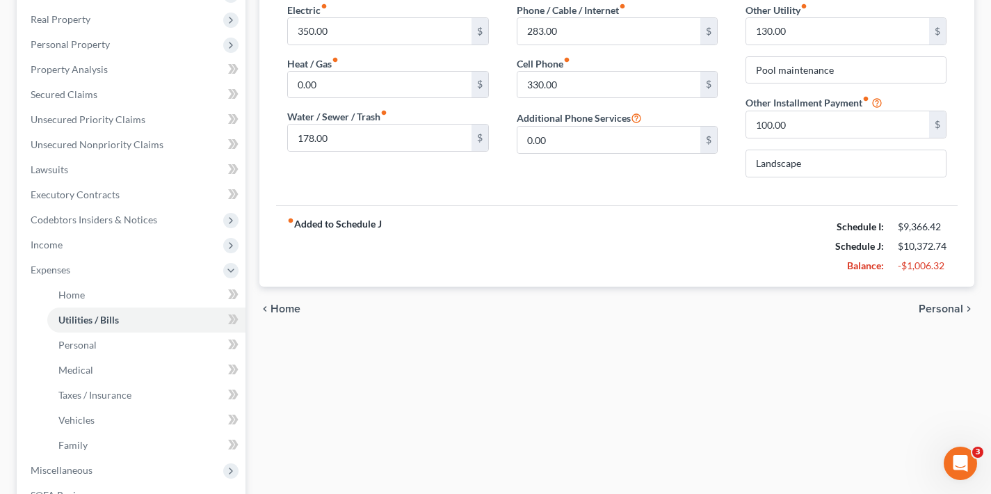
click at [941, 314] on span "Personal" at bounding box center [940, 308] width 44 height 11
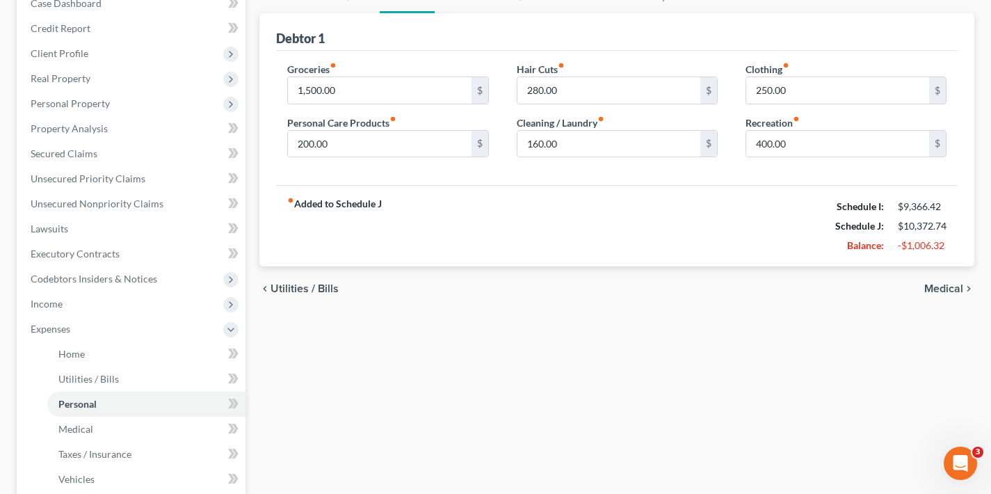
scroll to position [253, 0]
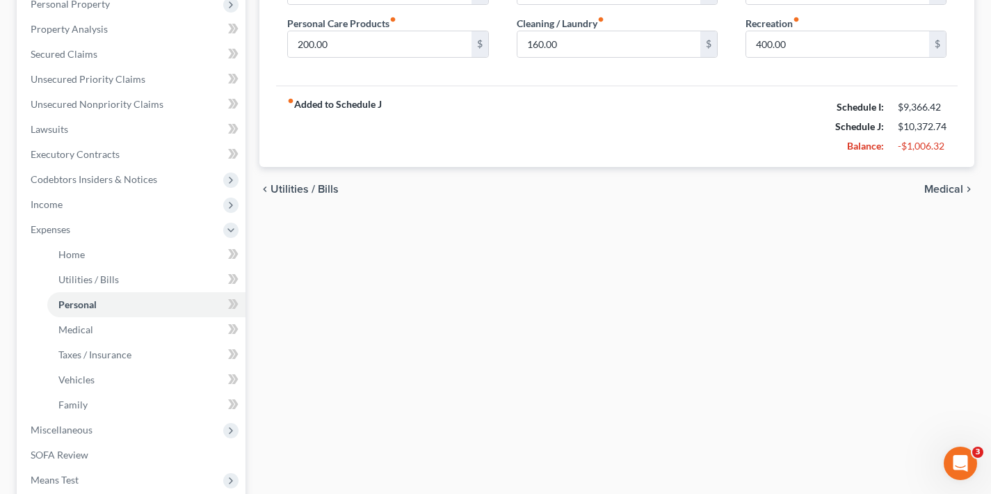
click at [947, 187] on span "Medical" at bounding box center [943, 189] width 39 height 11
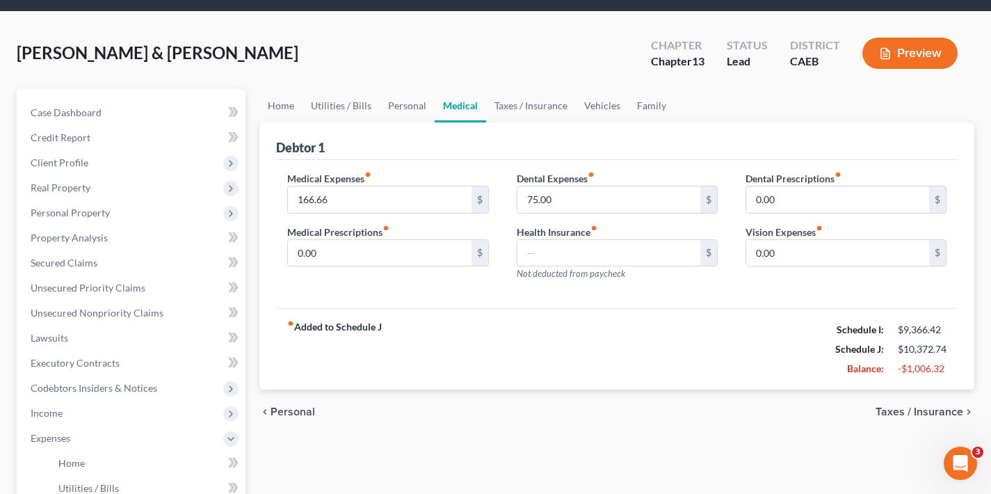
scroll to position [96, 0]
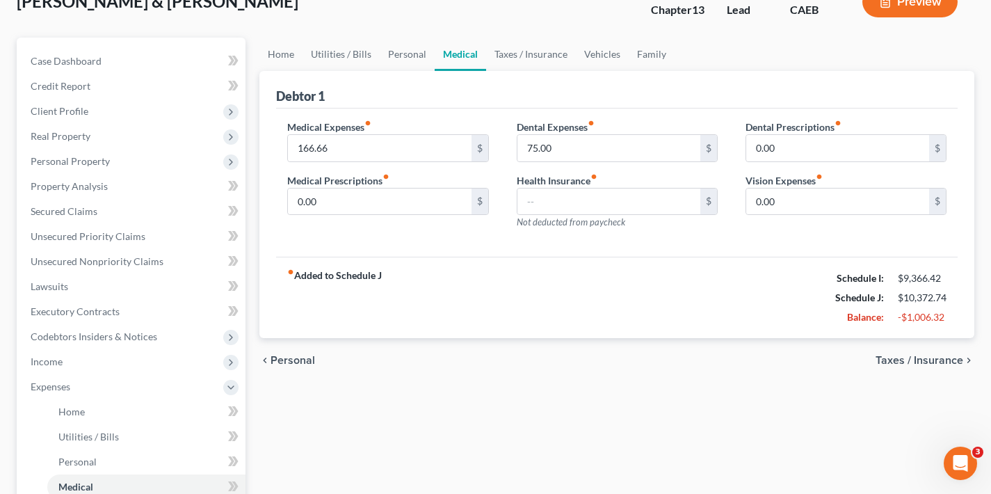
click at [909, 361] on span "Taxes / Insurance" at bounding box center [919, 360] width 88 height 11
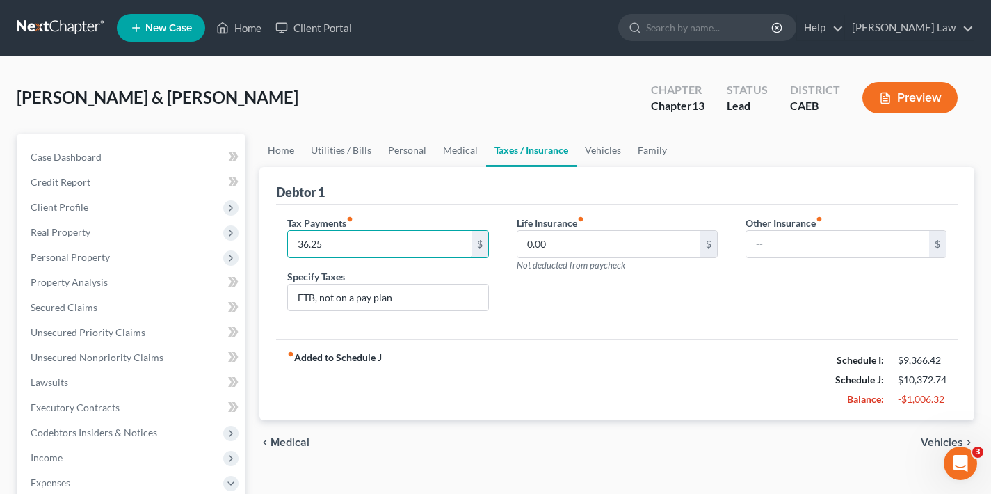
drag, startPoint x: 332, startPoint y: 247, endPoint x: 264, endPoint y: 242, distance: 67.7
click at [264, 242] on div "Debtor 1 Tax Payments fiber_manual_record 36.25 $ Specify Taxes FTB, not on a p…" at bounding box center [616, 294] width 715 height 254
drag, startPoint x: 404, startPoint y: 298, endPoint x: 260, endPoint y: 298, distance: 143.9
click at [260, 298] on div "Debtor 1 Tax Payments fiber_manual_record $ Specify Taxes FTB, not on a pay pla…" at bounding box center [616, 294] width 715 height 254
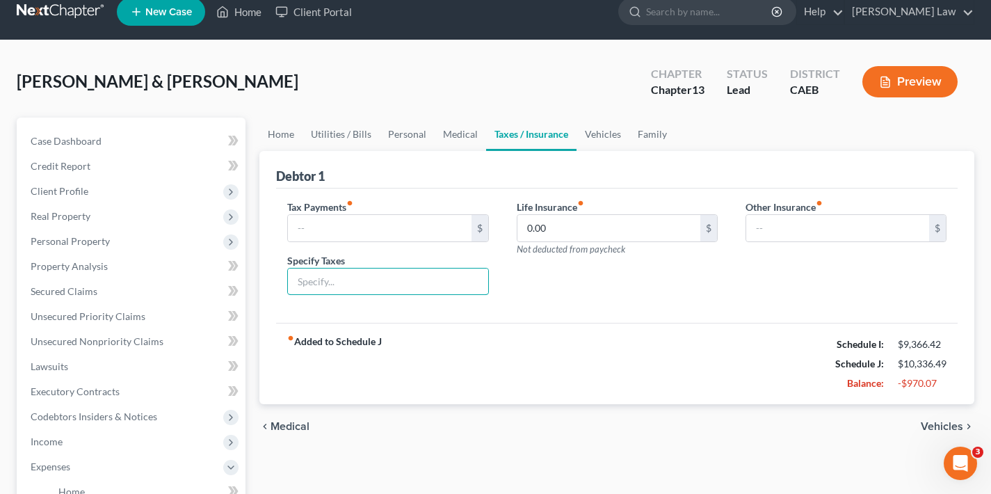
scroll to position [134, 0]
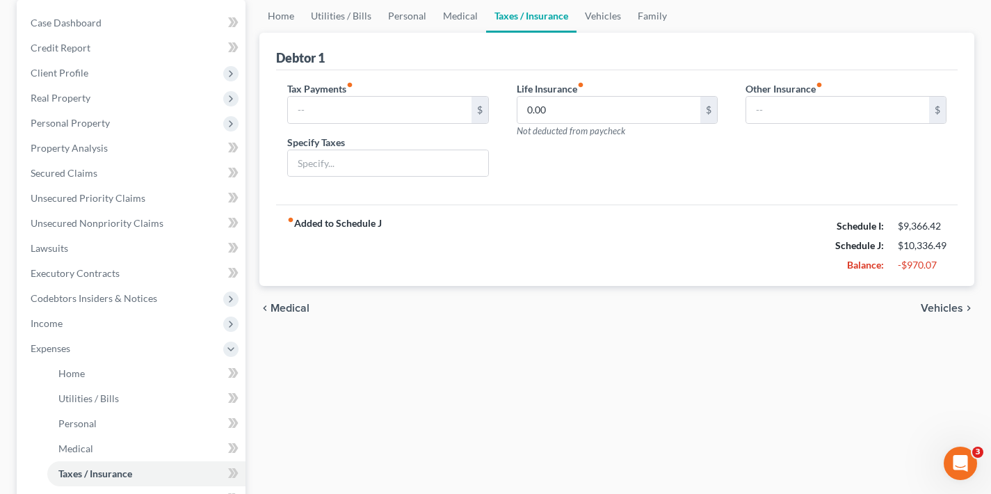
click at [941, 306] on span "Vehicles" at bounding box center [941, 307] width 42 height 11
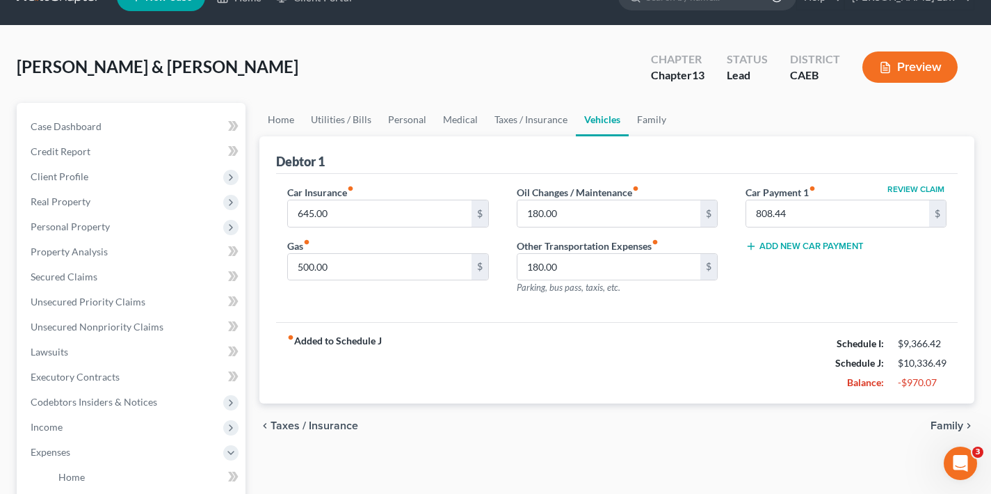
scroll to position [51, 0]
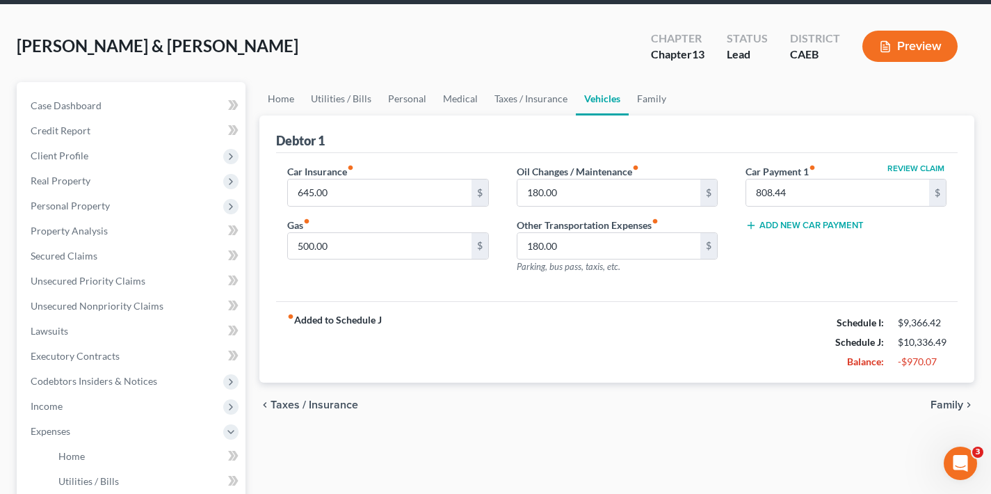
click at [951, 405] on span "Family" at bounding box center [946, 404] width 33 height 11
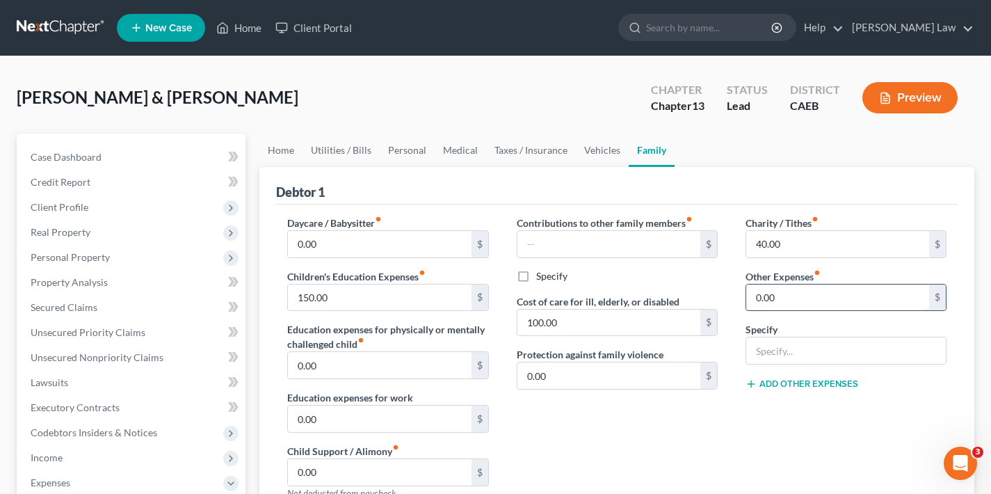
click at [795, 291] on input "0.00" at bounding box center [837, 297] width 183 height 26
click at [788, 300] on input "0.00" at bounding box center [837, 297] width 183 height 26
drag, startPoint x: 778, startPoint y: 299, endPoint x: 737, endPoint y: 299, distance: 41.0
click at [737, 299] on div "Charity / Tithes fiber_manual_record 40.00 $ Other Expenses fiber_manual_record…" at bounding box center [845, 362] width 229 height 295
type input "155"
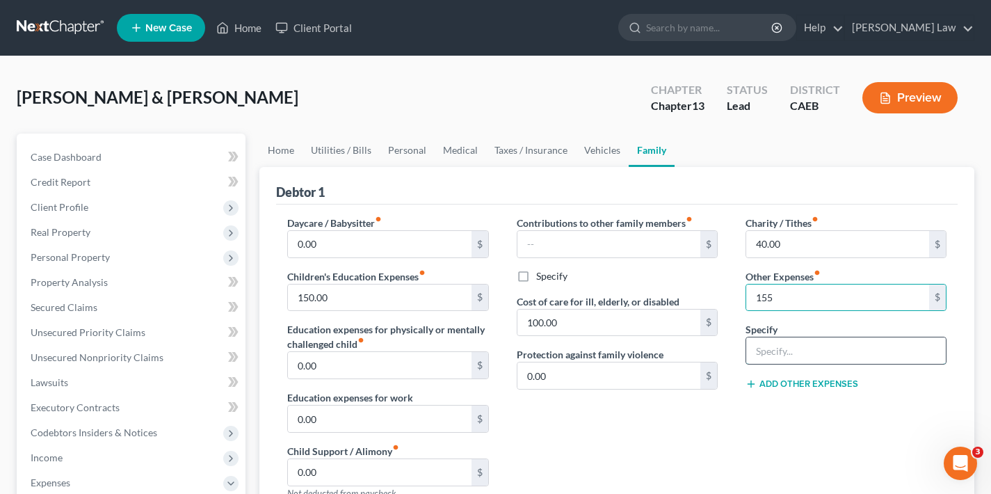
click at [775, 351] on input "text" at bounding box center [846, 350] width 200 height 26
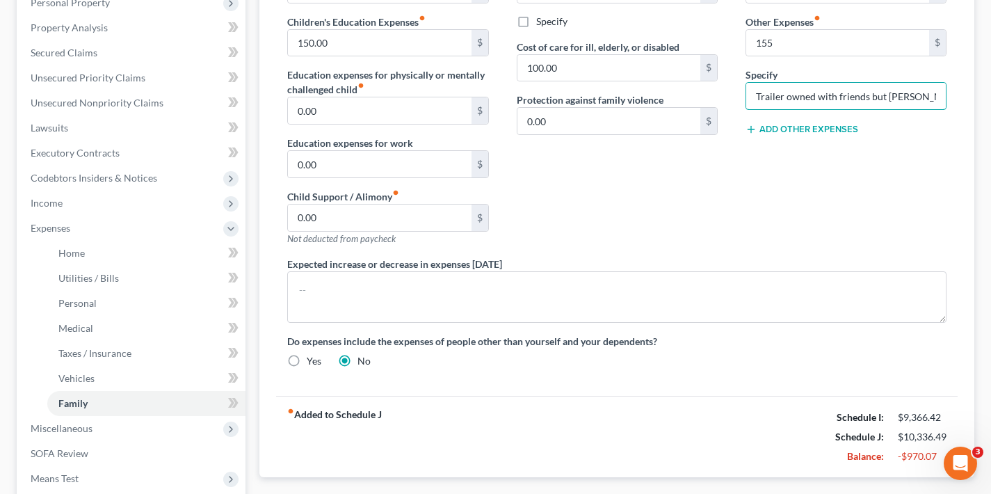
scroll to position [412, 0]
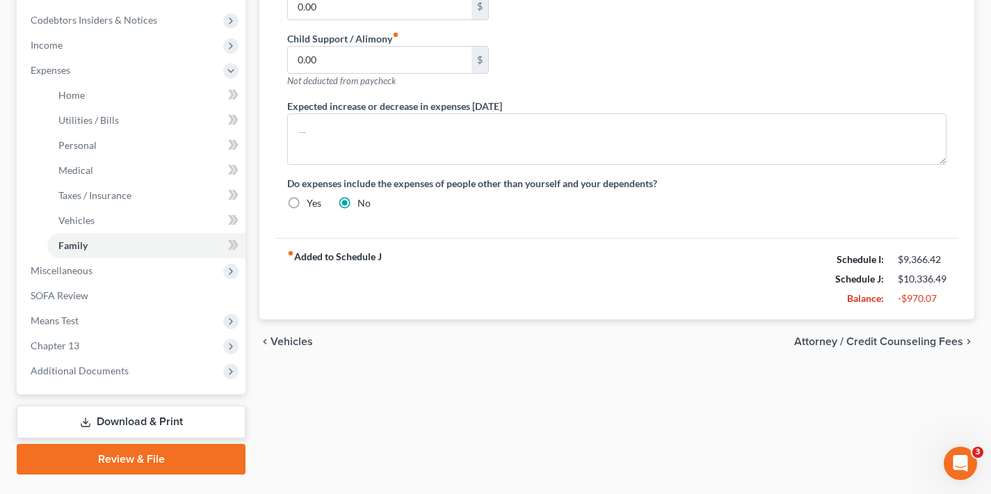
type input "Trailer owned with friends but [PERSON_NAME] not on title."
click at [882, 341] on span "Attorney / Credit Counseling Fees" at bounding box center [878, 341] width 169 height 11
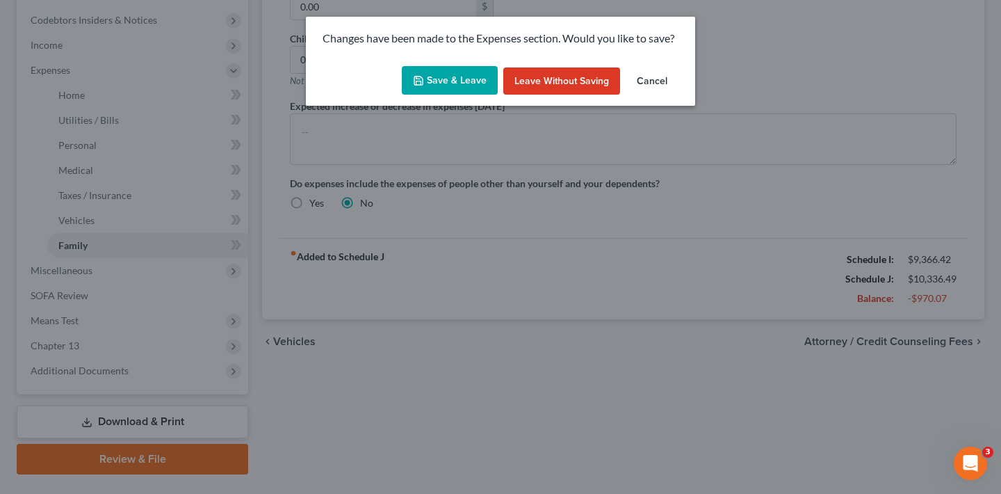
click at [450, 81] on button "Save & Leave" at bounding box center [450, 80] width 96 height 29
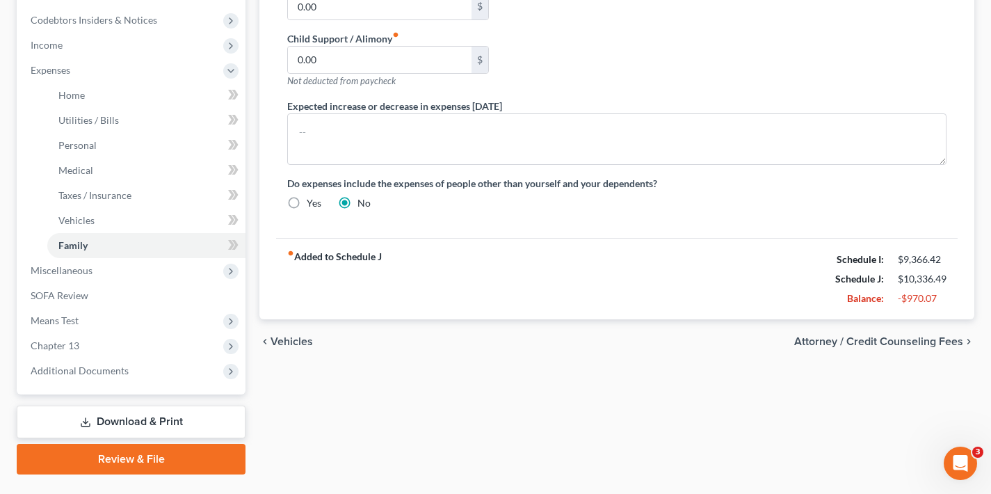
type input "155.00"
select select "0"
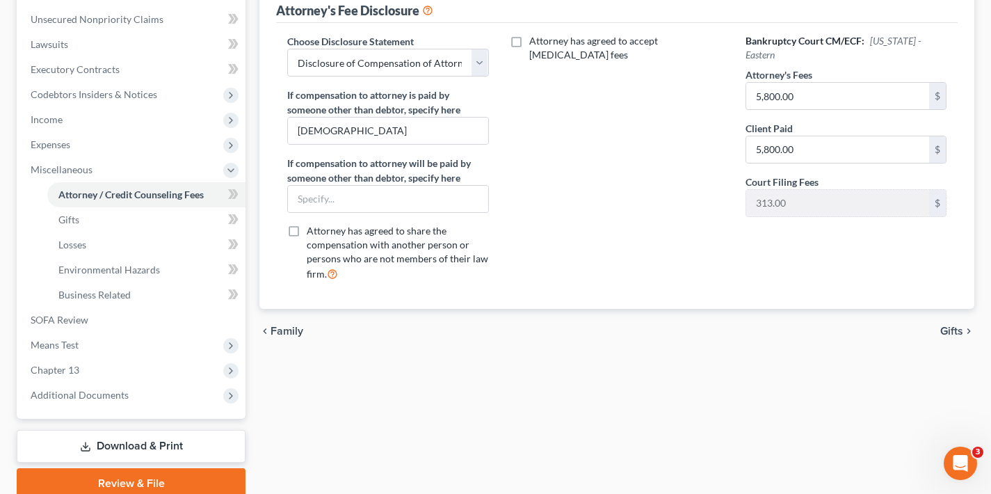
scroll to position [396, 0]
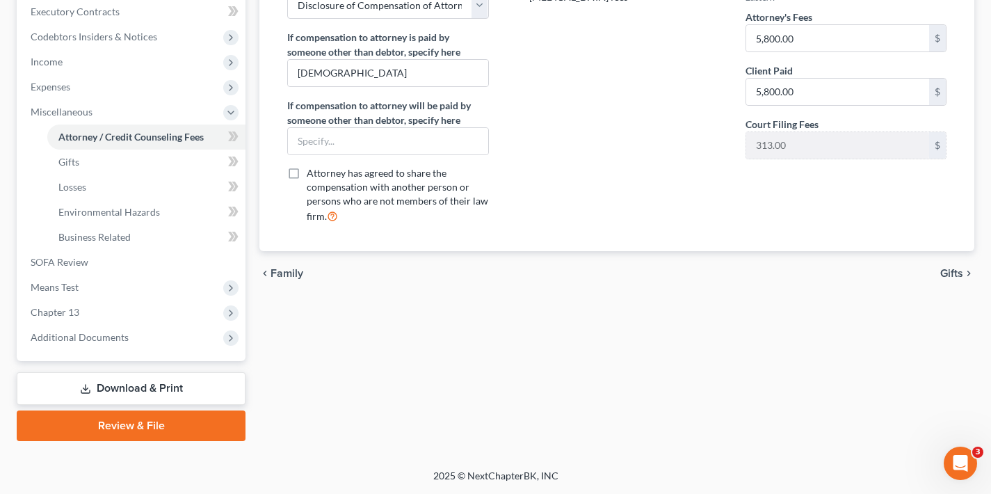
click at [950, 272] on span "Gifts" at bounding box center [951, 273] width 23 height 11
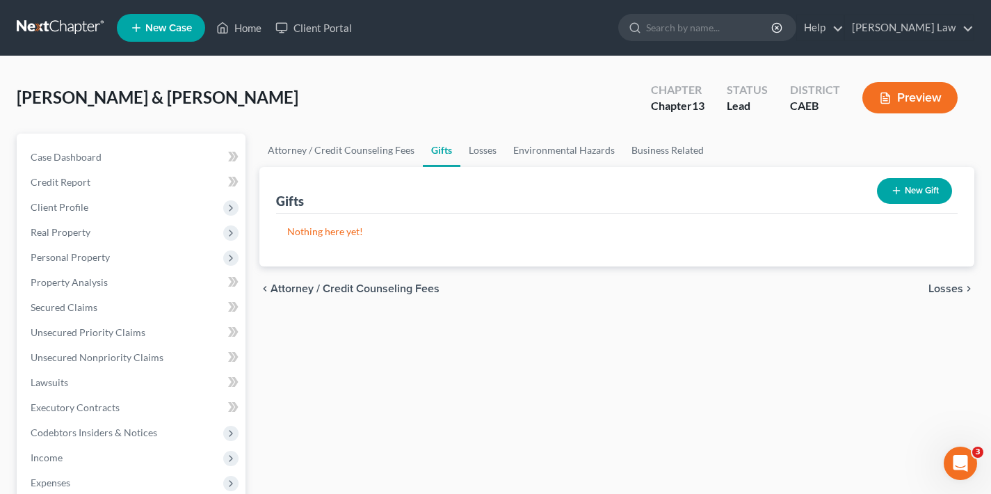
scroll to position [3, 0]
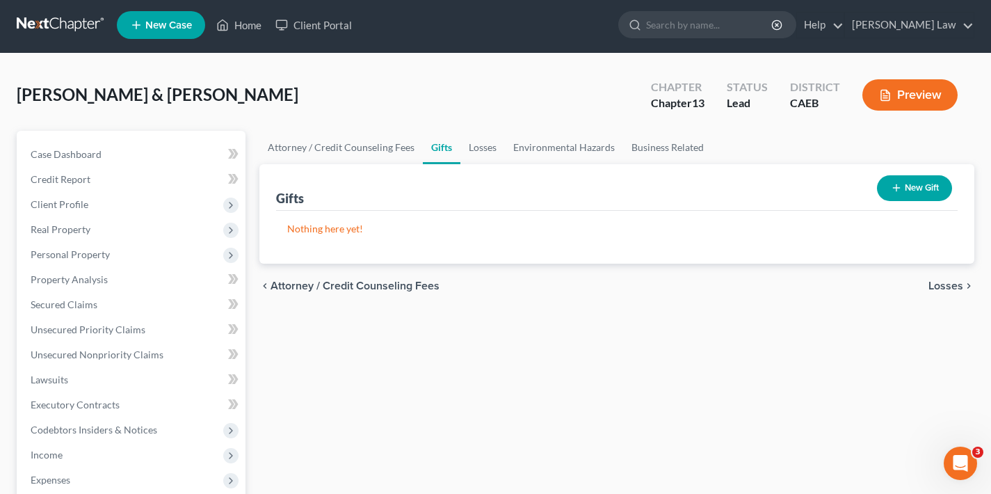
click at [942, 287] on span "Losses" at bounding box center [945, 285] width 35 height 11
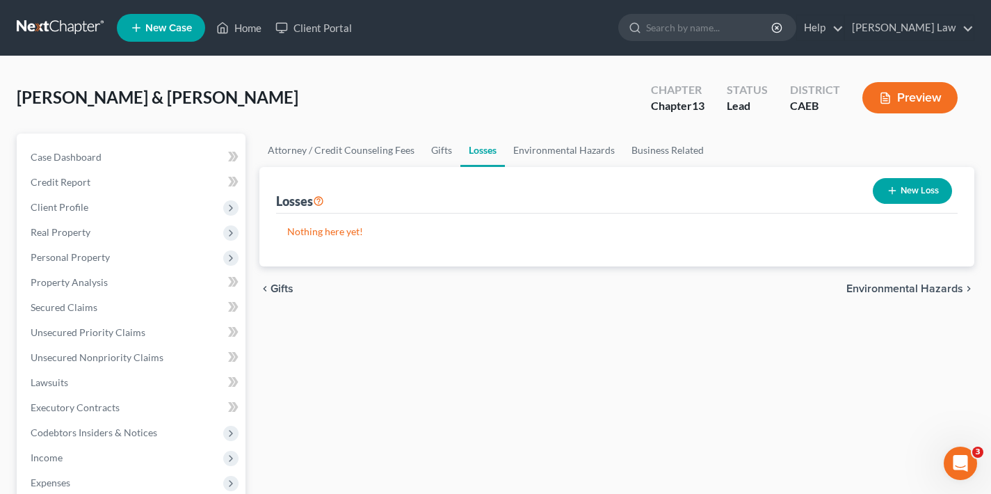
click at [935, 292] on span "Environmental Hazards" at bounding box center [904, 288] width 117 height 11
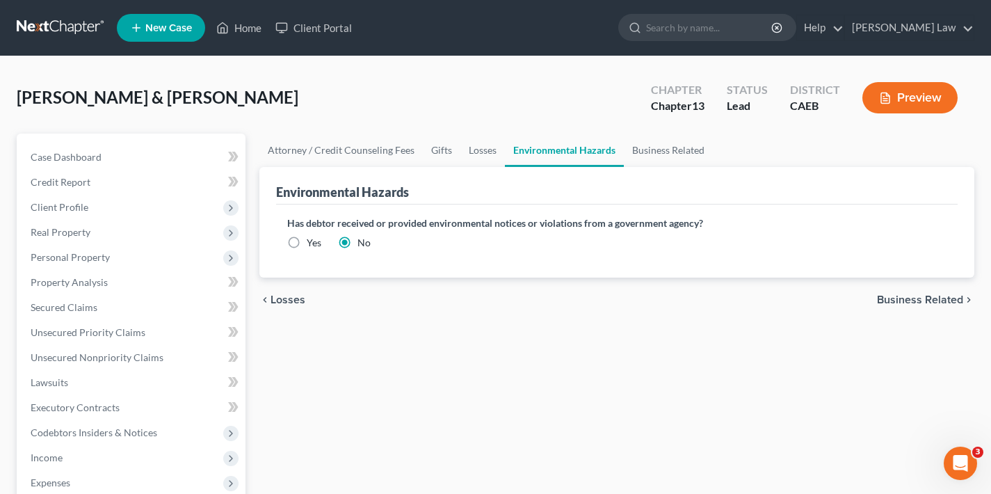
click at [935, 292] on div "chevron_left Losses Business Related chevron_right" at bounding box center [616, 299] width 715 height 44
click at [935, 300] on span "Business Related" at bounding box center [920, 299] width 86 height 11
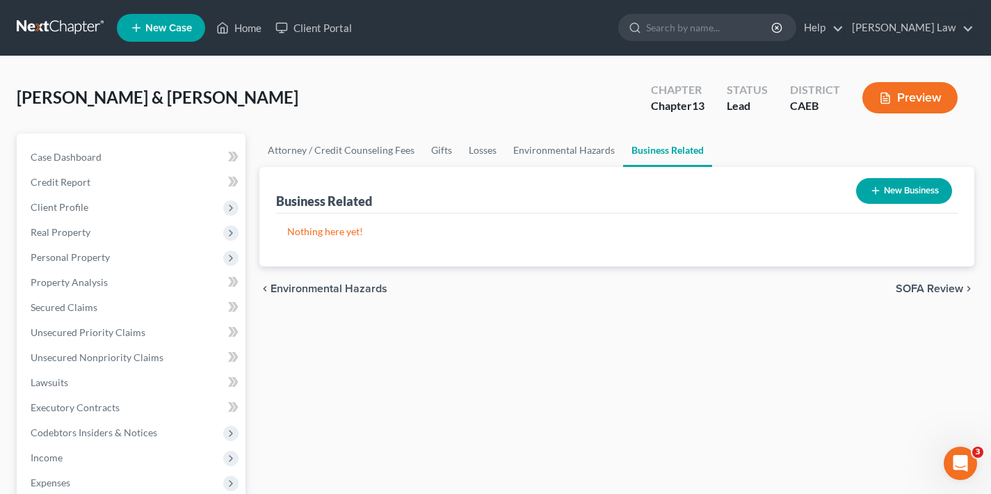
click at [941, 290] on span "SOFA Review" at bounding box center [928, 288] width 67 height 11
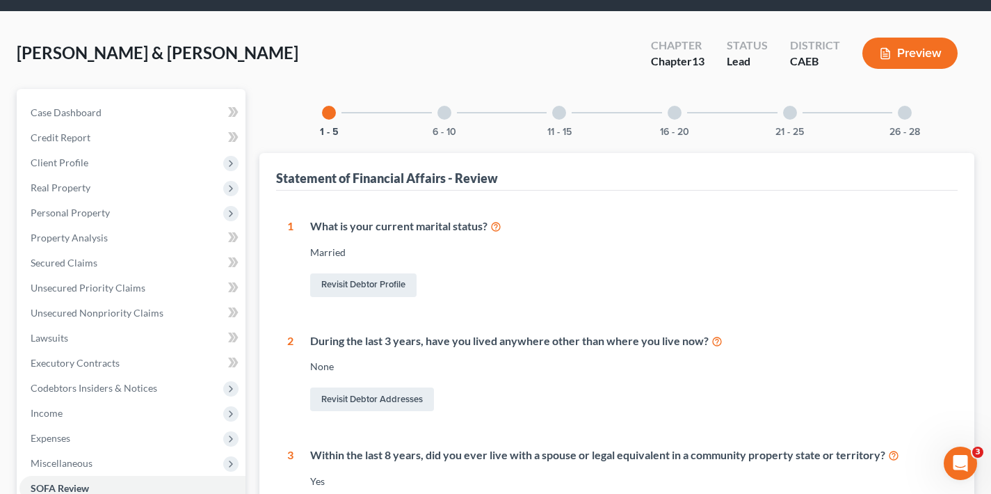
scroll to position [117, 0]
